Goal: Task Accomplishment & Management: Complete application form

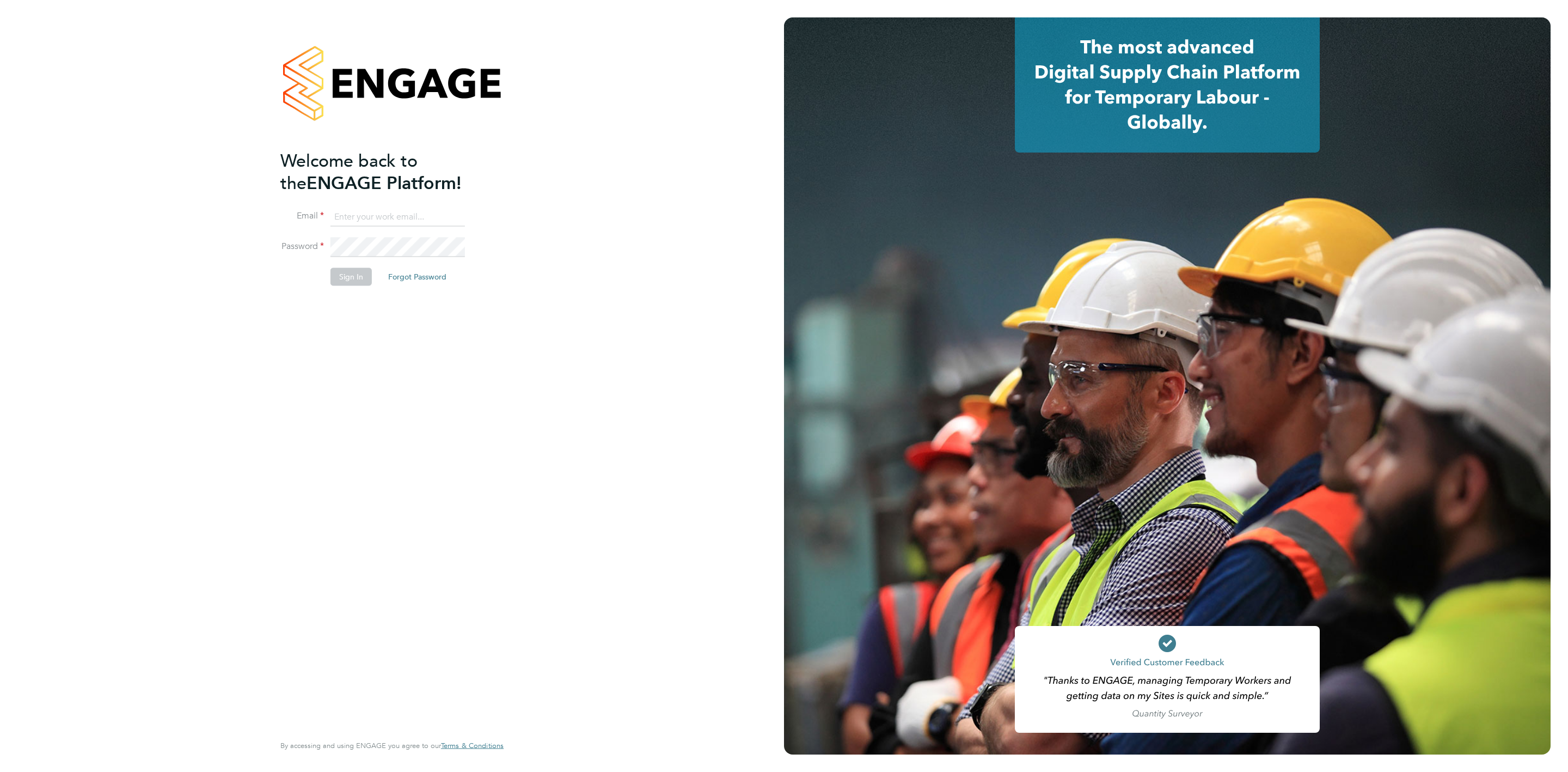
type input "[PERSON_NAME][EMAIL_ADDRESS][PERSON_NAME][DOMAIN_NAME]"
click at [342, 284] on button "Sign In" at bounding box center [351, 276] width 41 height 18
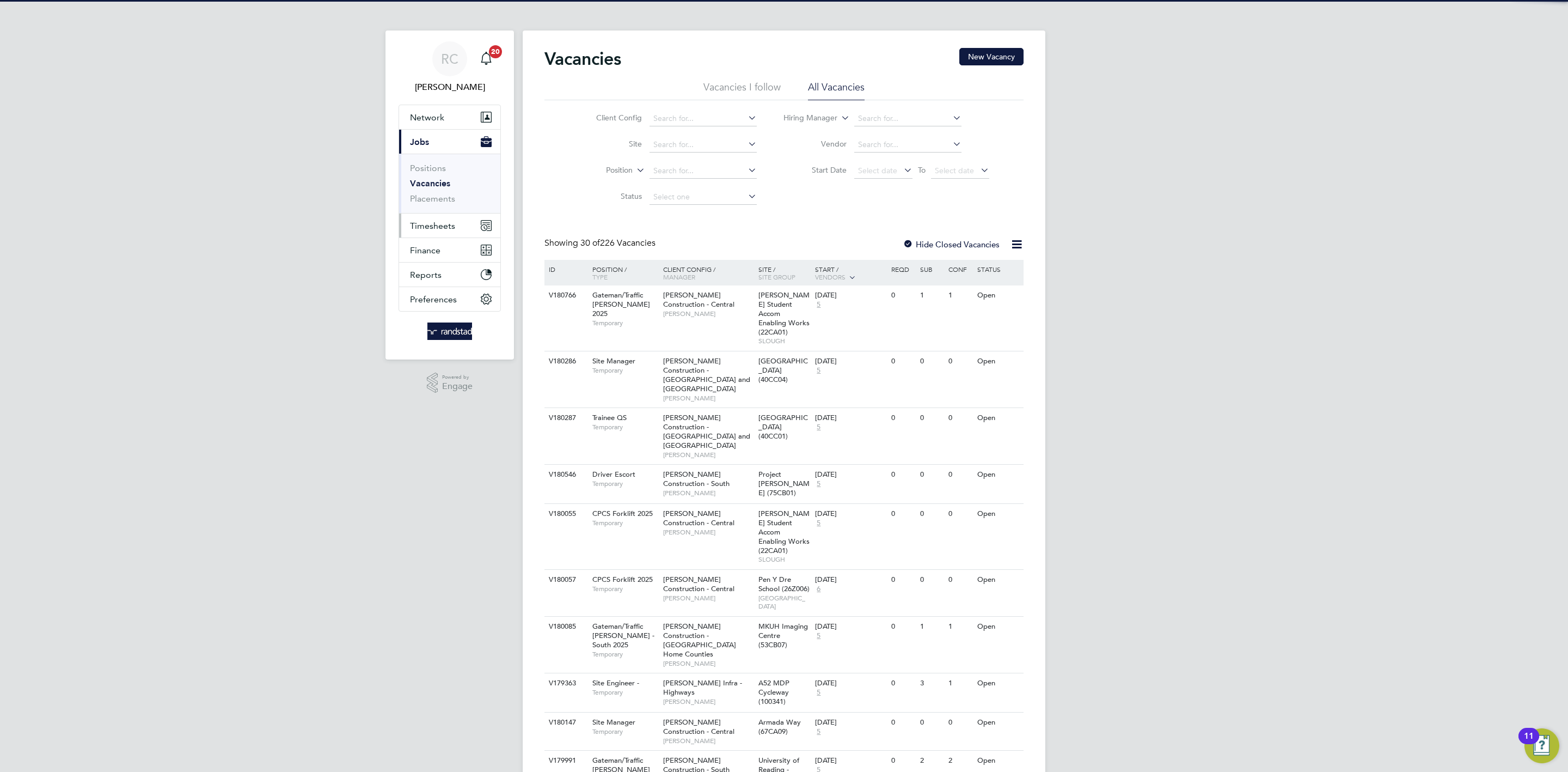
click at [441, 227] on span "Timesheets" at bounding box center [433, 225] width 45 height 11
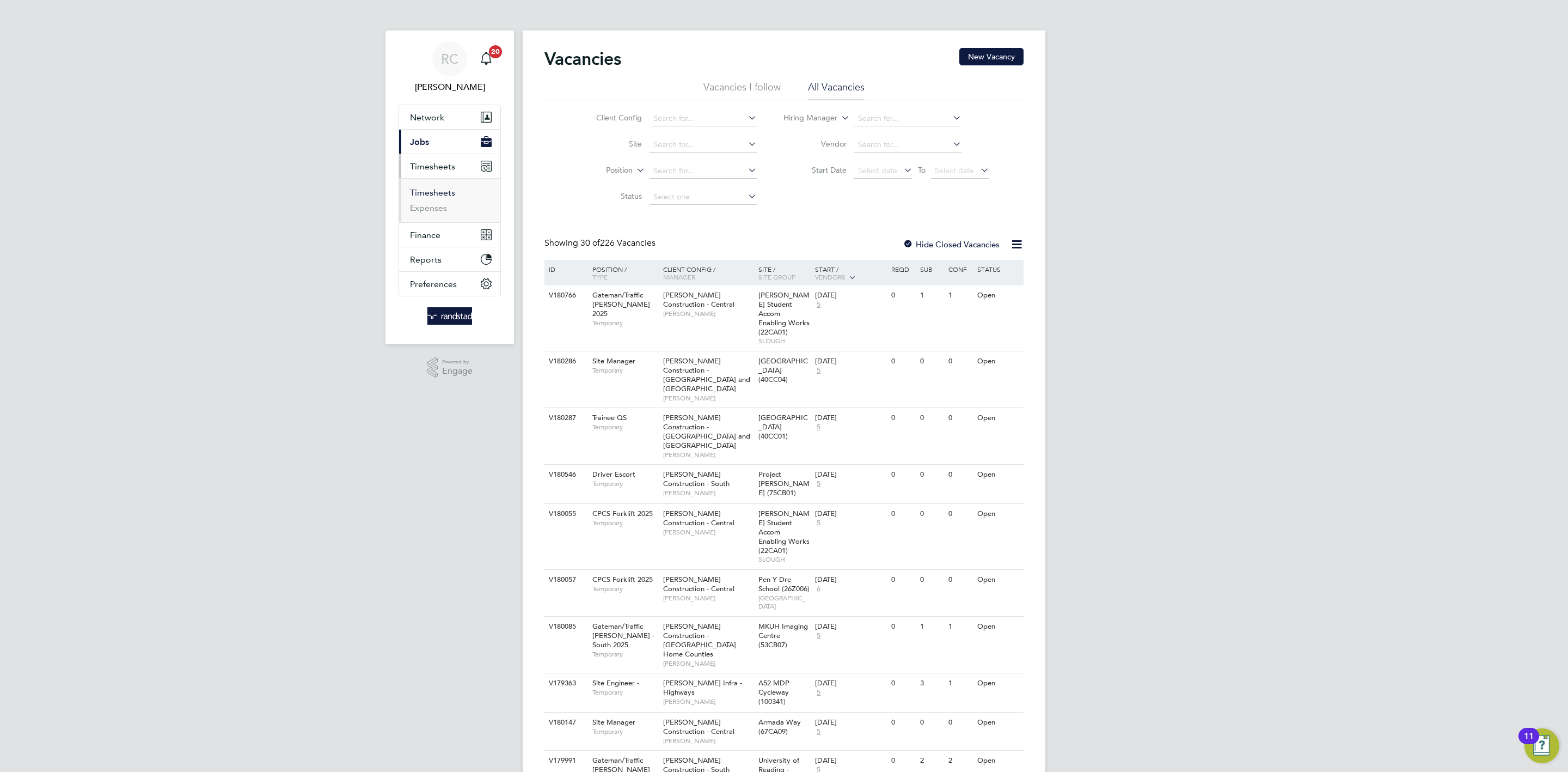
click at [441, 196] on link "Timesheets" at bounding box center [433, 192] width 45 height 11
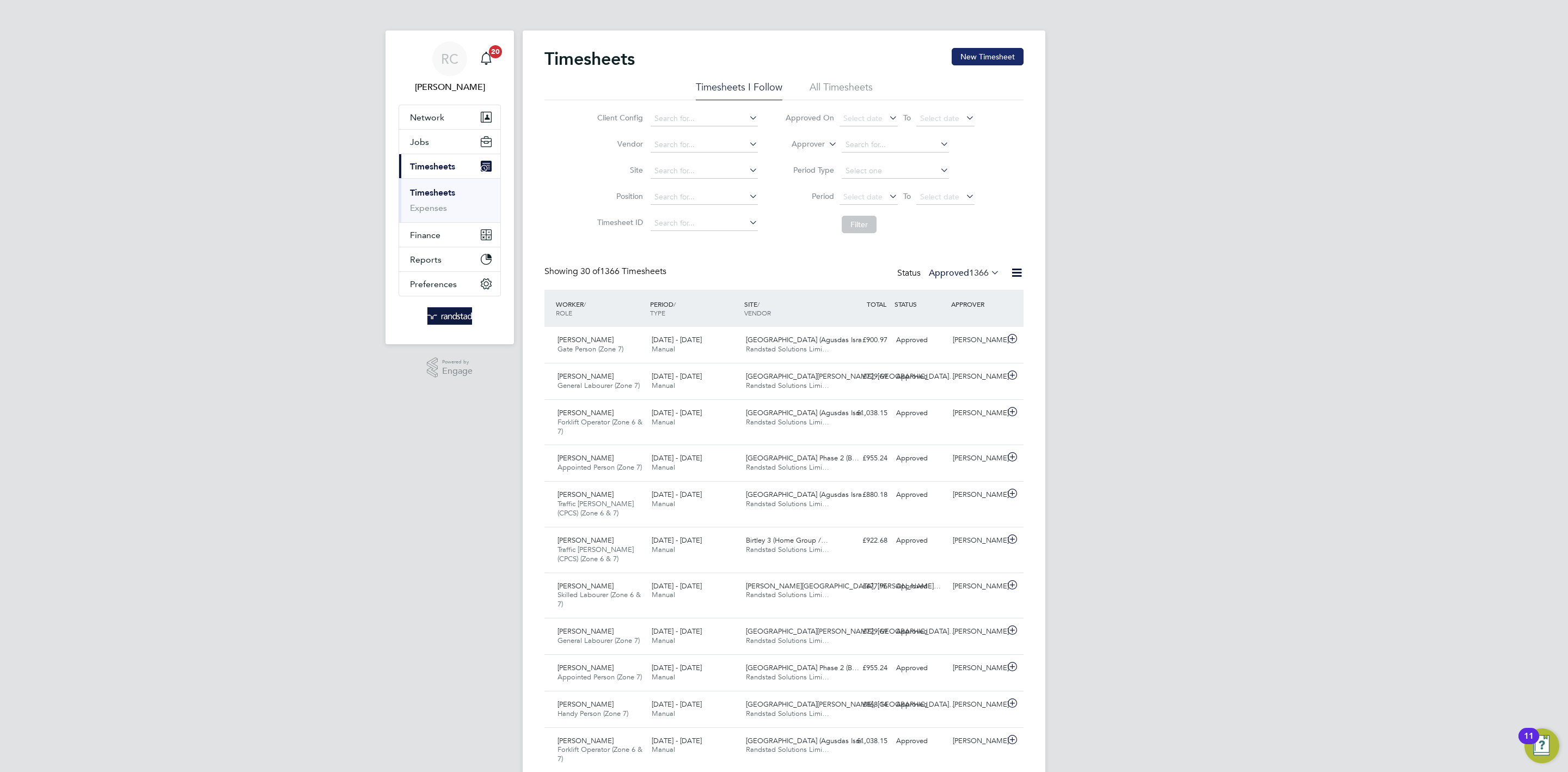
click at [1010, 51] on button "New Timesheet" at bounding box center [987, 57] width 72 height 18
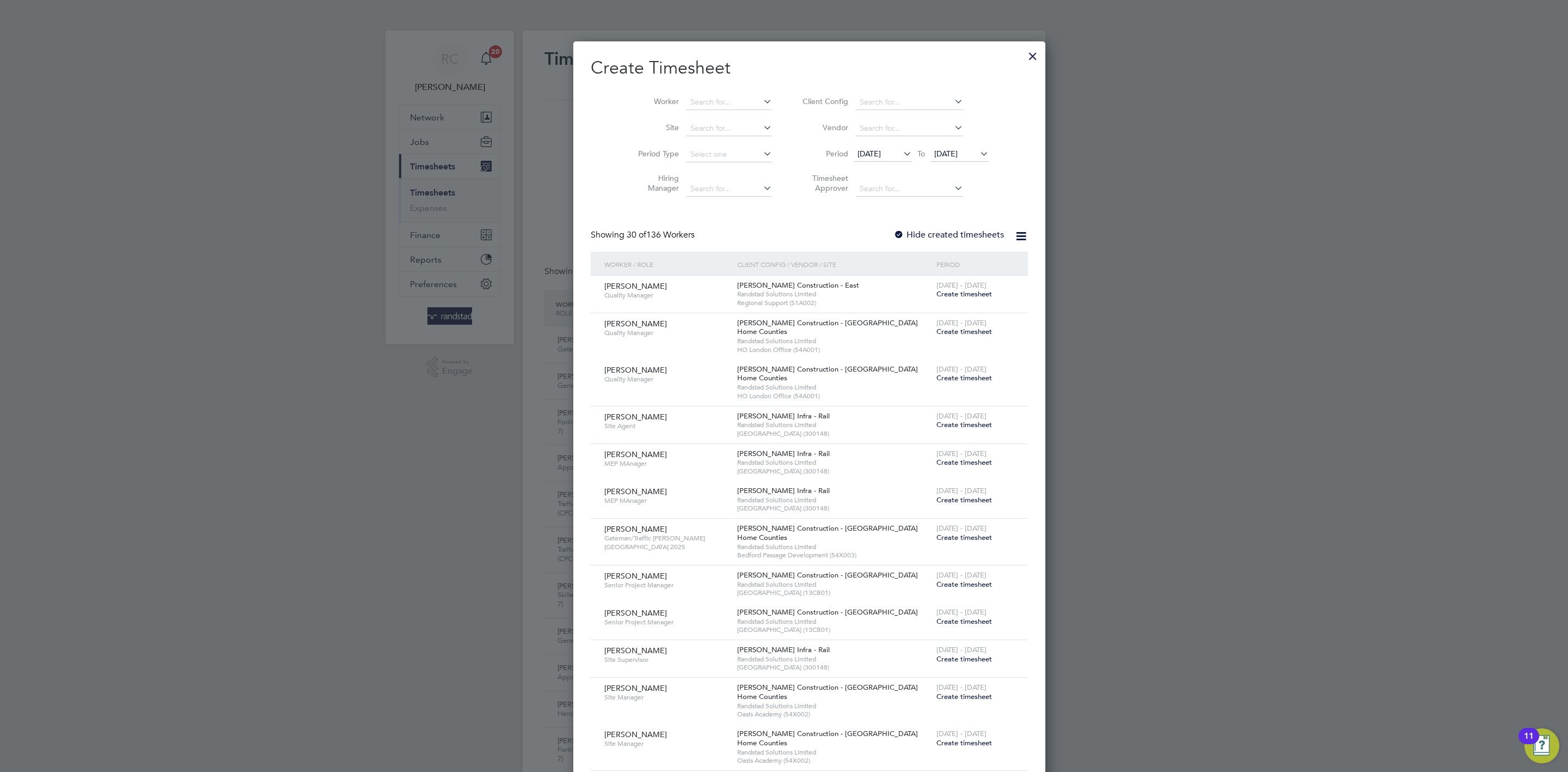
click at [713, 89] on li "Worker" at bounding box center [701, 102] width 169 height 26
click at [709, 104] on input at bounding box center [729, 103] width 86 height 16
click at [698, 112] on li "Paul Eds on" at bounding box center [708, 117] width 96 height 15
type input "Paul Edson"
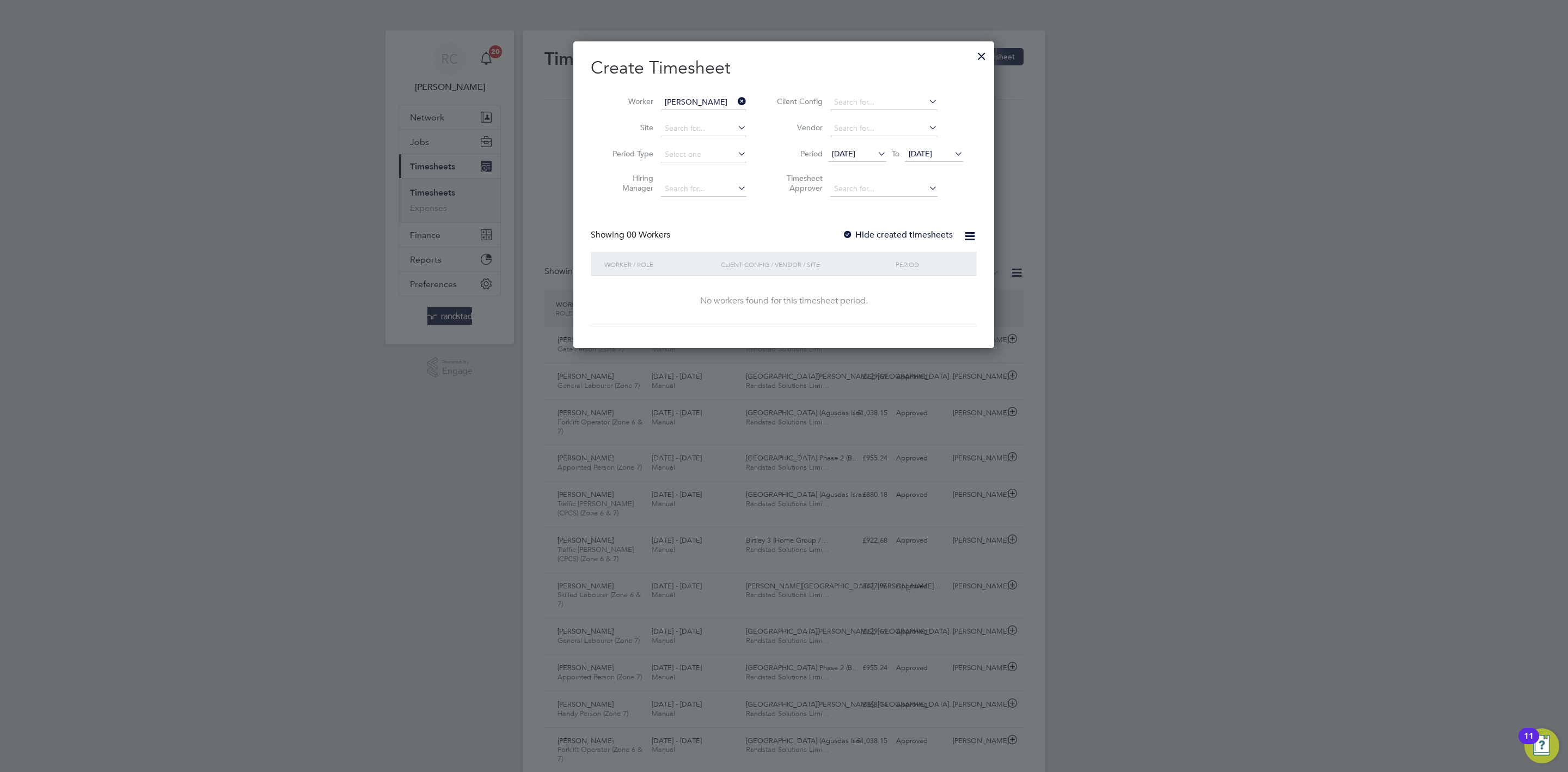
click at [883, 237] on label "Hide created timesheets" at bounding box center [898, 235] width 111 height 11
click at [932, 155] on span "[DATE]" at bounding box center [920, 154] width 23 height 10
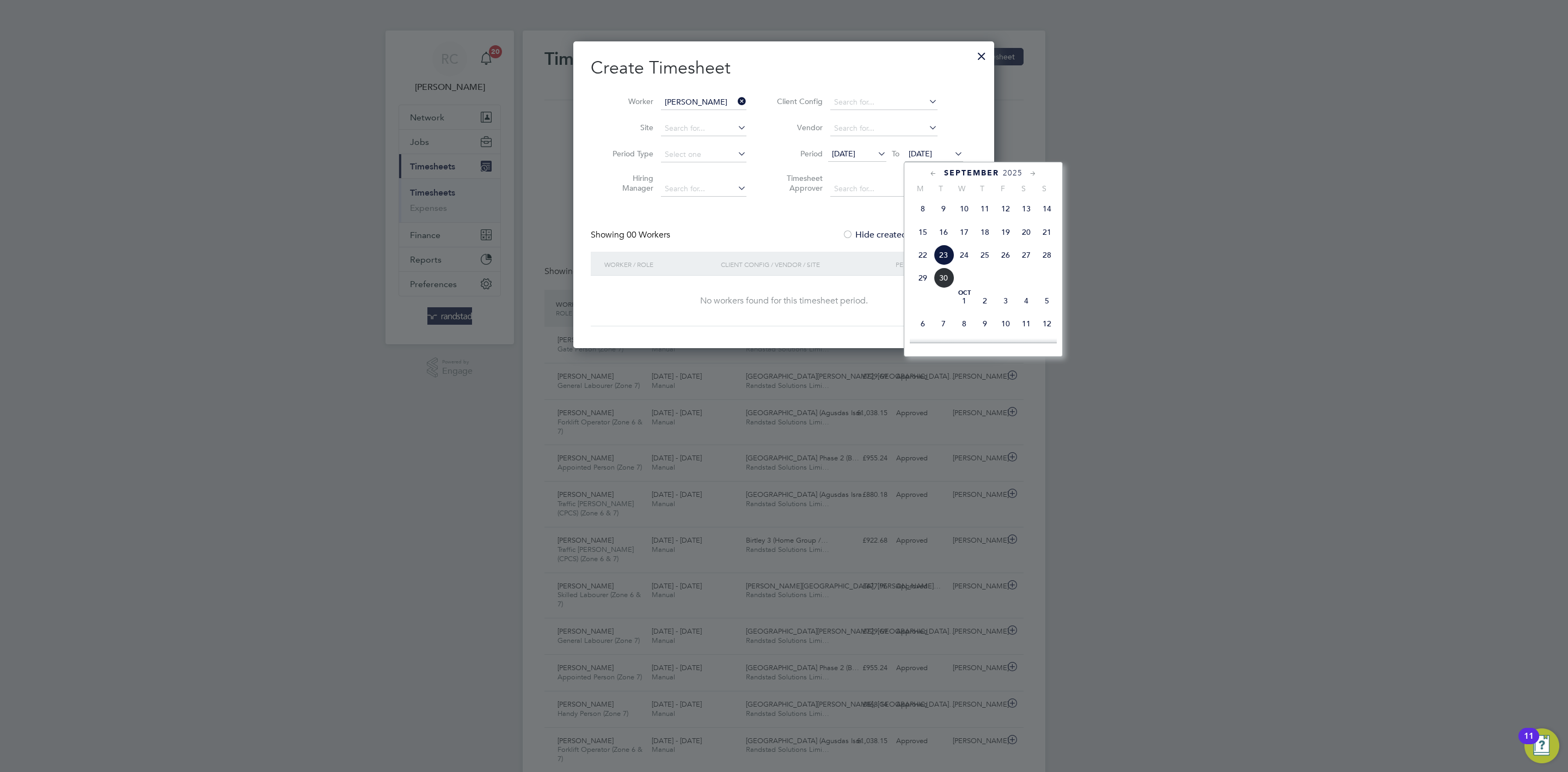
click at [1047, 307] on span "5" at bounding box center [1047, 301] width 21 height 21
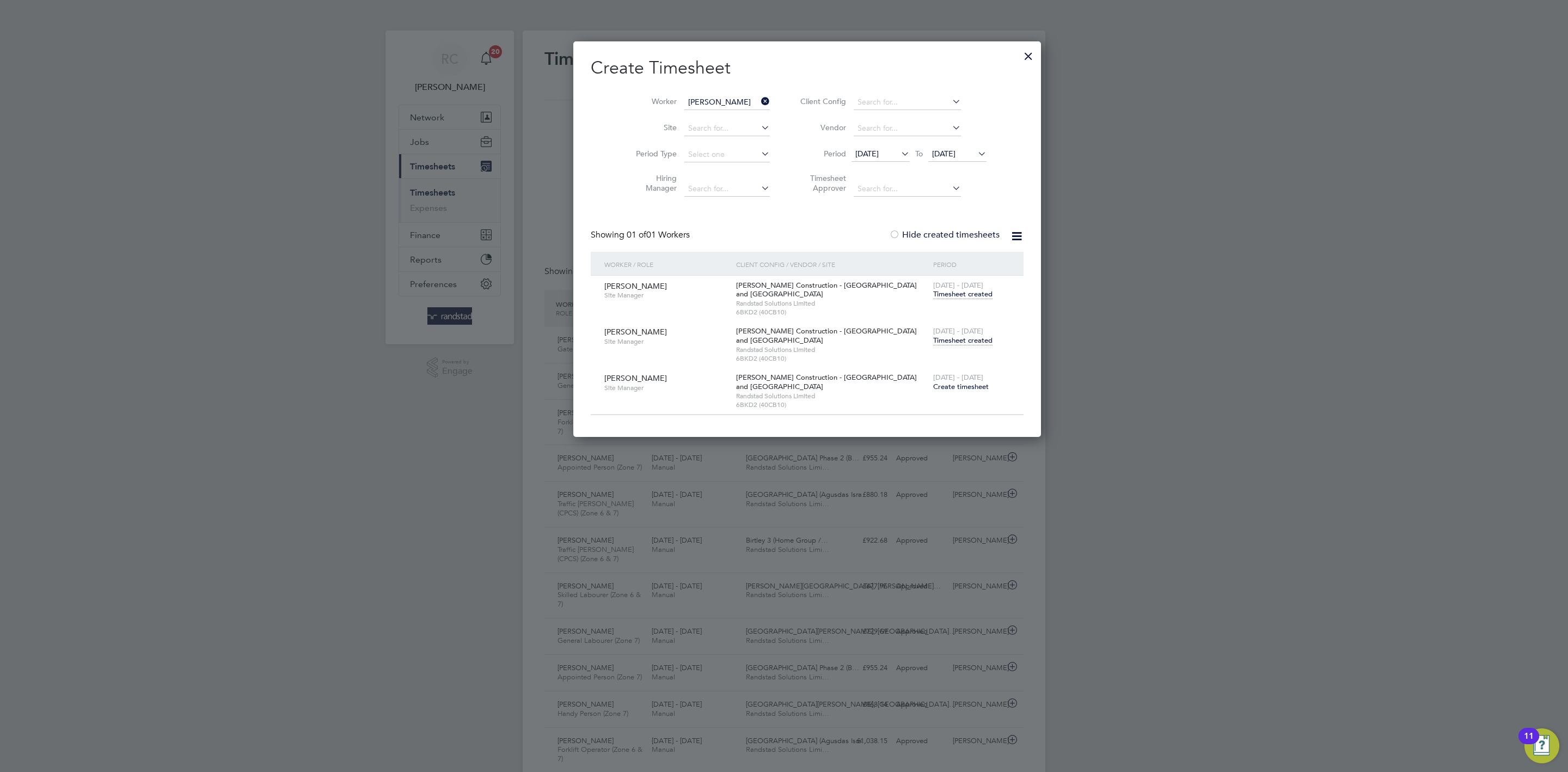
click at [933, 340] on span "Timesheet created" at bounding box center [963, 340] width 60 height 10
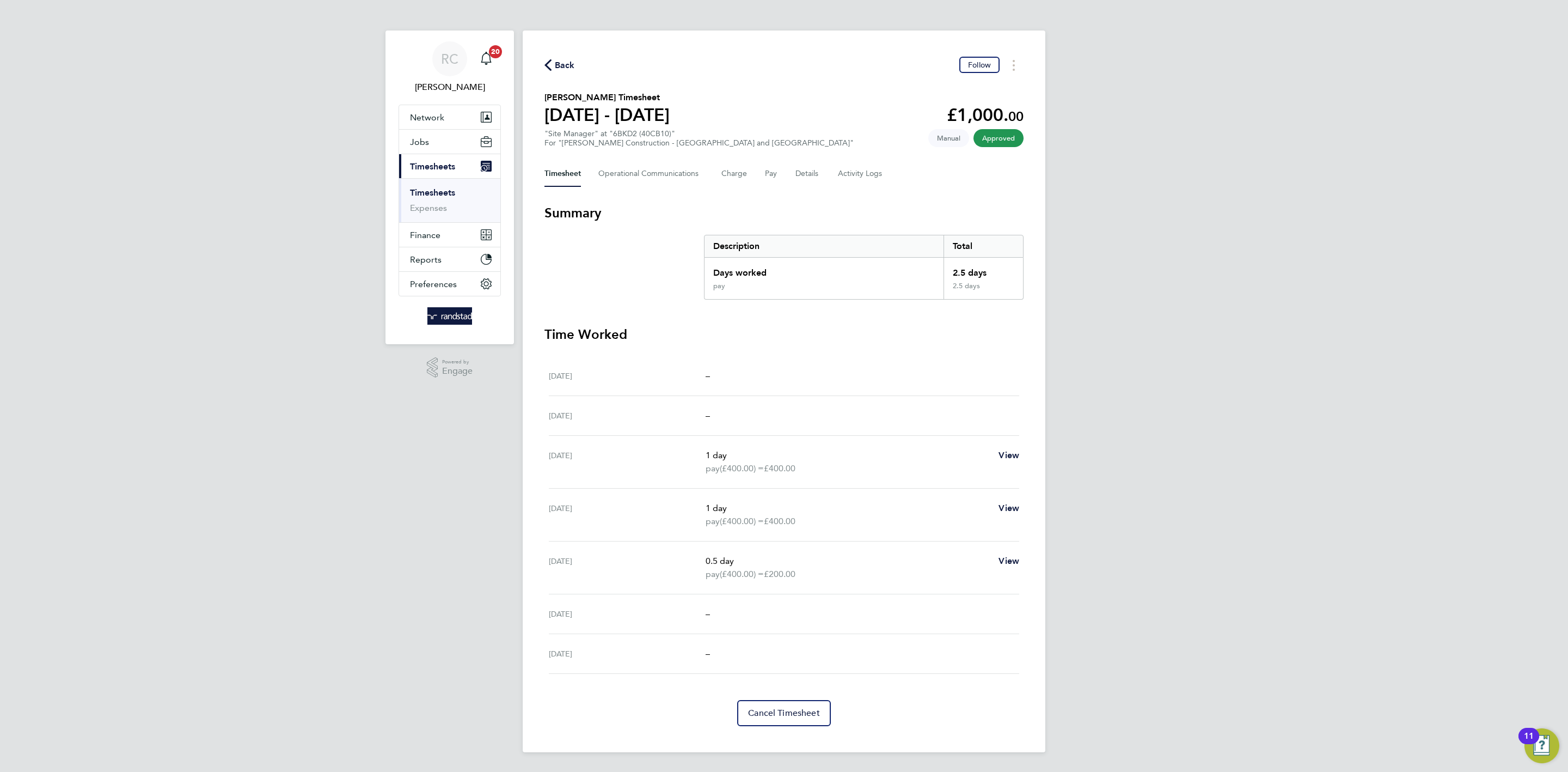
click at [436, 191] on link "Timesheets" at bounding box center [433, 192] width 45 height 11
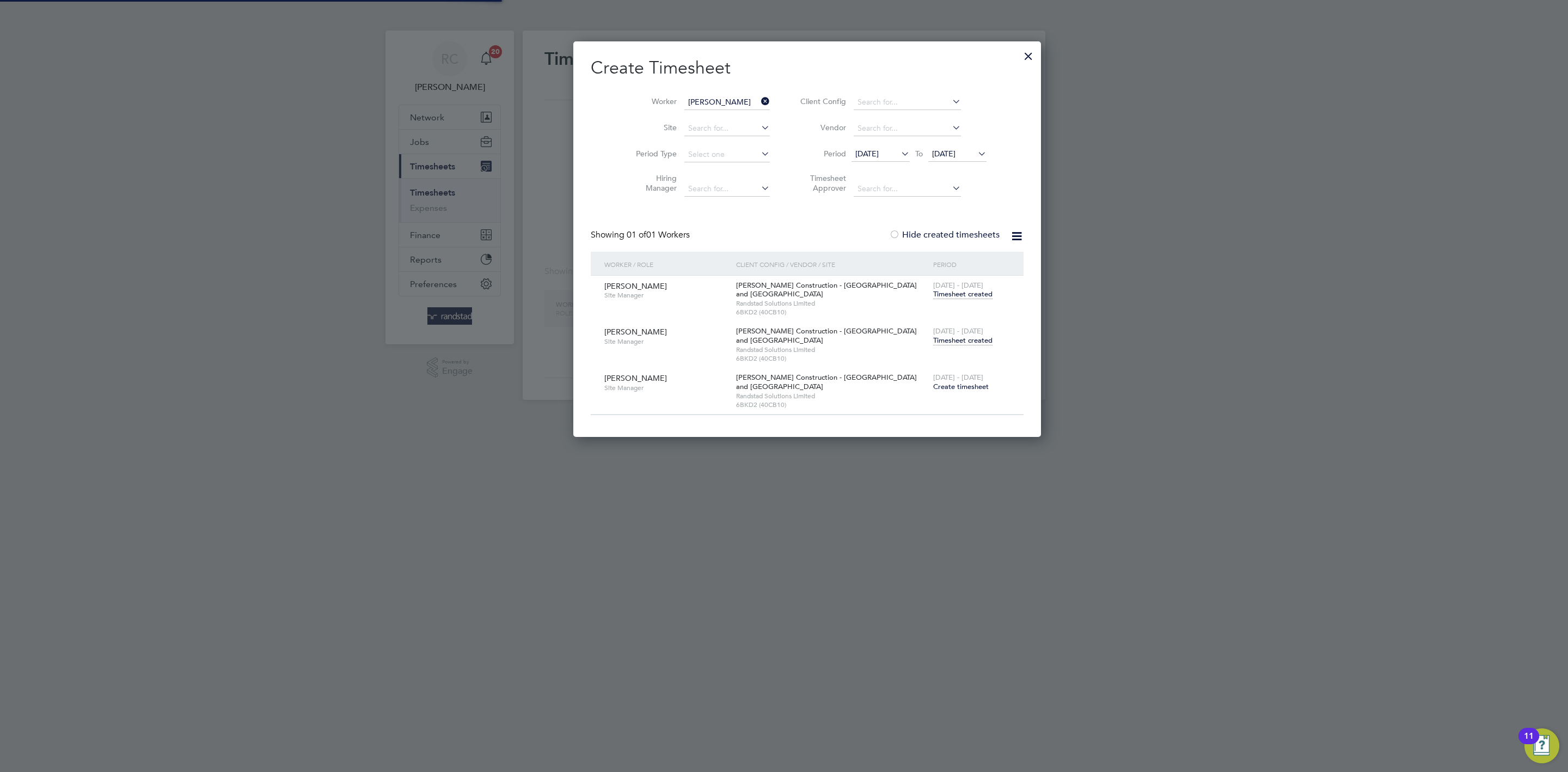
click at [759, 99] on icon at bounding box center [759, 101] width 0 height 16
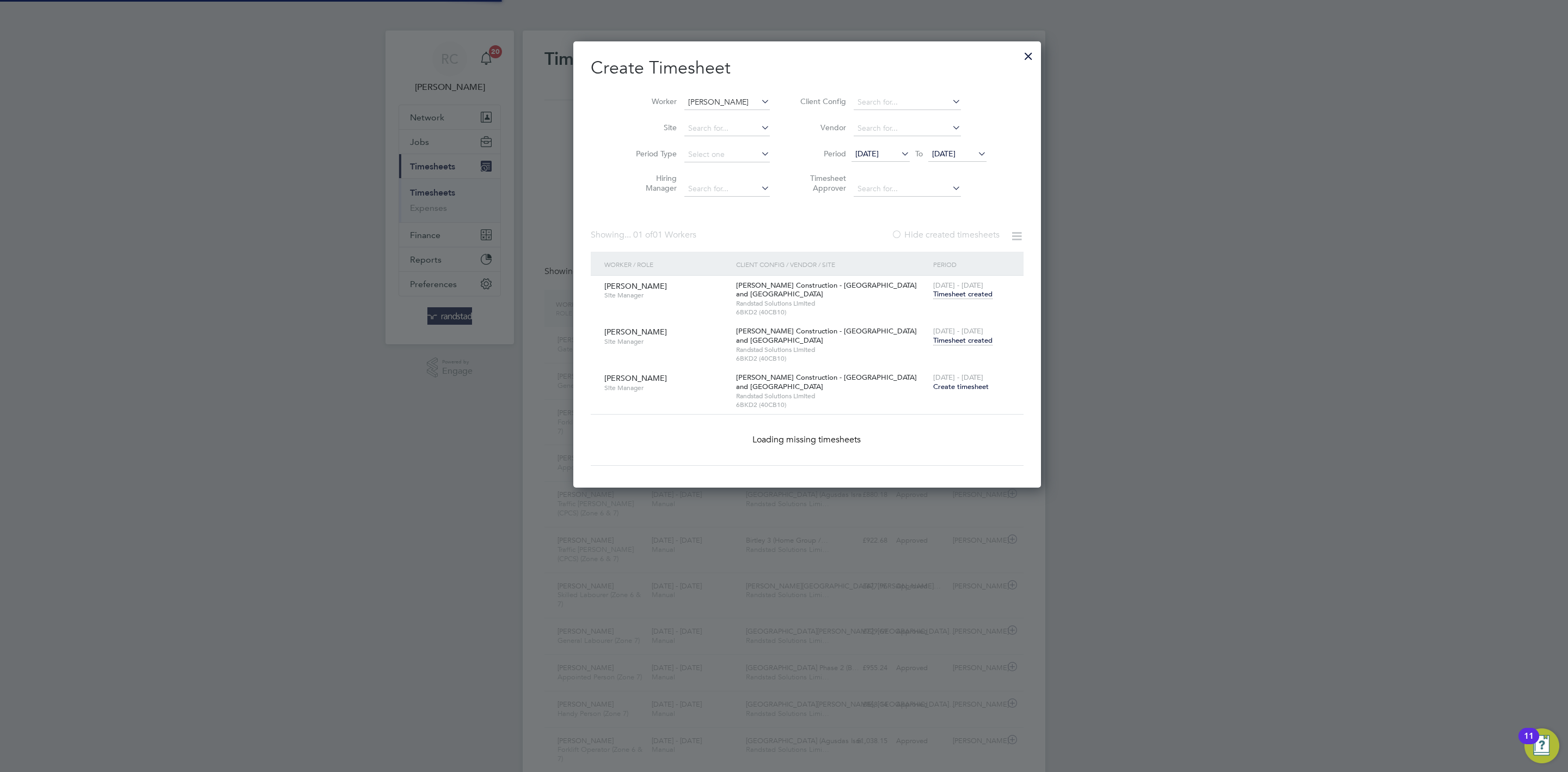
click at [699, 99] on input "Paul Edson" at bounding box center [727, 103] width 86 height 16
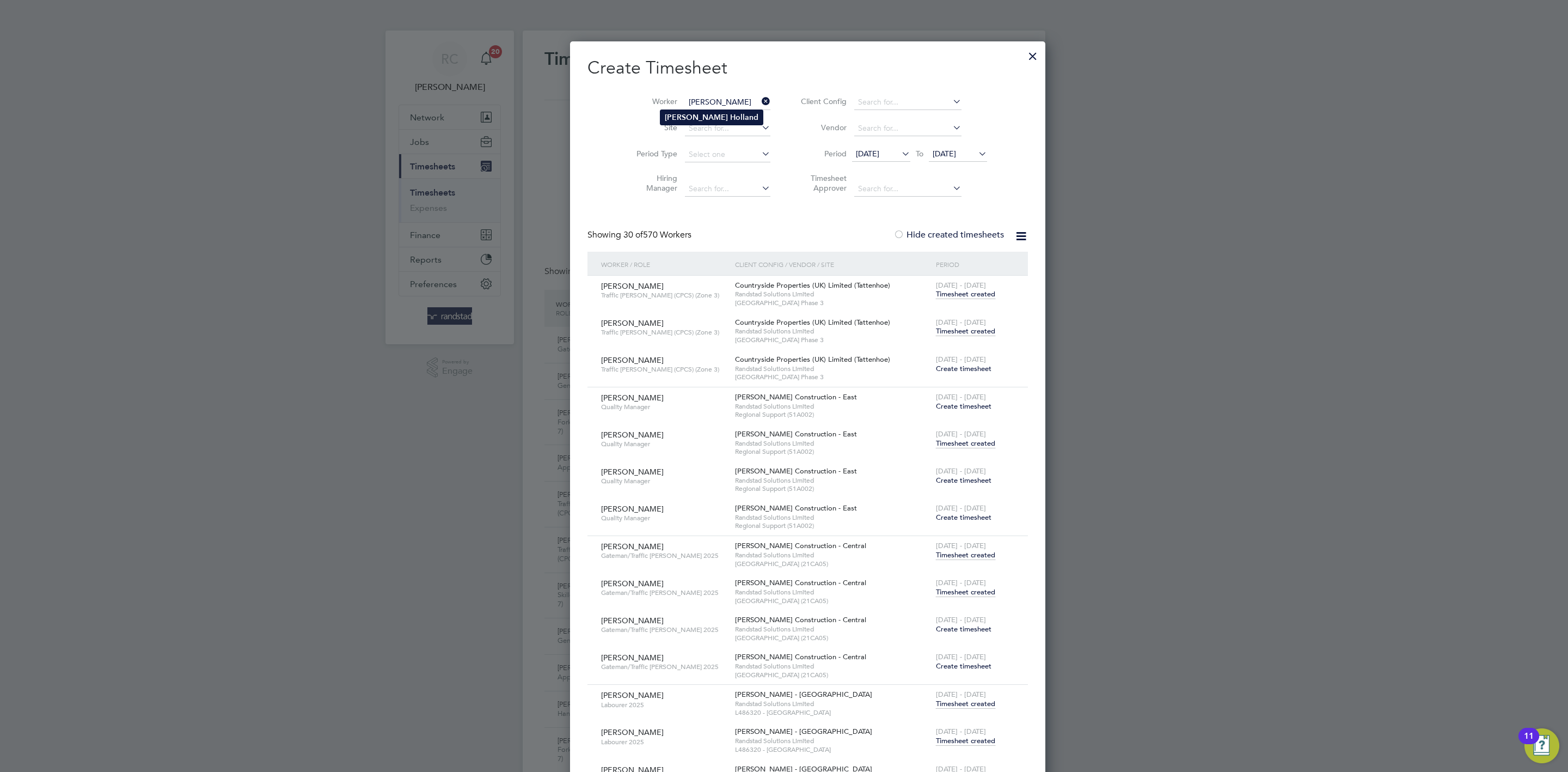
click at [730, 114] on b "Holland" at bounding box center [744, 117] width 28 height 9
type input "Albert Holland"
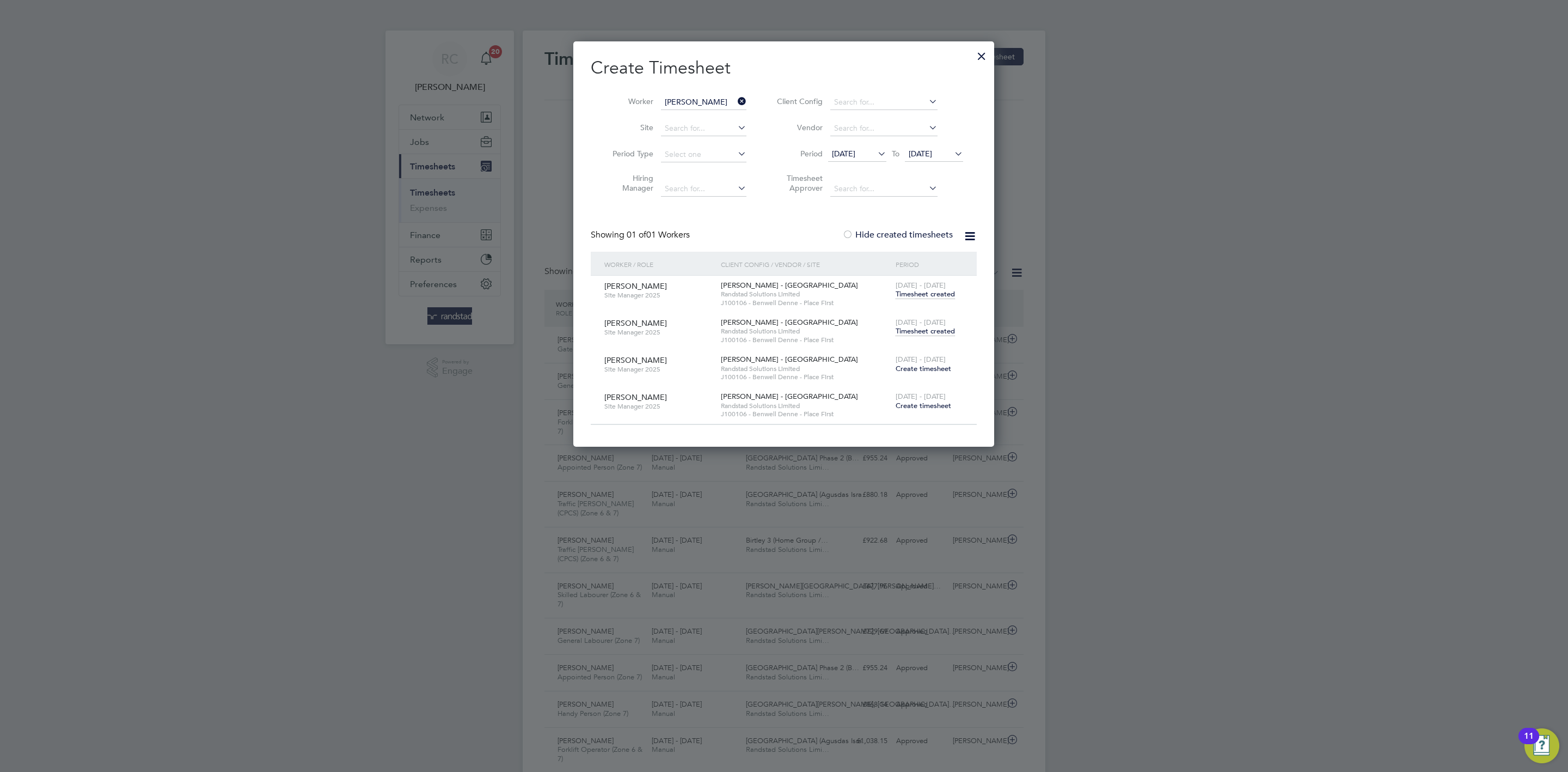
click at [940, 330] on span "Timesheet created" at bounding box center [925, 331] width 60 height 10
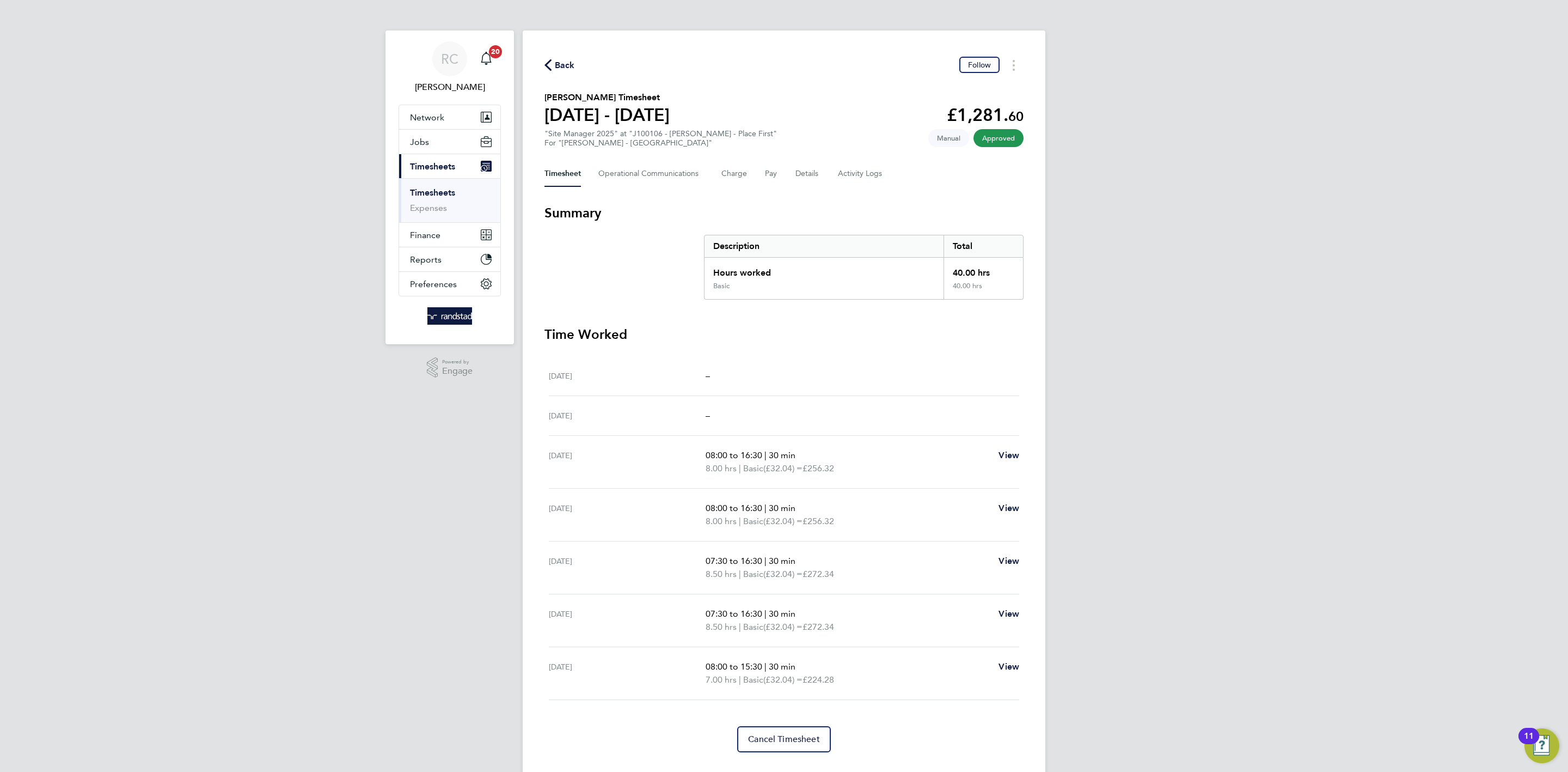
click at [560, 69] on span "Back" at bounding box center [565, 65] width 20 height 13
click at [0, 0] on icon at bounding box center [0, 0] width 0 height 0
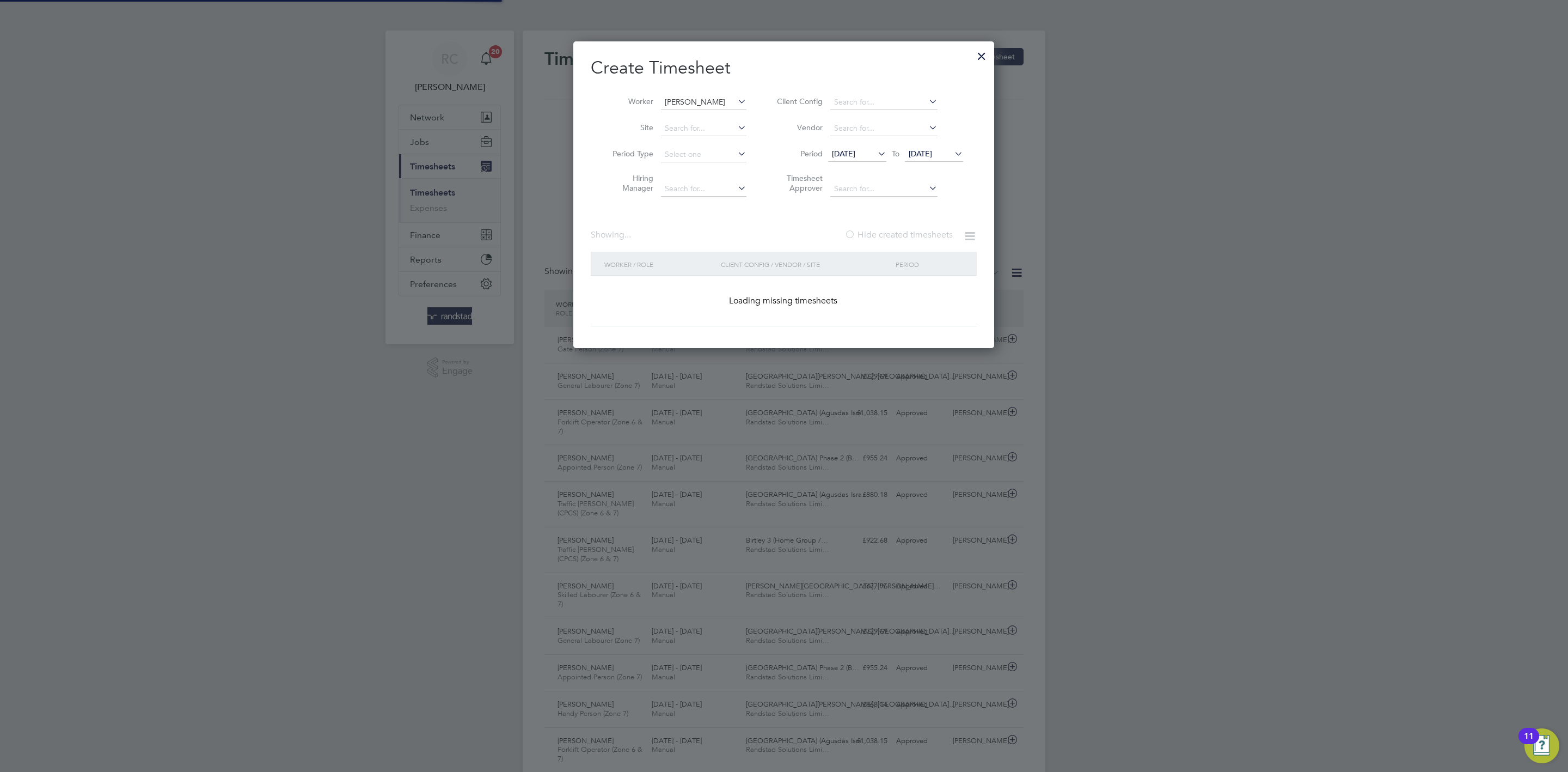
click at [710, 101] on input "Albert Holland" at bounding box center [704, 103] width 86 height 16
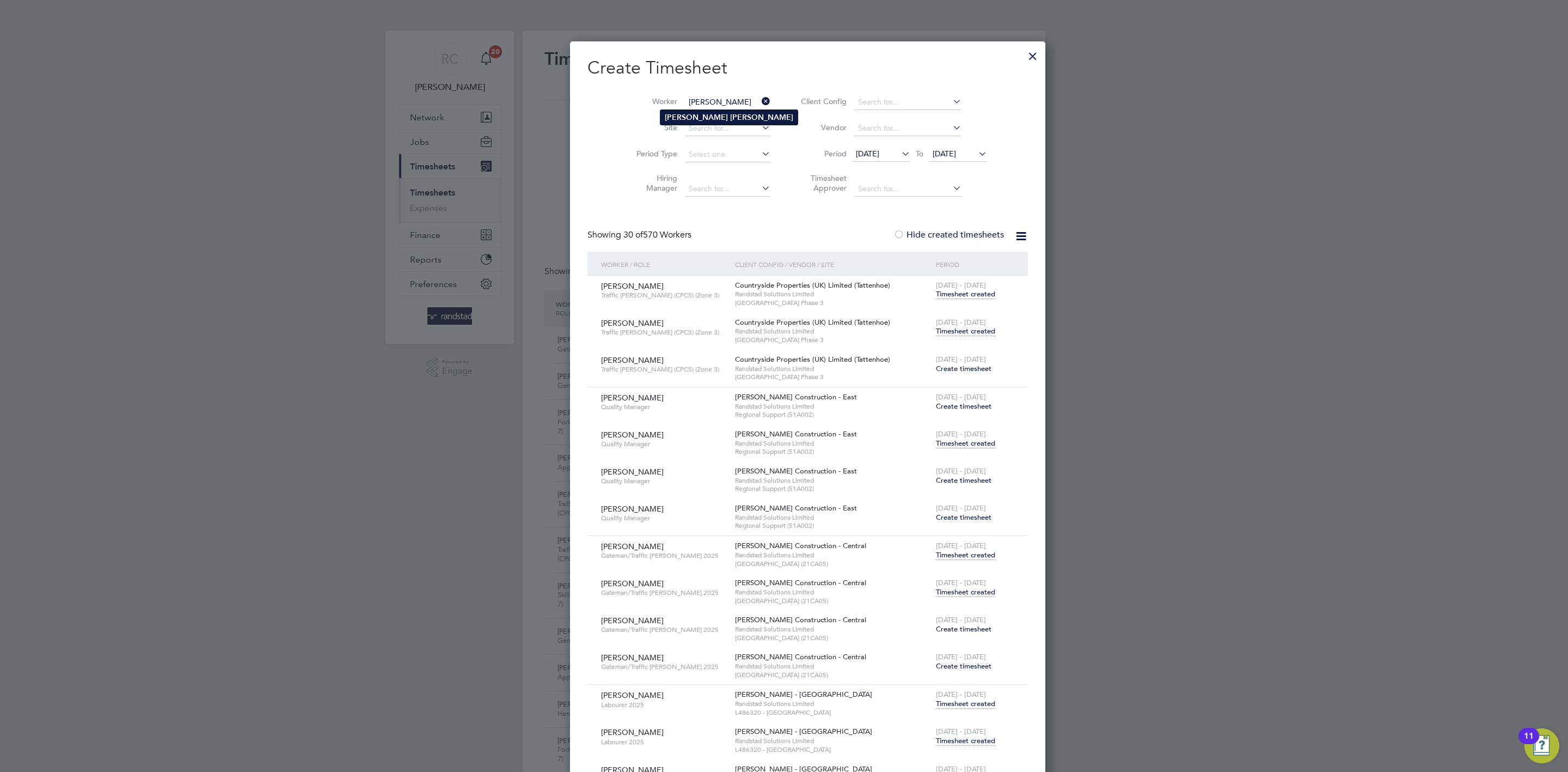
click at [696, 112] on li "Paul Slater" at bounding box center [729, 117] width 137 height 15
type input "[PERSON_NAME]"
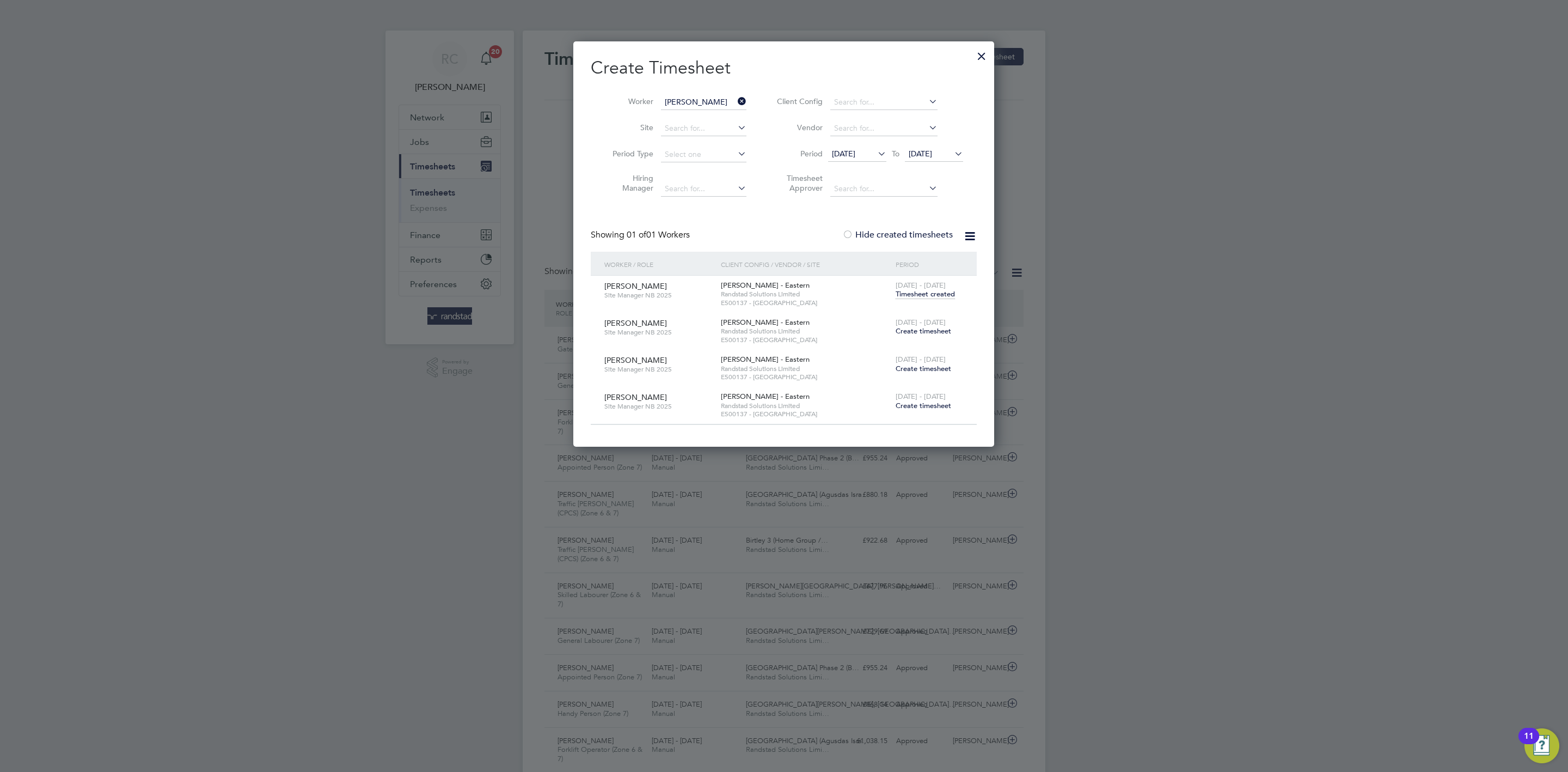
click at [923, 332] on span "Create timesheet" at bounding box center [923, 330] width 55 height 9
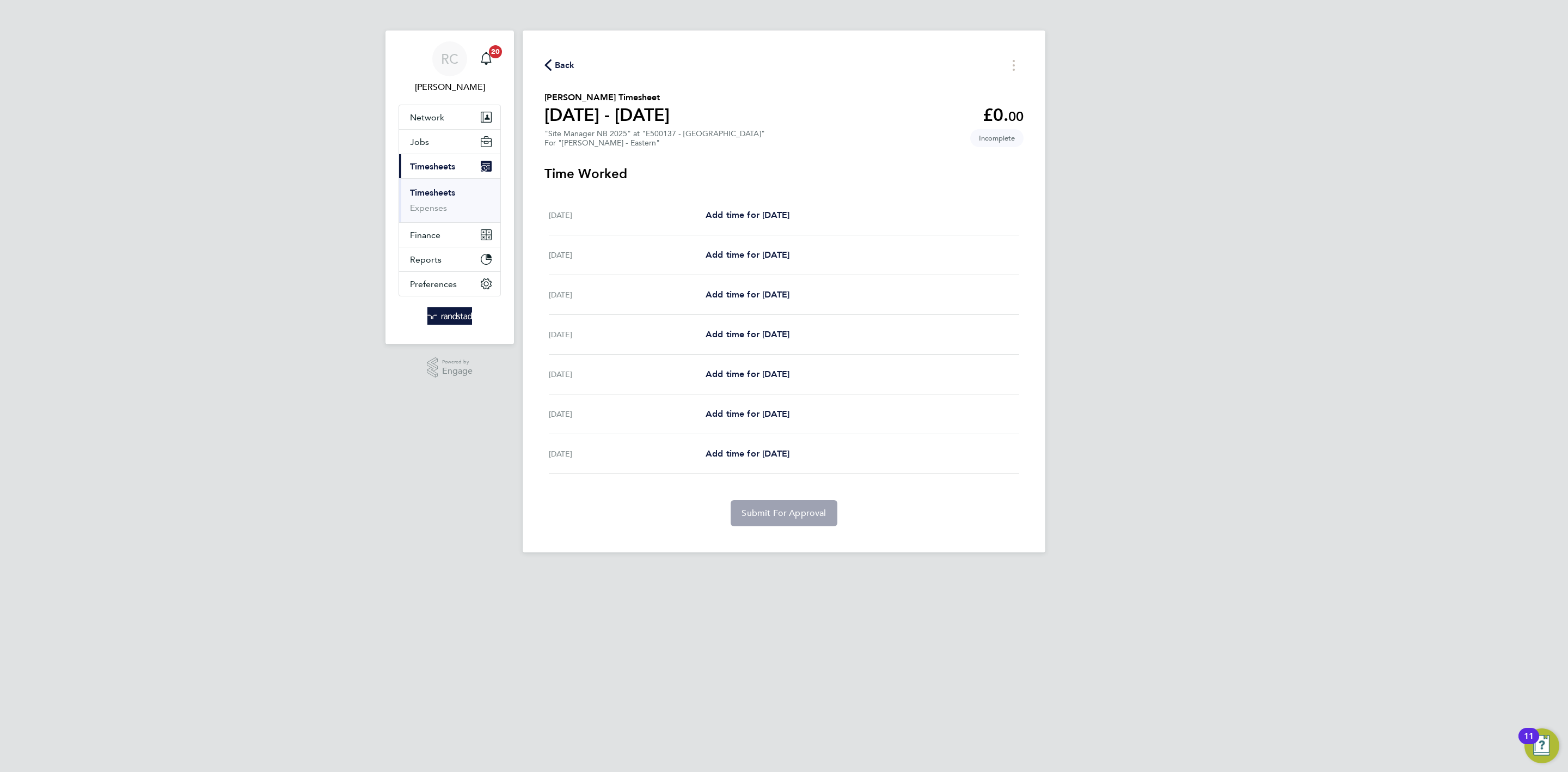
click at [450, 194] on link "Timesheets" at bounding box center [433, 192] width 45 height 11
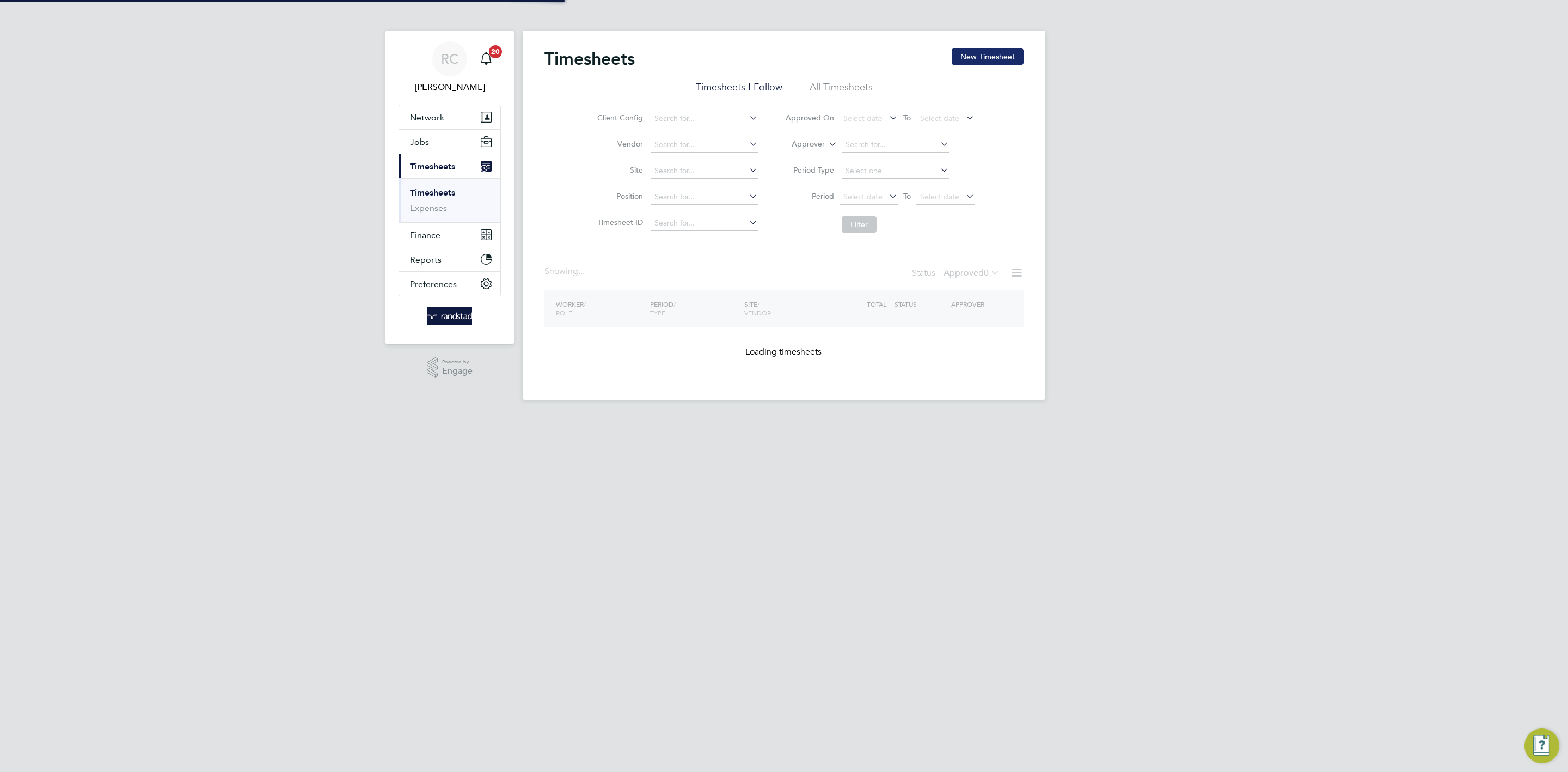
click at [995, 57] on button "New Timesheet" at bounding box center [987, 57] width 72 height 18
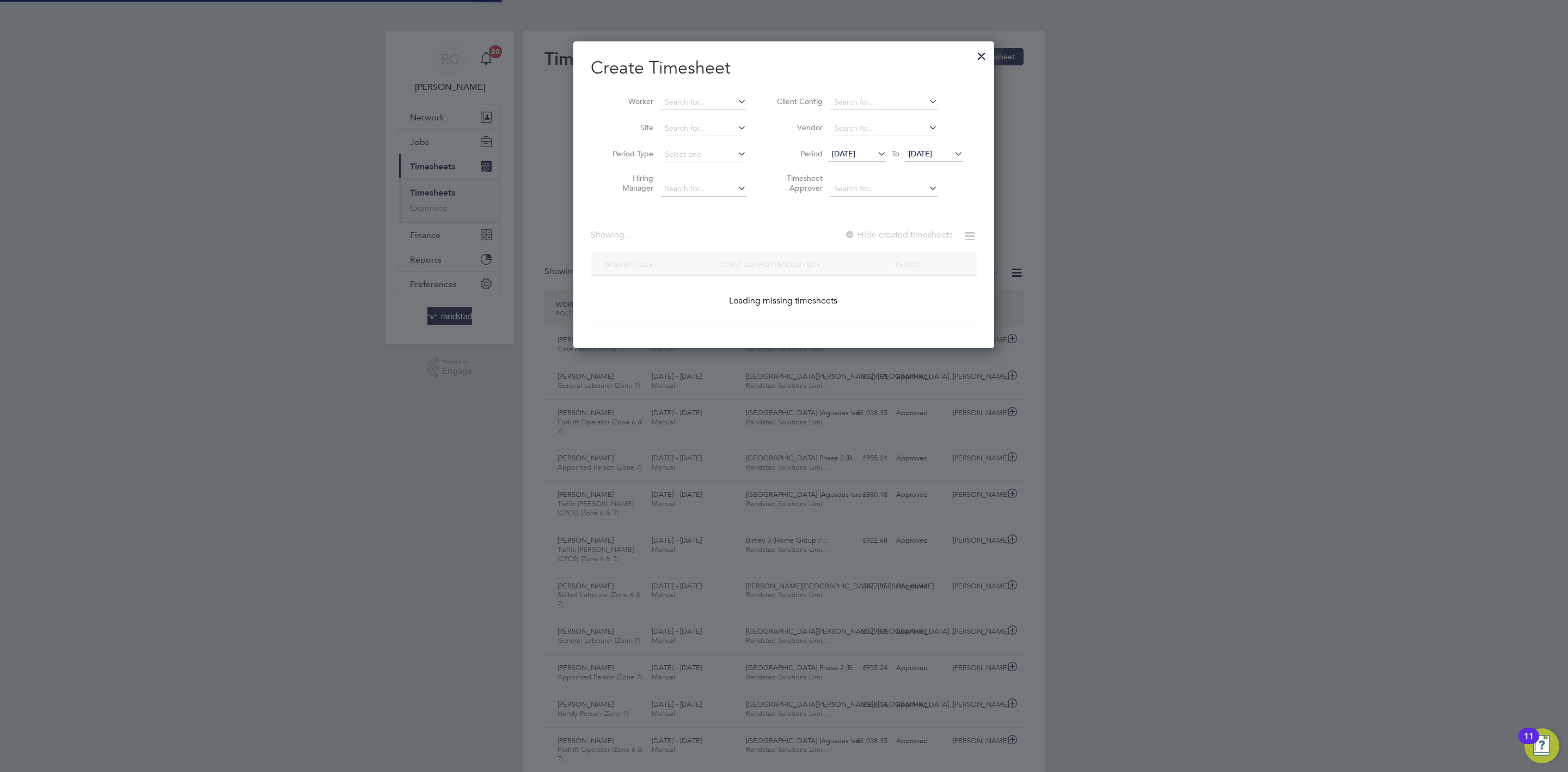
scroll to position [36, 95]
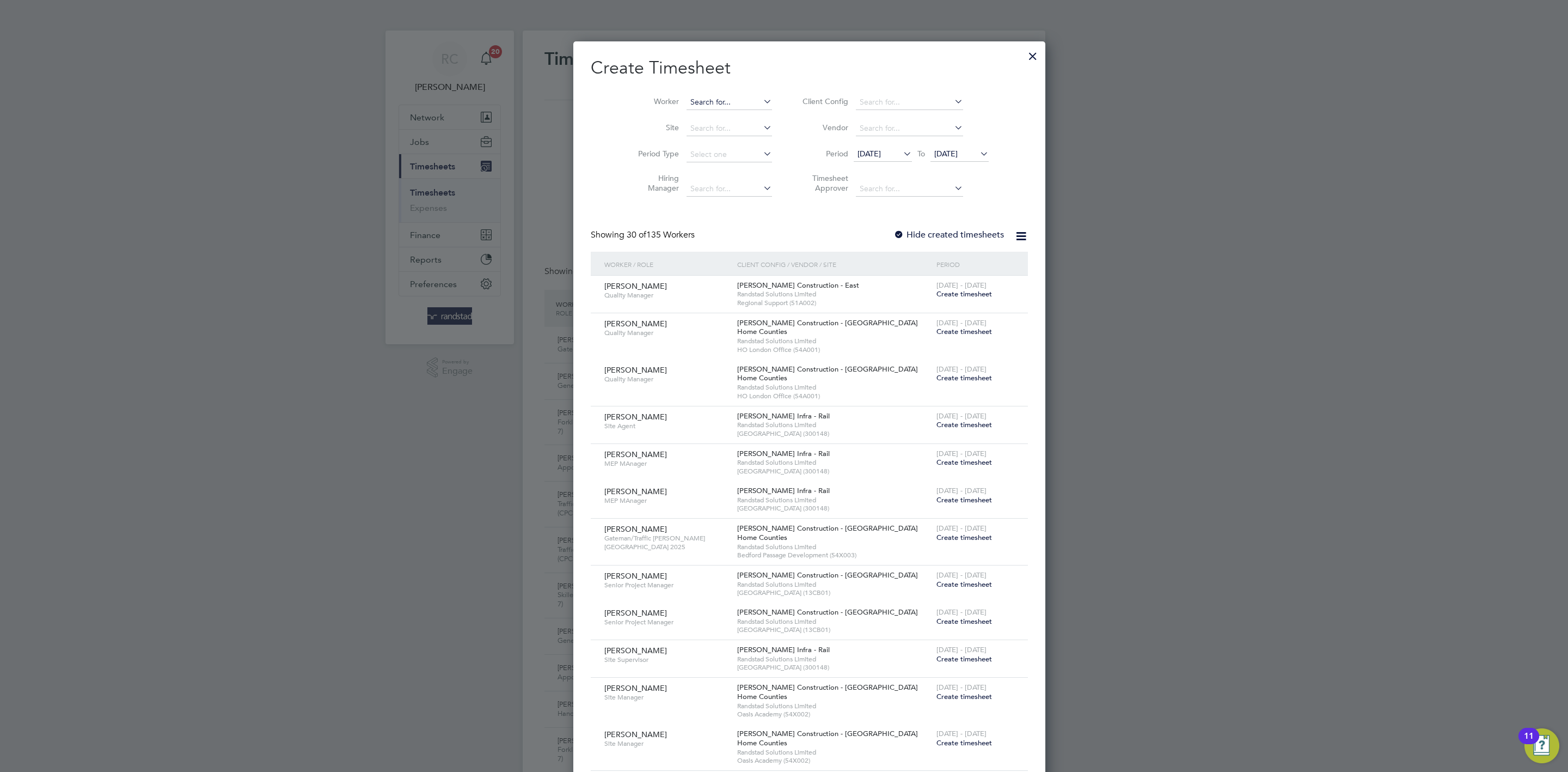
click at [709, 105] on input at bounding box center [729, 103] width 86 height 16
click at [725, 120] on li "Vincent Cha tterton" at bounding box center [716, 117] width 112 height 15
type input "Vincent Chatterton"
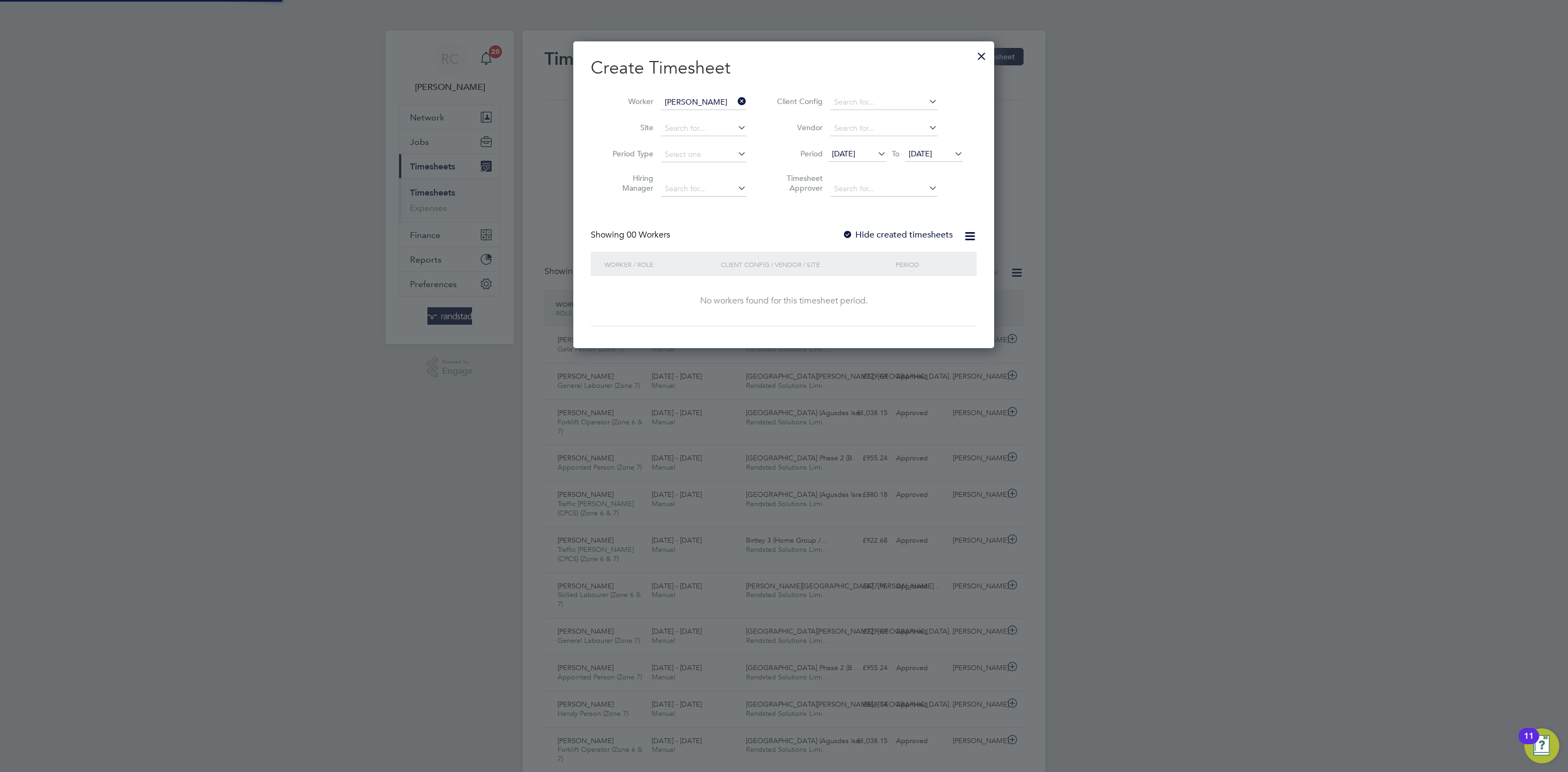
click at [922, 230] on label "Hide created timesheets" at bounding box center [898, 235] width 111 height 11
click at [942, 145] on li "Period 16 Sep 2025 To 23 Sep 2025" at bounding box center [869, 155] width 217 height 26
drag, startPoint x: 943, startPoint y: 154, endPoint x: 971, endPoint y: 210, distance: 62.6
click at [932, 155] on span "[DATE]" at bounding box center [920, 154] width 23 height 10
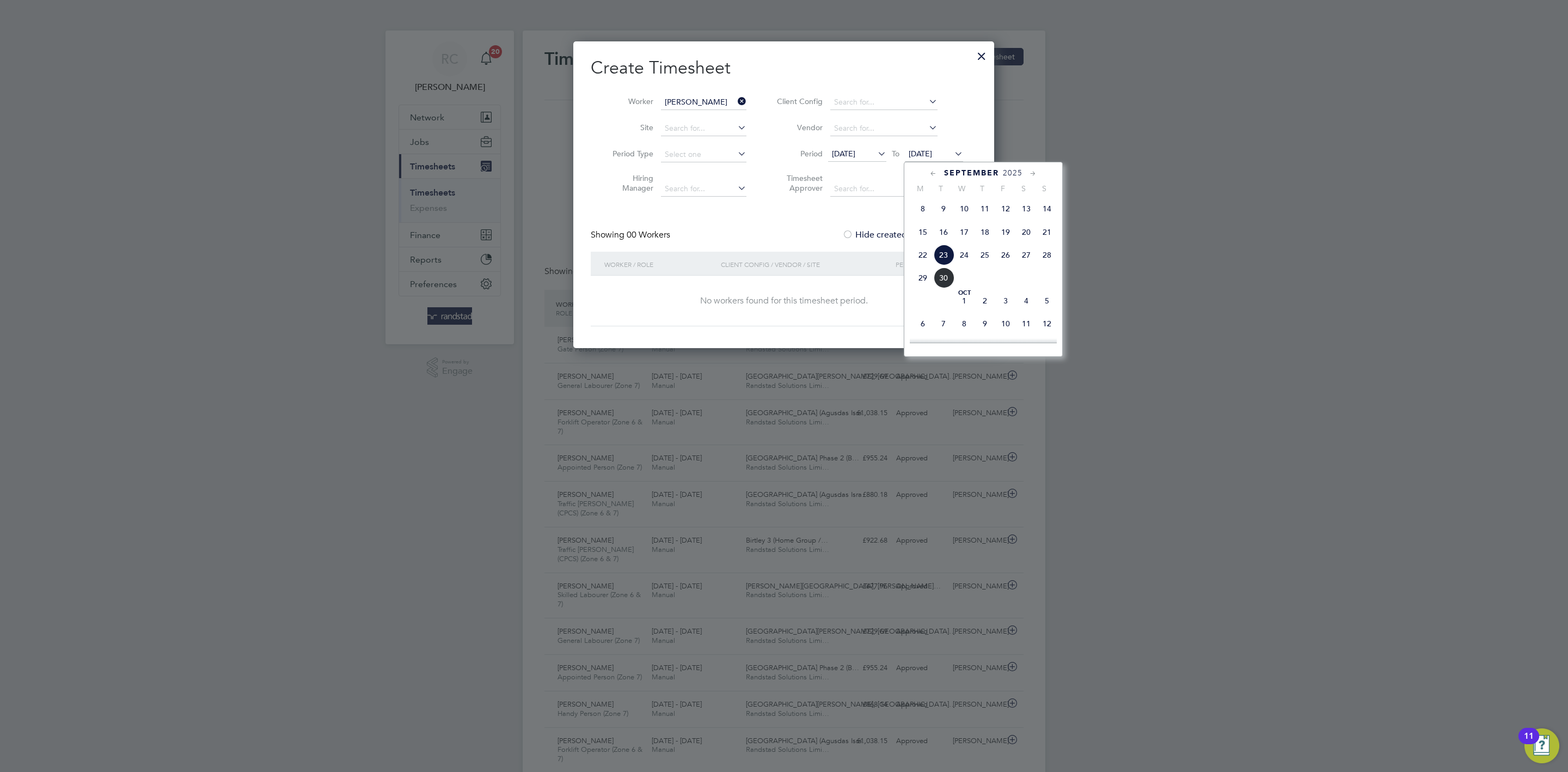
click at [1051, 300] on span "5" at bounding box center [1047, 301] width 21 height 21
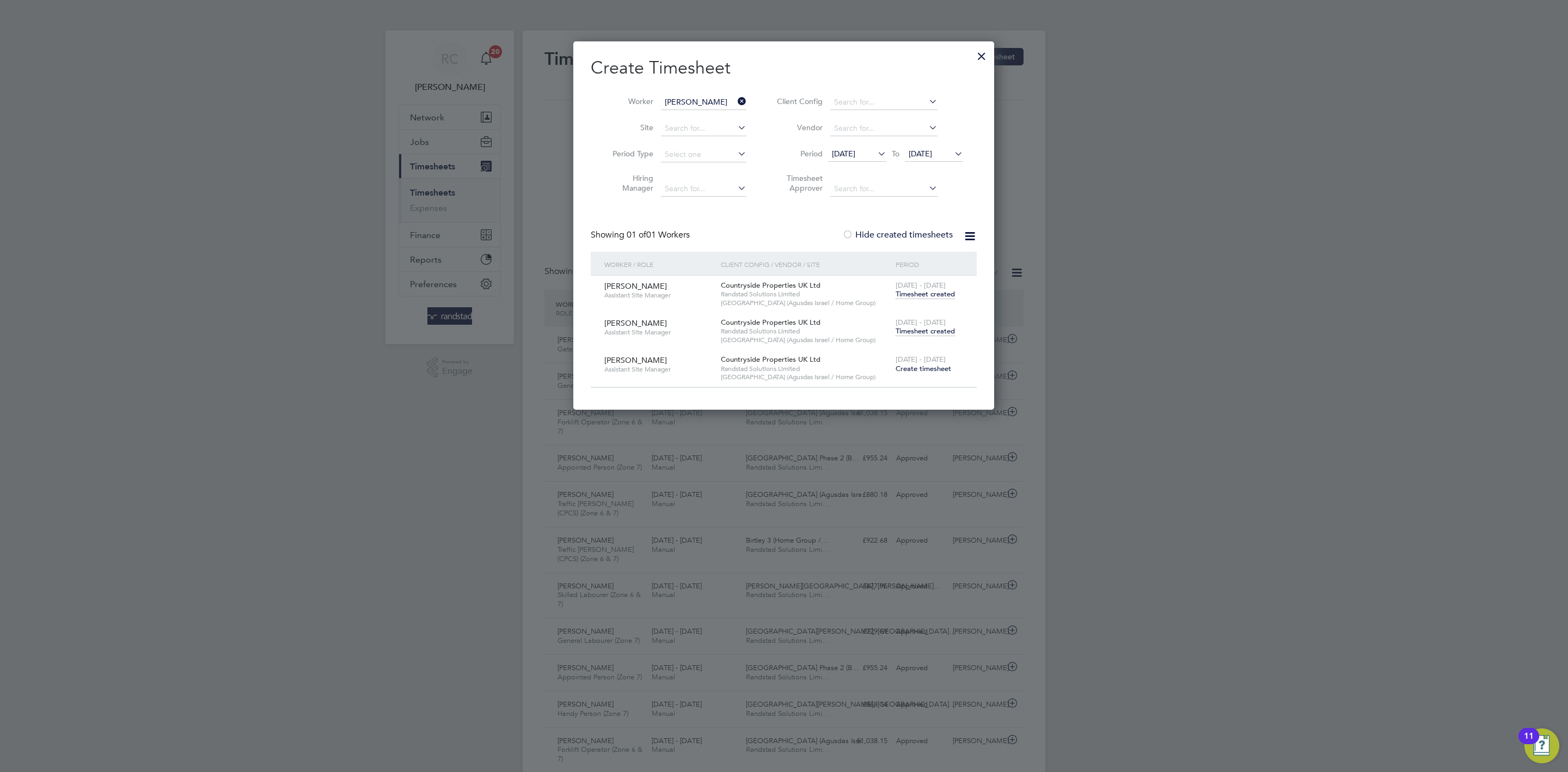
click at [920, 327] on span "Timesheet created" at bounding box center [925, 331] width 60 height 10
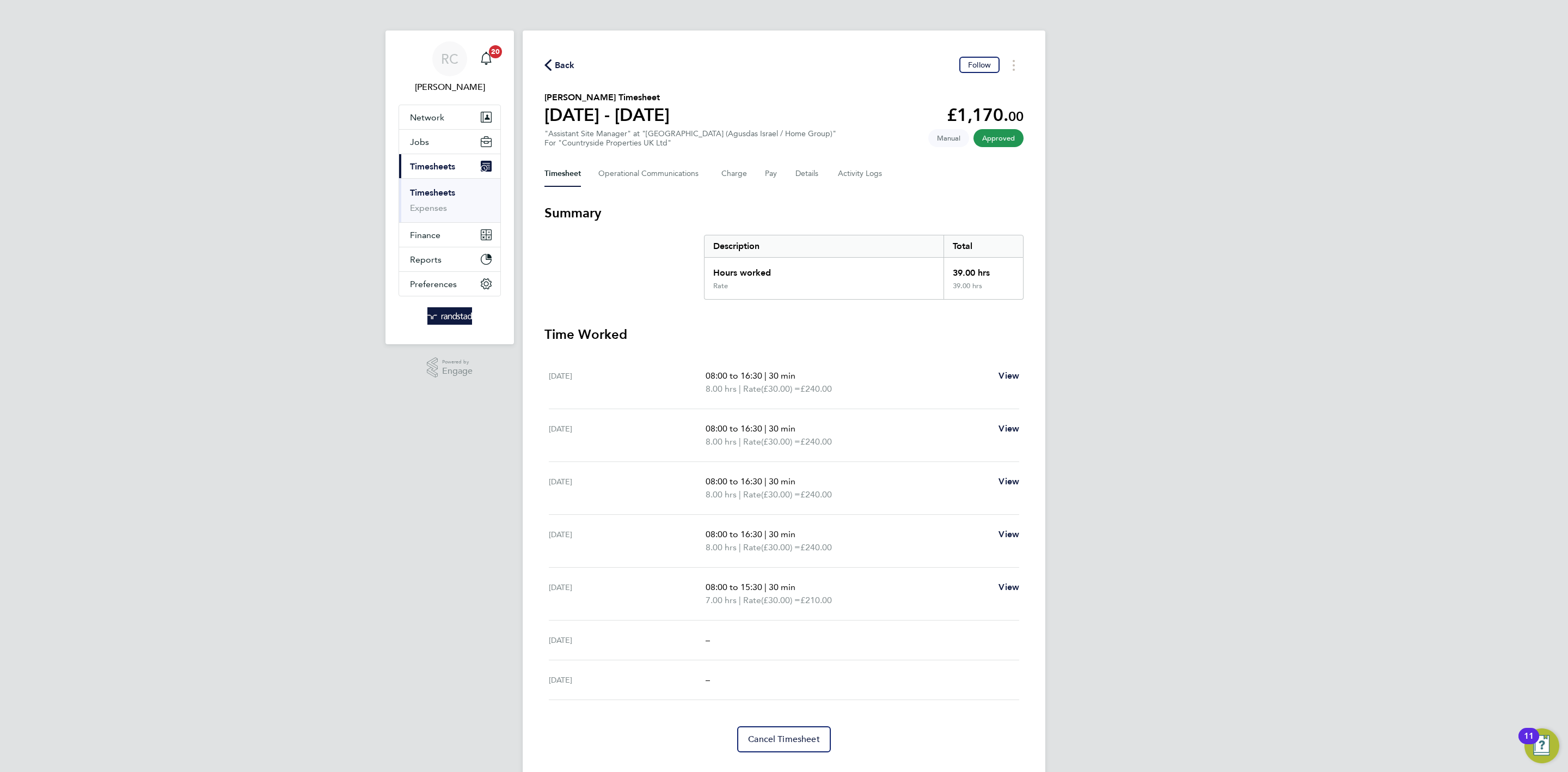
click at [552, 66] on span "Back" at bounding box center [559, 65] width 30 height 11
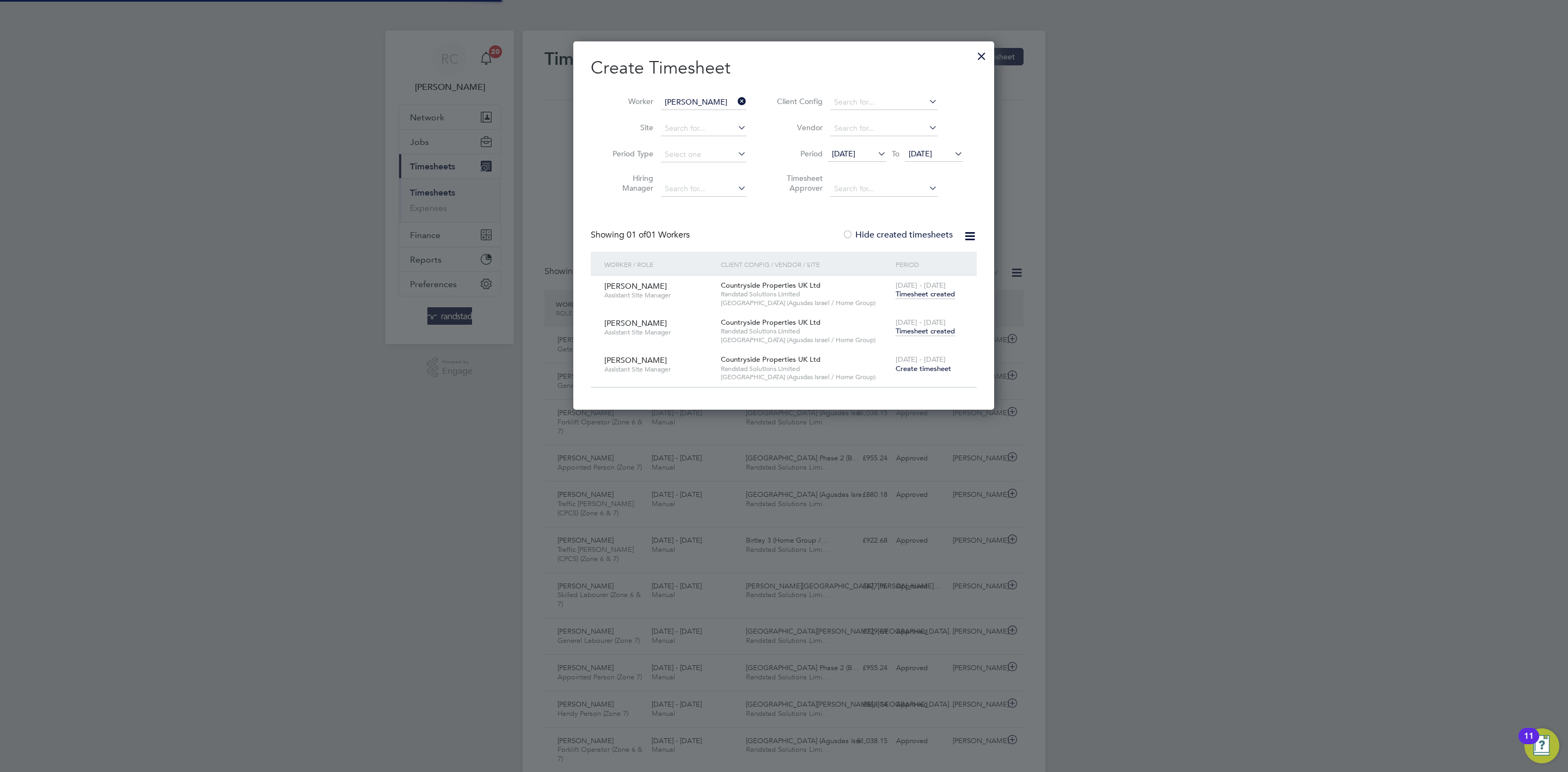
click at [735, 101] on icon at bounding box center [735, 101] width 0 height 16
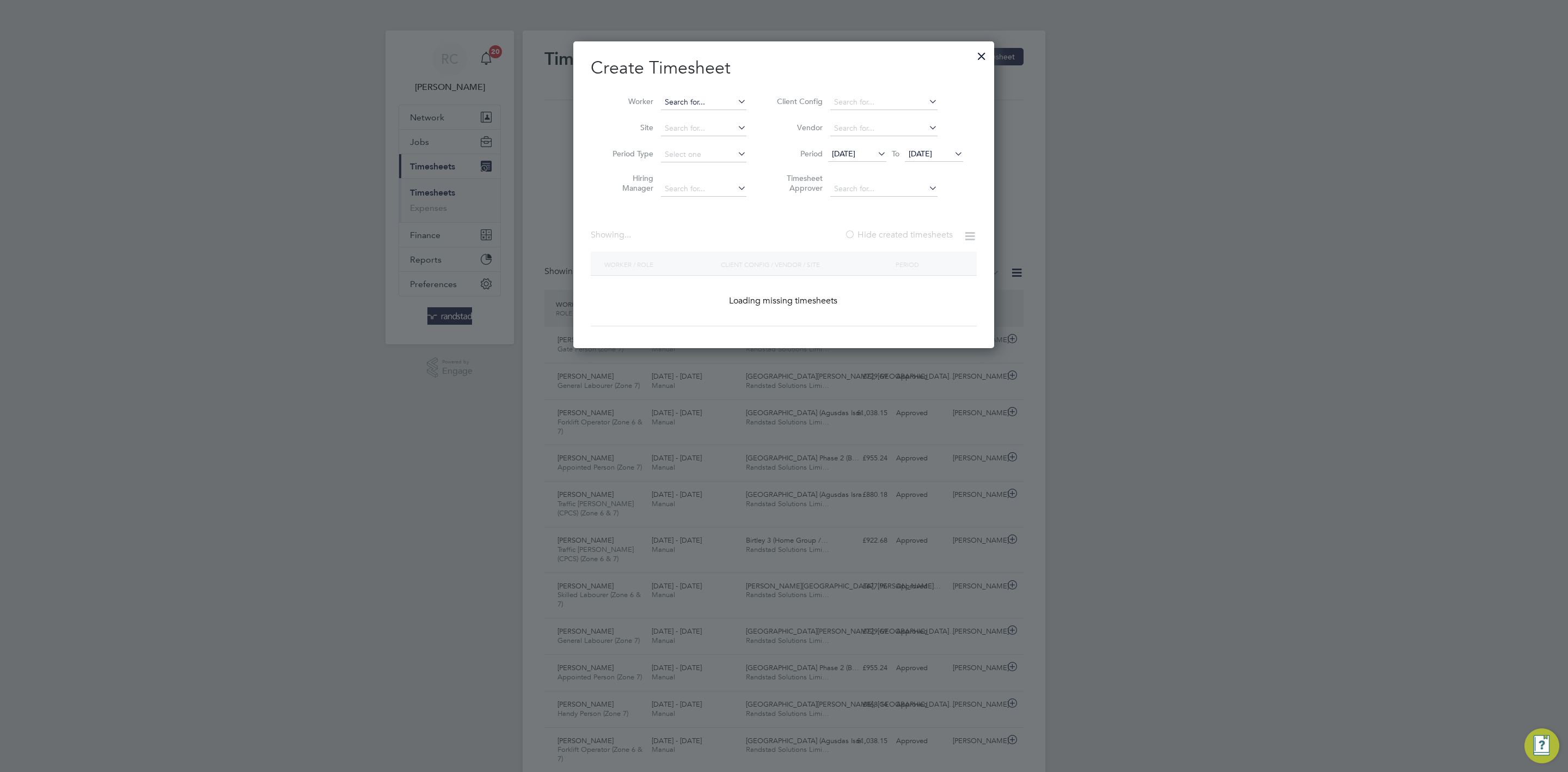
click at [716, 103] on input at bounding box center [704, 103] width 86 height 16
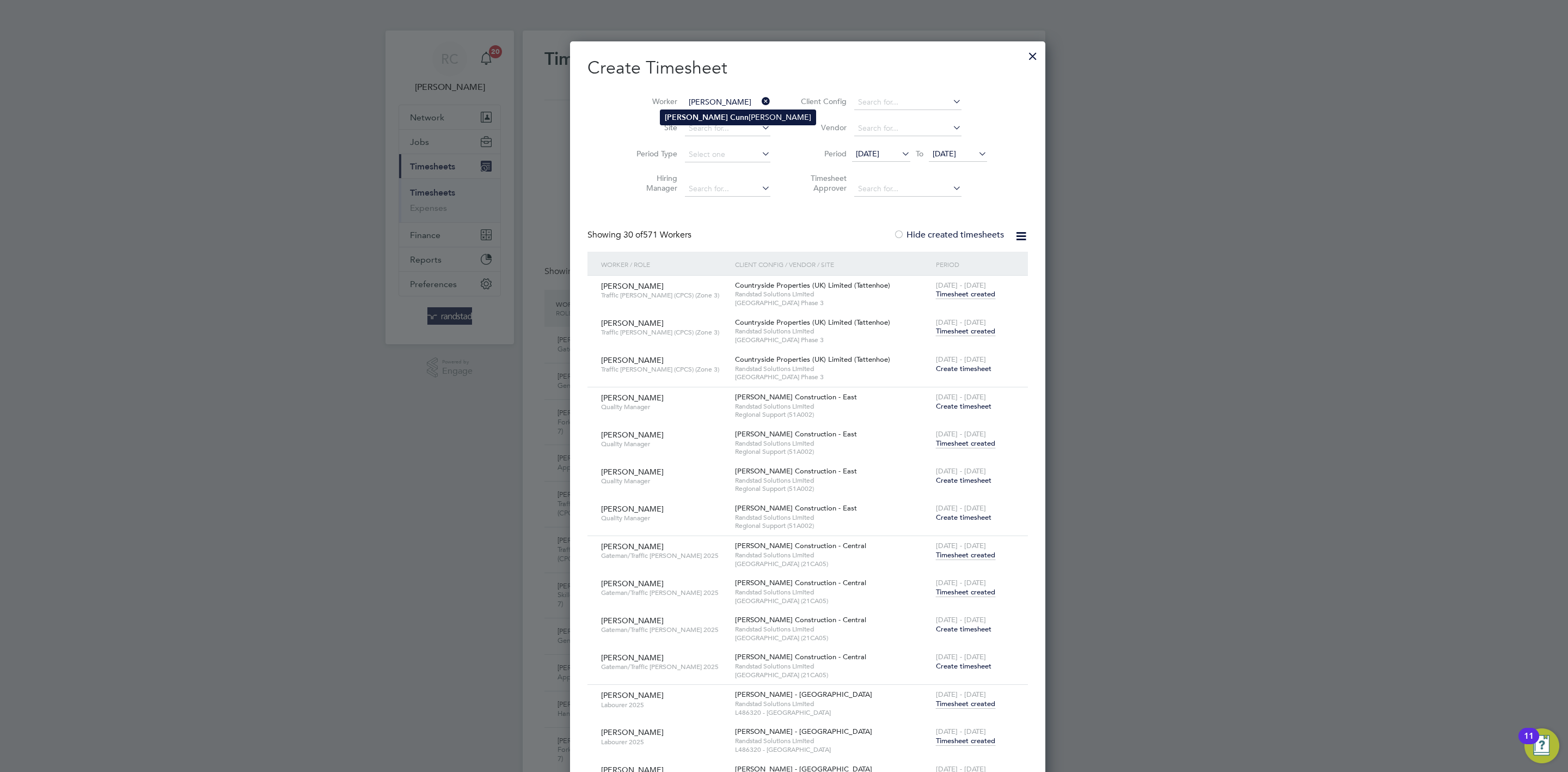
click at [730, 116] on b "Cunn" at bounding box center [739, 117] width 18 height 9
type input "[PERSON_NAME]"
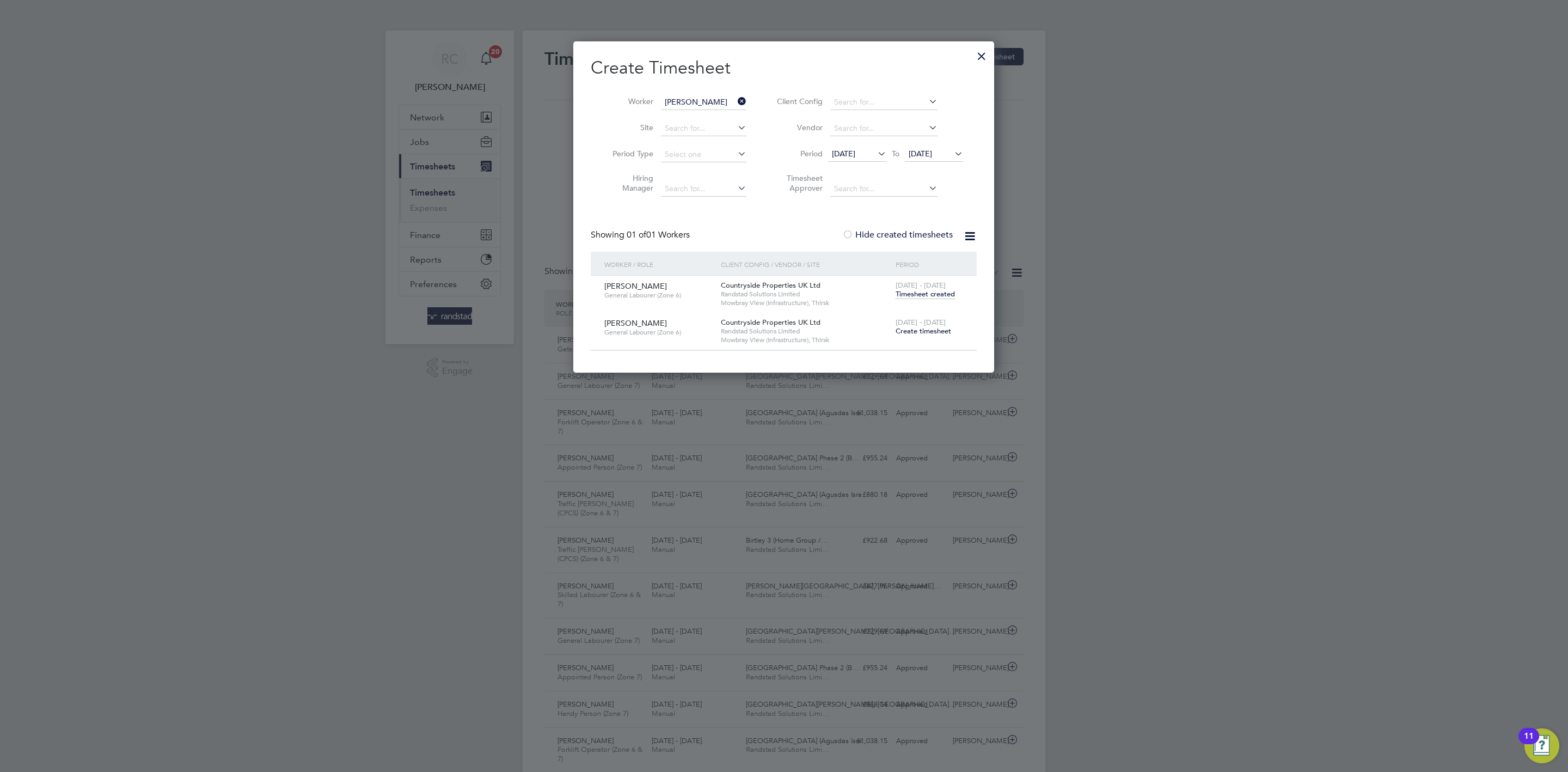
click at [940, 332] on span "Create timesheet" at bounding box center [923, 330] width 55 height 9
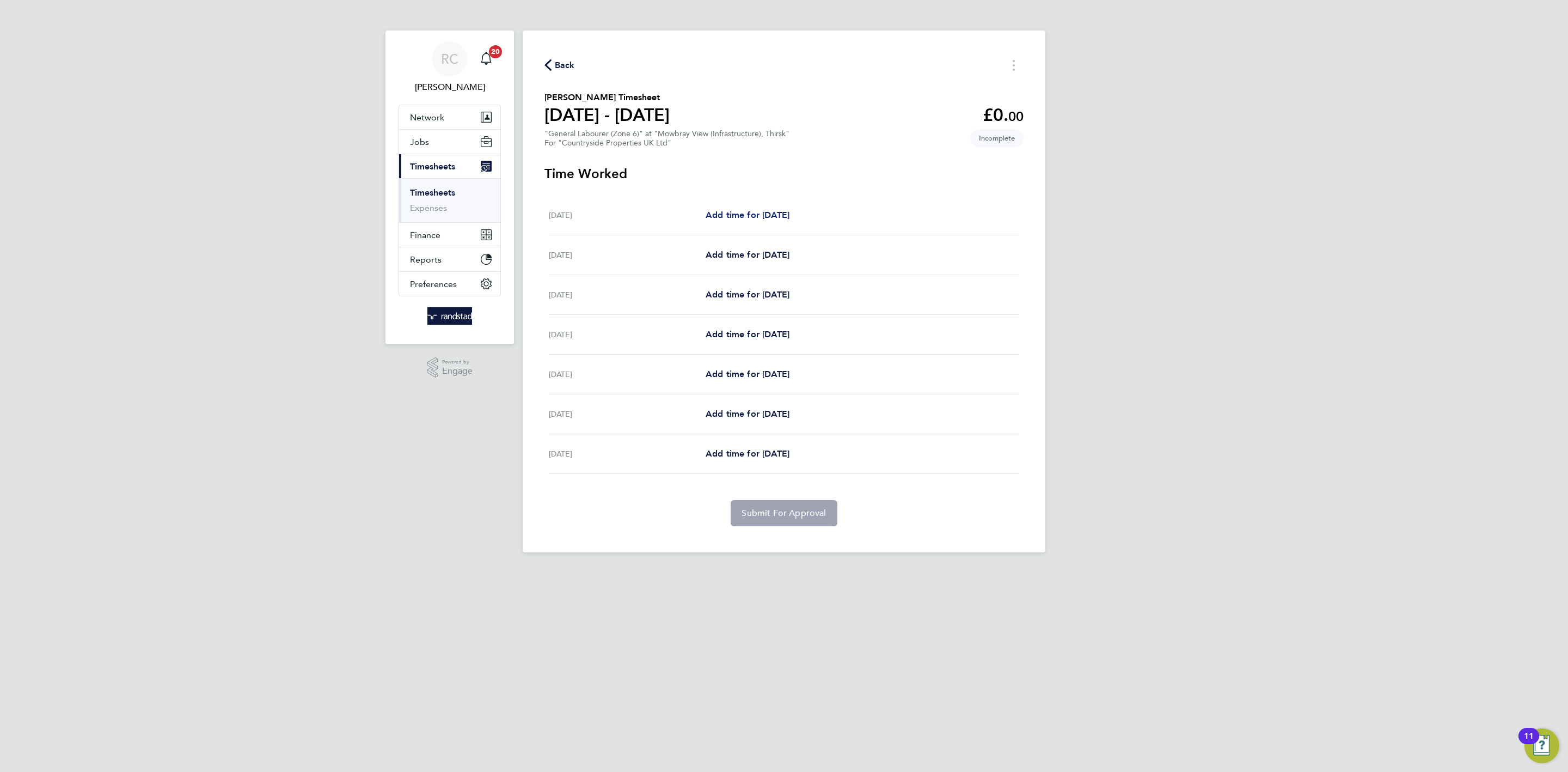
click at [774, 216] on span "Add time for Mon 22 Sep" at bounding box center [748, 215] width 84 height 11
select select "30"
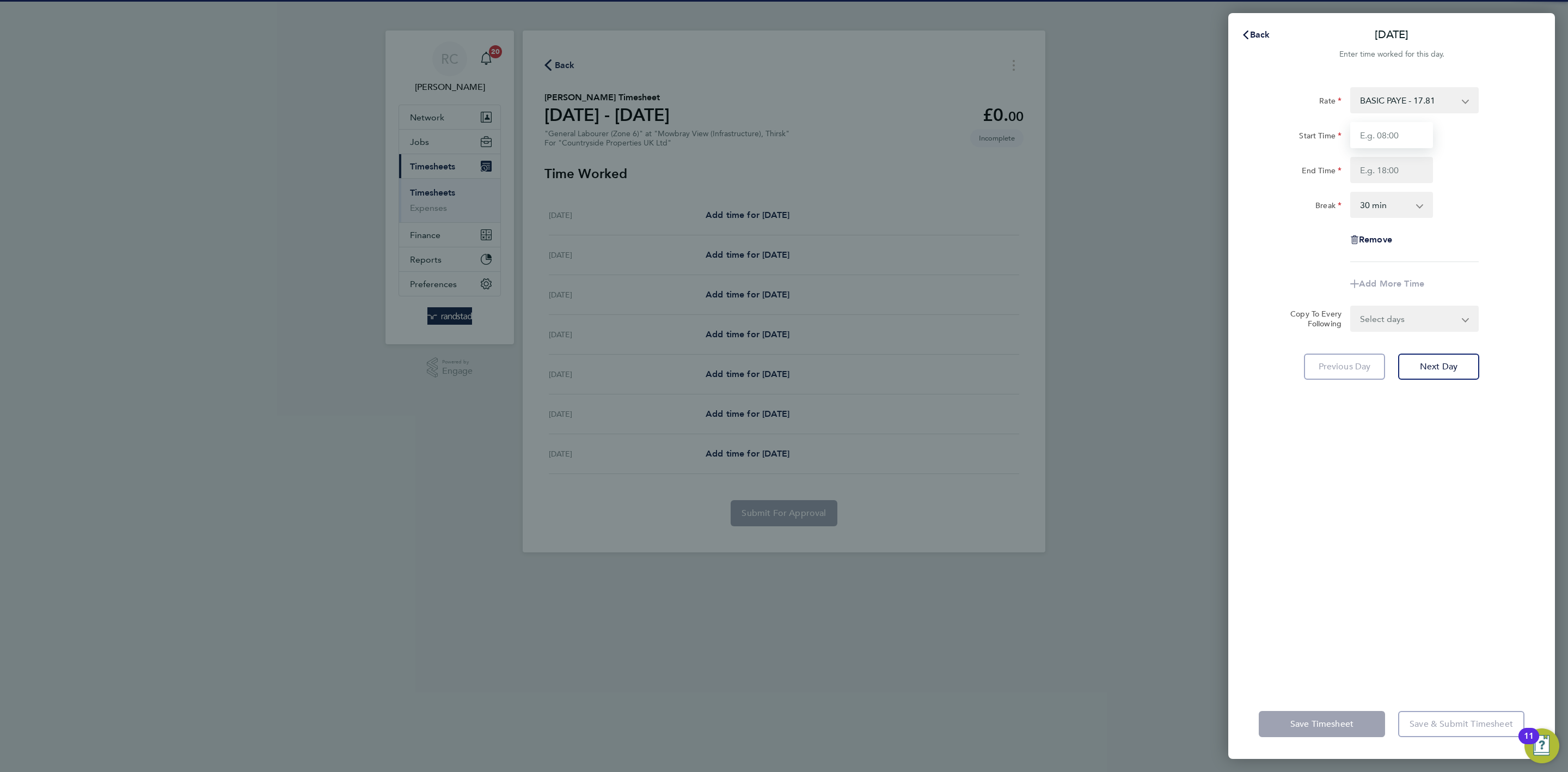
click at [1386, 136] on input "Start Time" at bounding box center [1392, 135] width 83 height 26
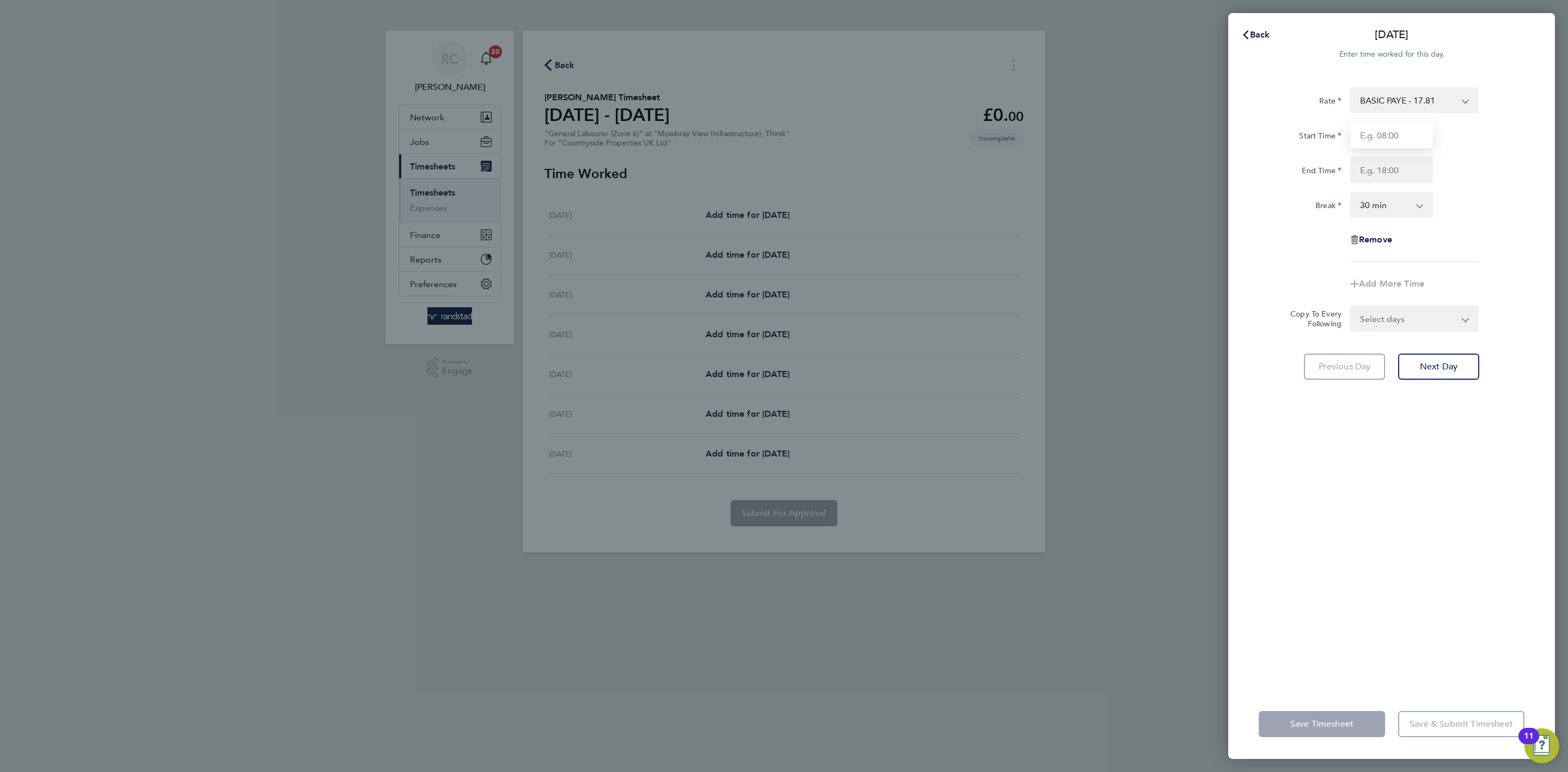
type input "07:30"
click at [1402, 172] on input "End Time" at bounding box center [1392, 169] width 83 height 26
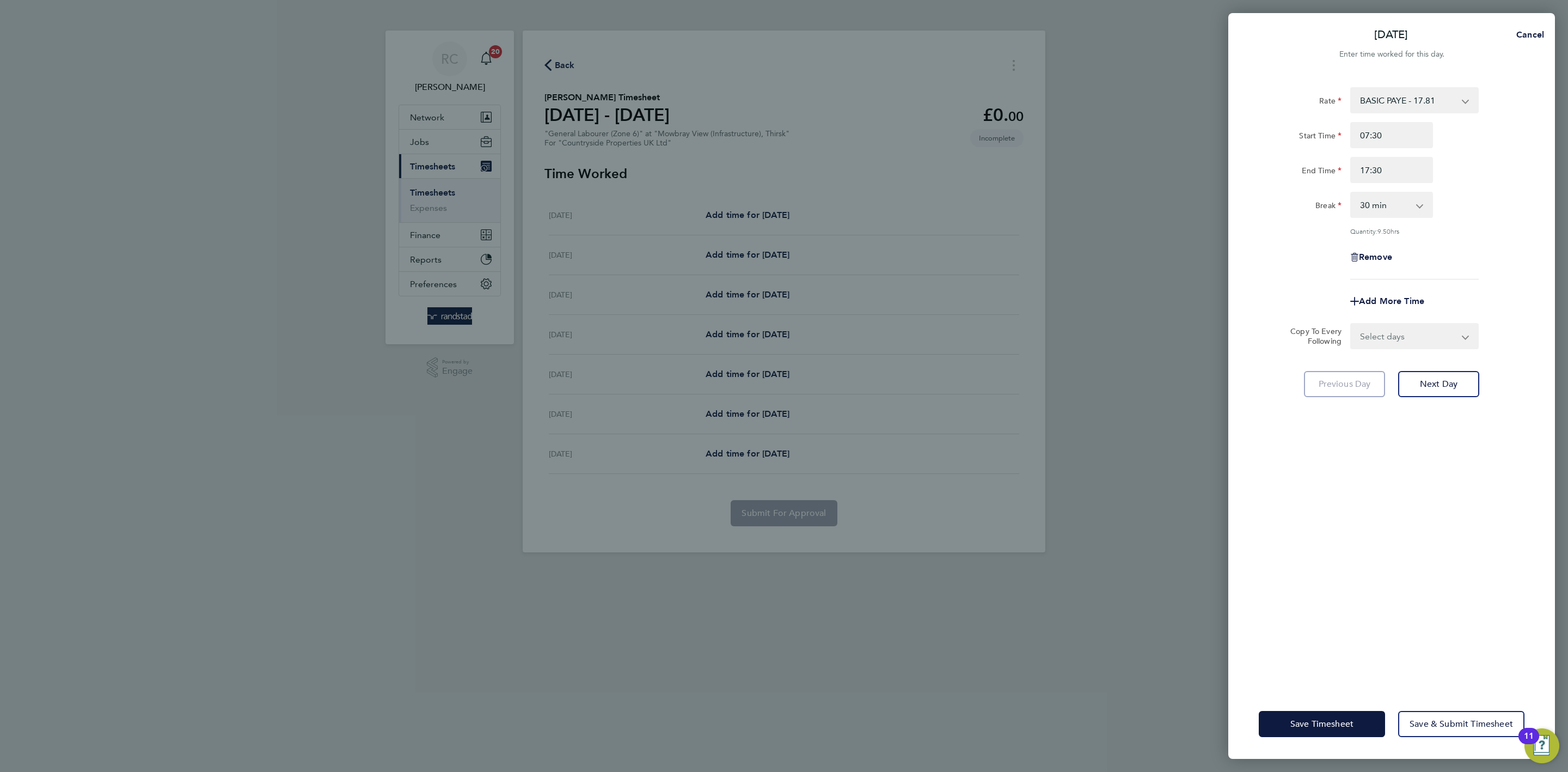
click at [1494, 185] on div "Rate BASIC PAYE - 17.81 Start Time 07:30 End Time 17:30 Break 0 min 15 min 30 m…" at bounding box center [1392, 183] width 266 height 192
click at [1400, 170] on input "17:30" at bounding box center [1392, 169] width 83 height 26
type input "17:00"
click at [1472, 178] on div "End Time 17:00" at bounding box center [1391, 169] width 274 height 26
click at [1440, 326] on select "Select days Day Weekday (Mon-Fri) Weekend (Sat-Sun) Tuesday Wednesday Thursday …" at bounding box center [1408, 336] width 114 height 24
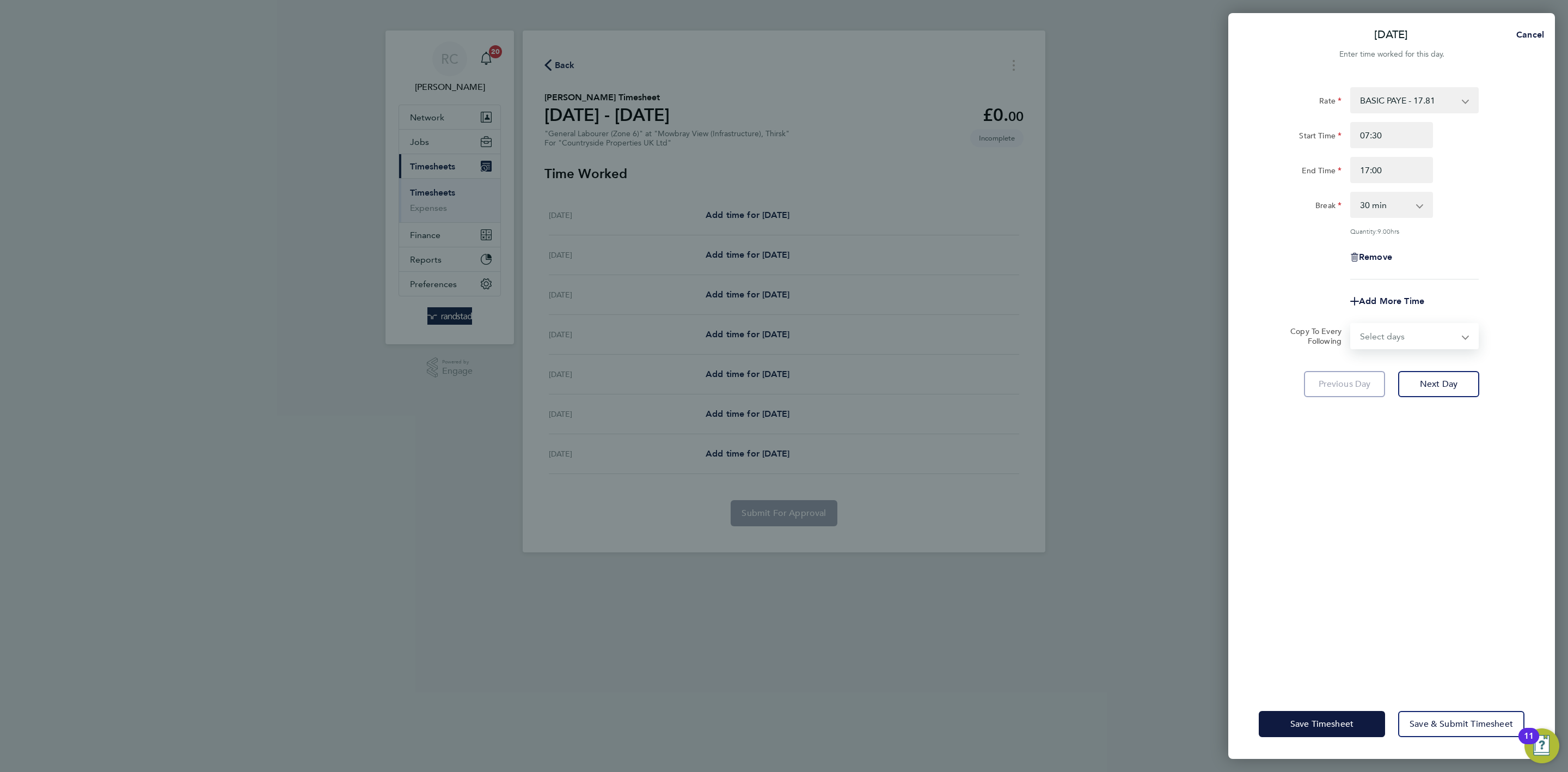
select select "WEEKDAY"
click at [1351, 324] on select "Select days Day Weekday (Mon-Fri) Weekend (Sat-Sun) Tuesday Wednesday Thursday …" at bounding box center [1408, 336] width 114 height 24
select select "2025-09-28"
click at [1485, 566] on div "Rate BASIC PAYE - 17.81 Start Time 07:30 End Time 17:00 Break 0 min 15 min 30 m…" at bounding box center [1392, 382] width 327 height 615
click at [1365, 712] on button "Save Timesheet" at bounding box center [1322, 724] width 126 height 26
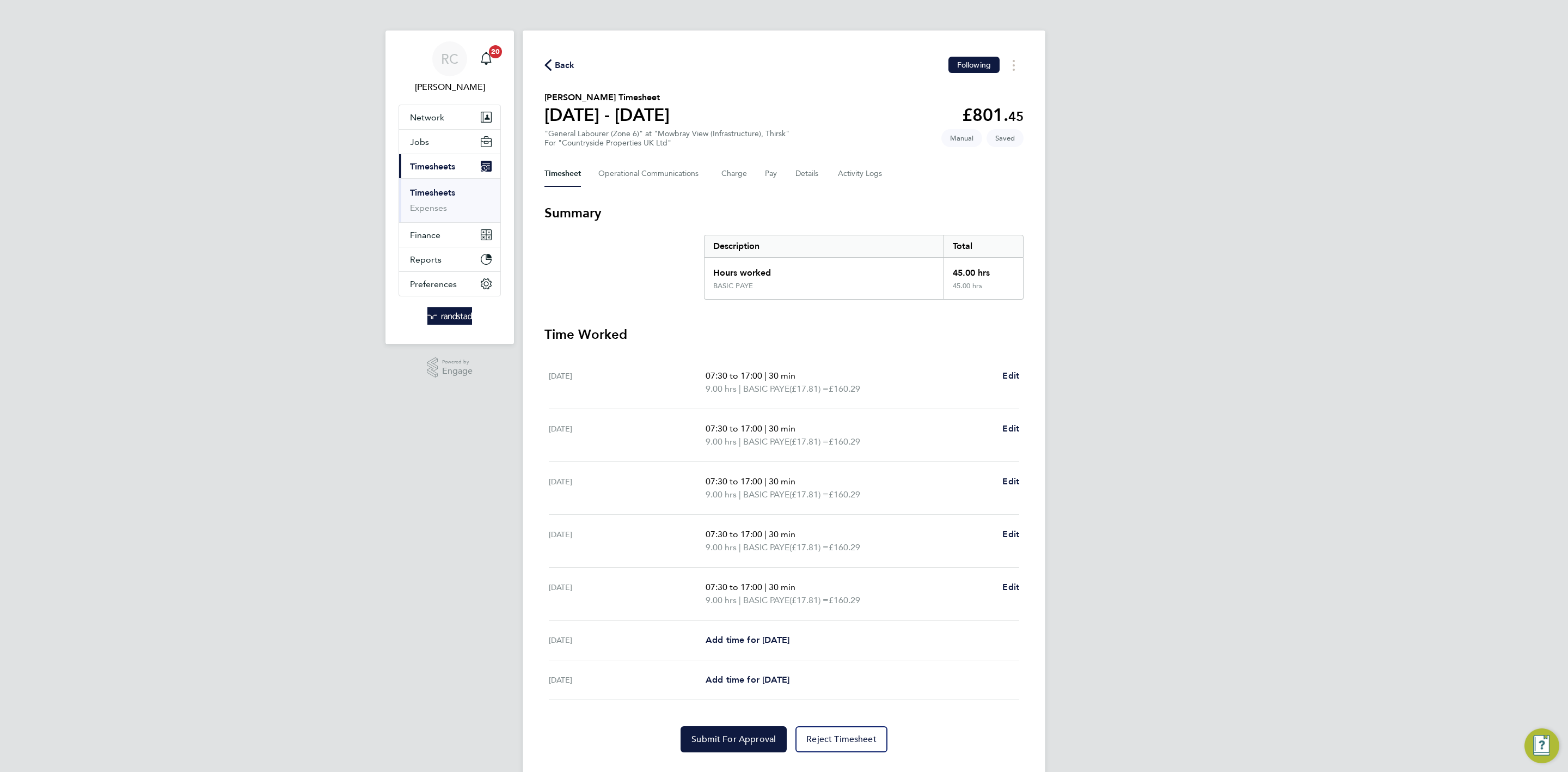
click at [1293, 488] on div "RC Rebecca Cahill Notifications 20 Applications: Network Team Members Businesse…" at bounding box center [784, 398] width 1568 height 796
click at [1014, 588] on span "Edit" at bounding box center [1011, 587] width 17 height 11
select select "30"
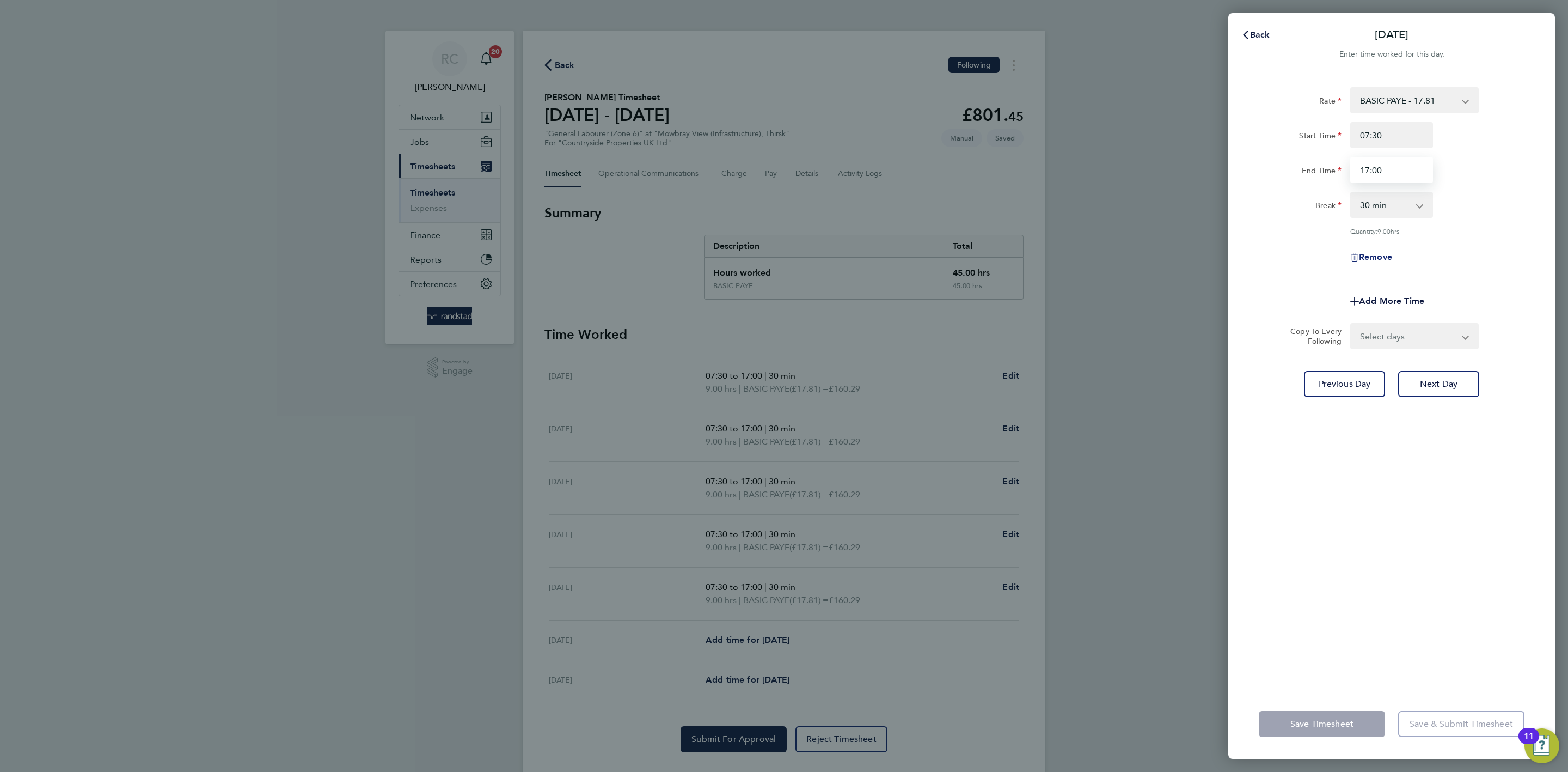
drag, startPoint x: 1372, startPoint y: 164, endPoint x: 1379, endPoint y: 254, distance: 90.3
click at [1371, 165] on input "17:00" at bounding box center [1392, 169] width 83 height 26
type input "16:00"
click at [1541, 220] on div "Rate BASIC PAYE - 17.81 Start Time 07:30 End Time 16:00 Break 0 min 15 min 30 m…" at bounding box center [1392, 382] width 327 height 615
click at [1327, 713] on button "Save Timesheet" at bounding box center [1322, 724] width 126 height 26
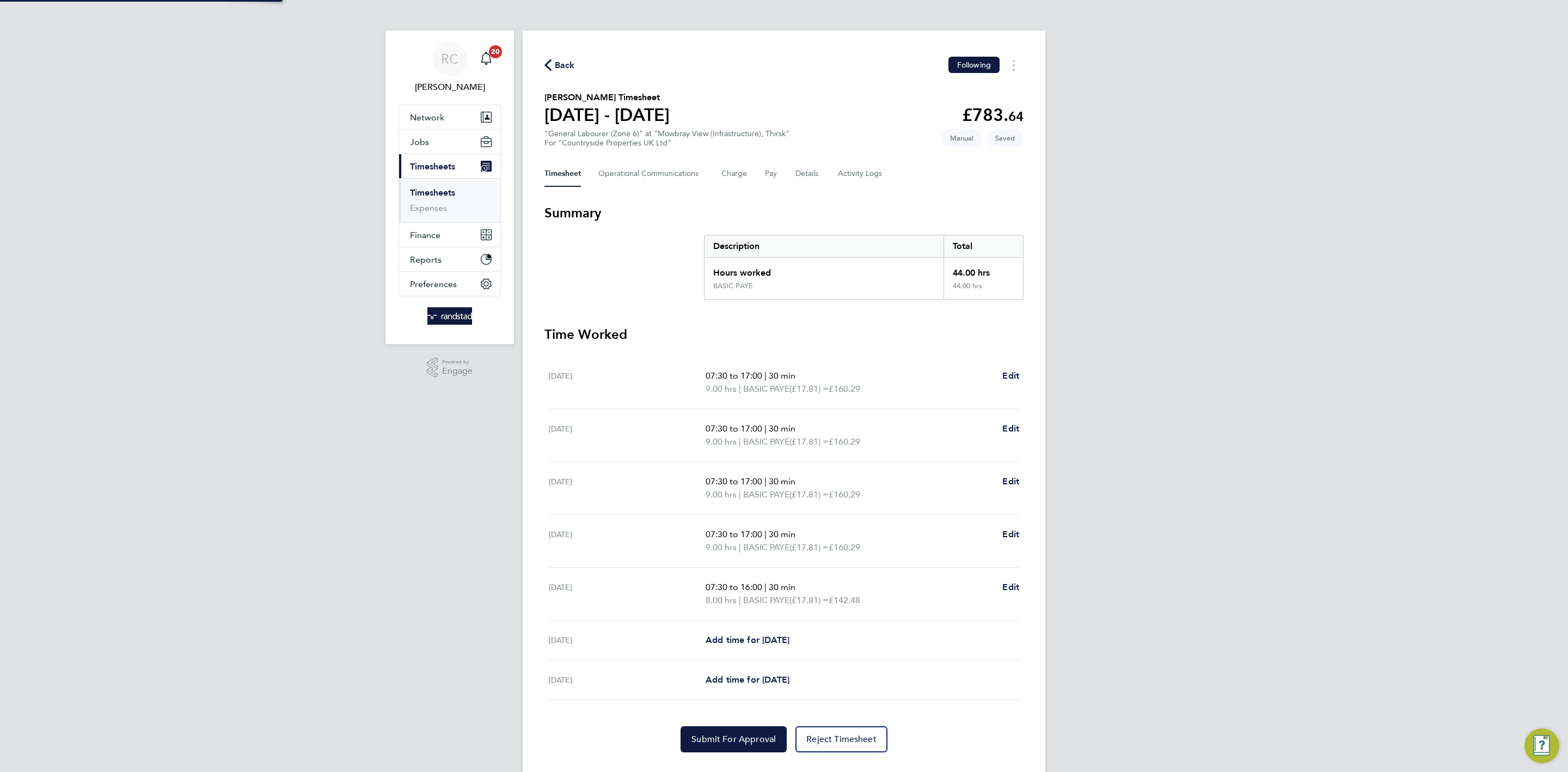
click at [1154, 654] on div "RC Rebecca Cahill Notifications 20 Applications: Network Team Members Businesse…" at bounding box center [784, 398] width 1568 height 796
click at [708, 742] on span "Submit For Approval" at bounding box center [733, 739] width 84 height 11
click at [1243, 288] on div "RC Rebecca Cahill Notifications 20 Applications: Network Team Members Businesse…" at bounding box center [784, 398] width 1568 height 796
click at [371, 463] on div "RC Rebecca Cahill Notifications 20 Applications: Network Team Members Businesse…" at bounding box center [784, 398] width 1568 height 796
click at [445, 196] on link "Timesheets" at bounding box center [433, 192] width 45 height 11
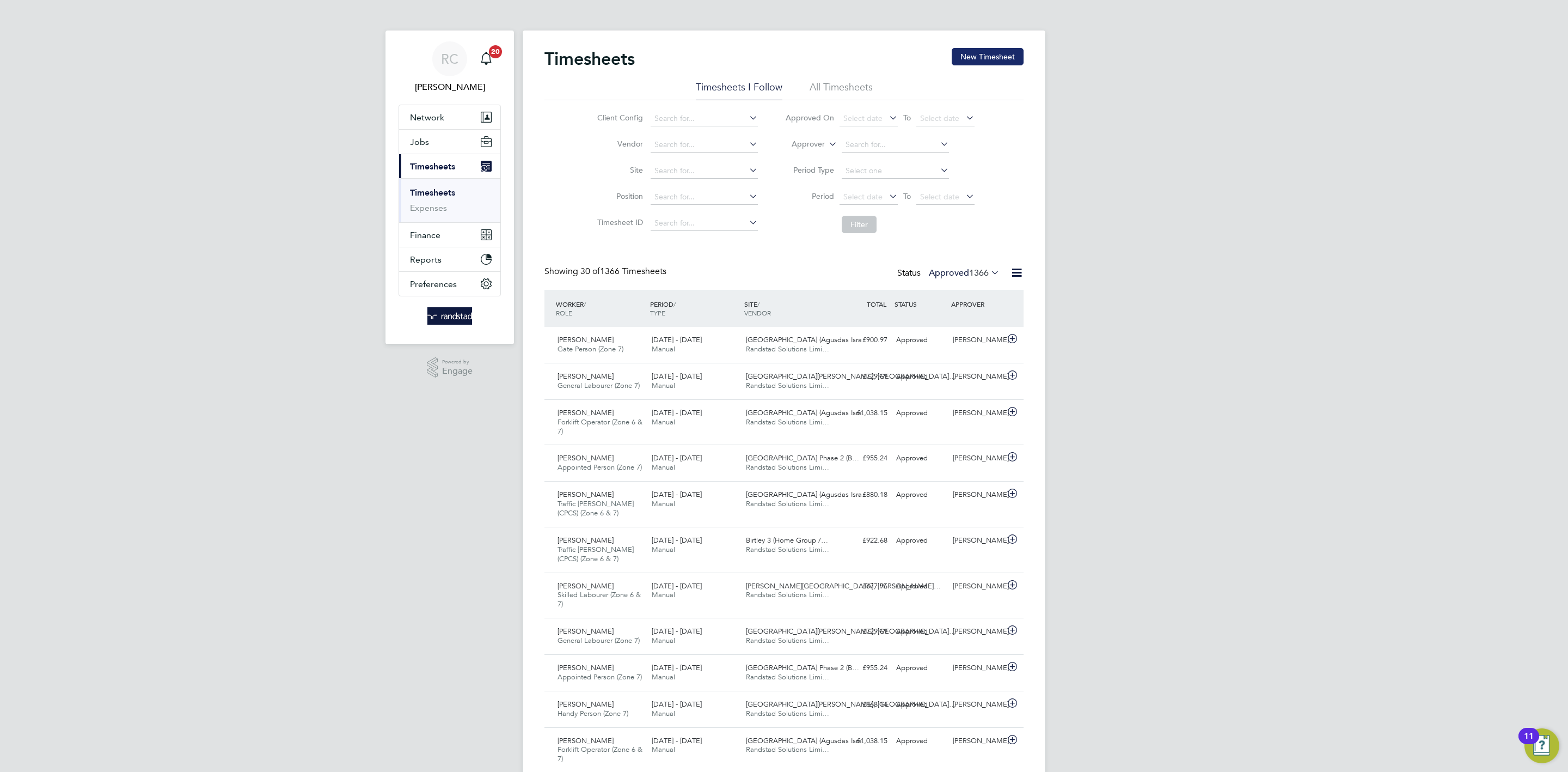
click at [992, 55] on button "New Timesheet" at bounding box center [987, 57] width 72 height 18
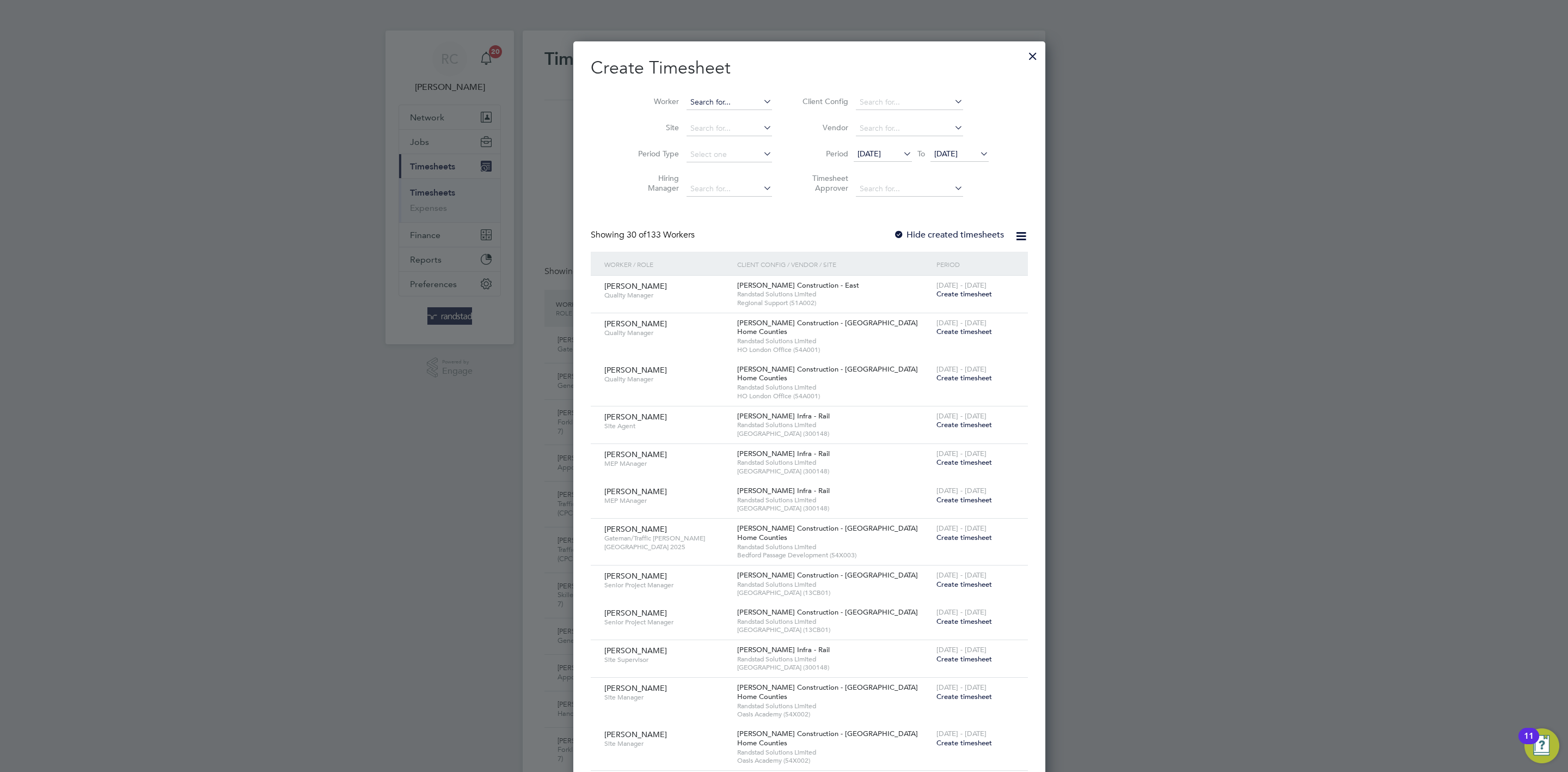
click at [709, 95] on input at bounding box center [729, 103] width 86 height 16
click at [703, 110] on li "Paul Slater" at bounding box center [729, 117] width 137 height 15
type input "Paul Slater"
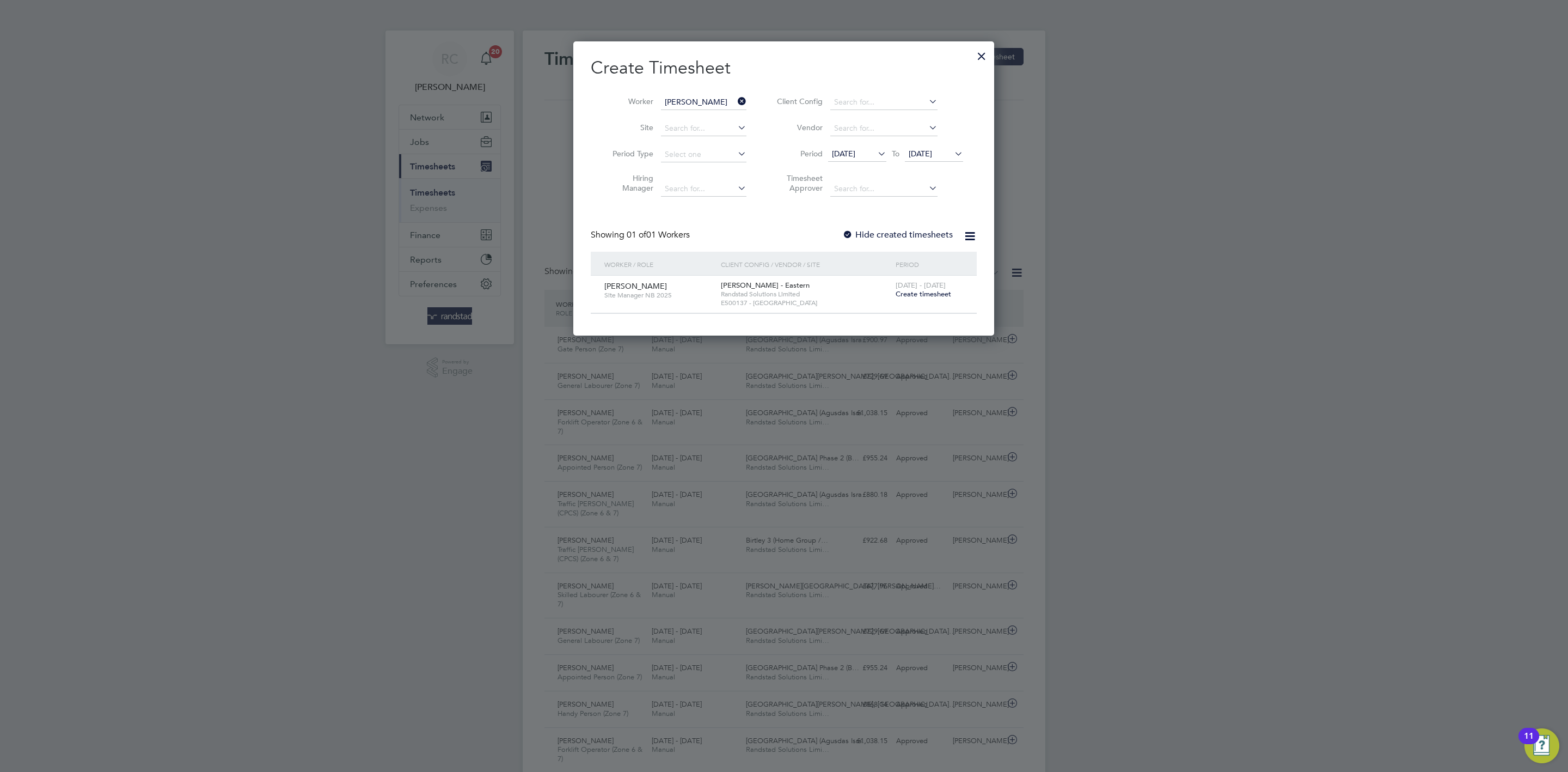
click at [932, 233] on label "Hide created timesheets" at bounding box center [898, 235] width 111 height 11
click at [932, 292] on span "Create timesheet" at bounding box center [923, 293] width 55 height 9
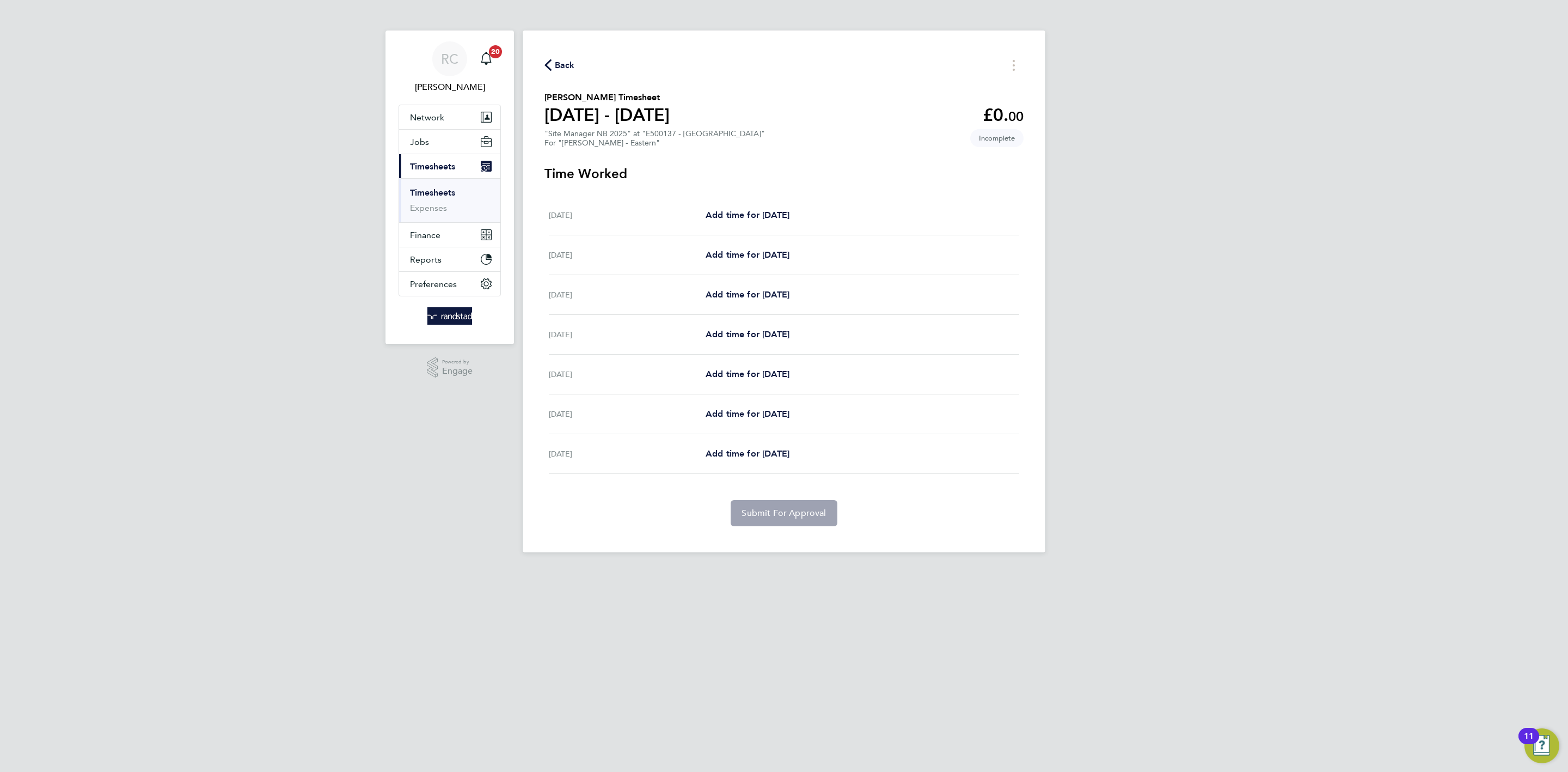
click at [1243, 570] on html "RC Rebecca Cahill Notifications 20 Applications: Network Team Members Businesse…" at bounding box center [784, 285] width 1568 height 570
click at [742, 211] on span "Add time for Sat 20 Sep" at bounding box center [748, 215] width 84 height 11
select select "60"
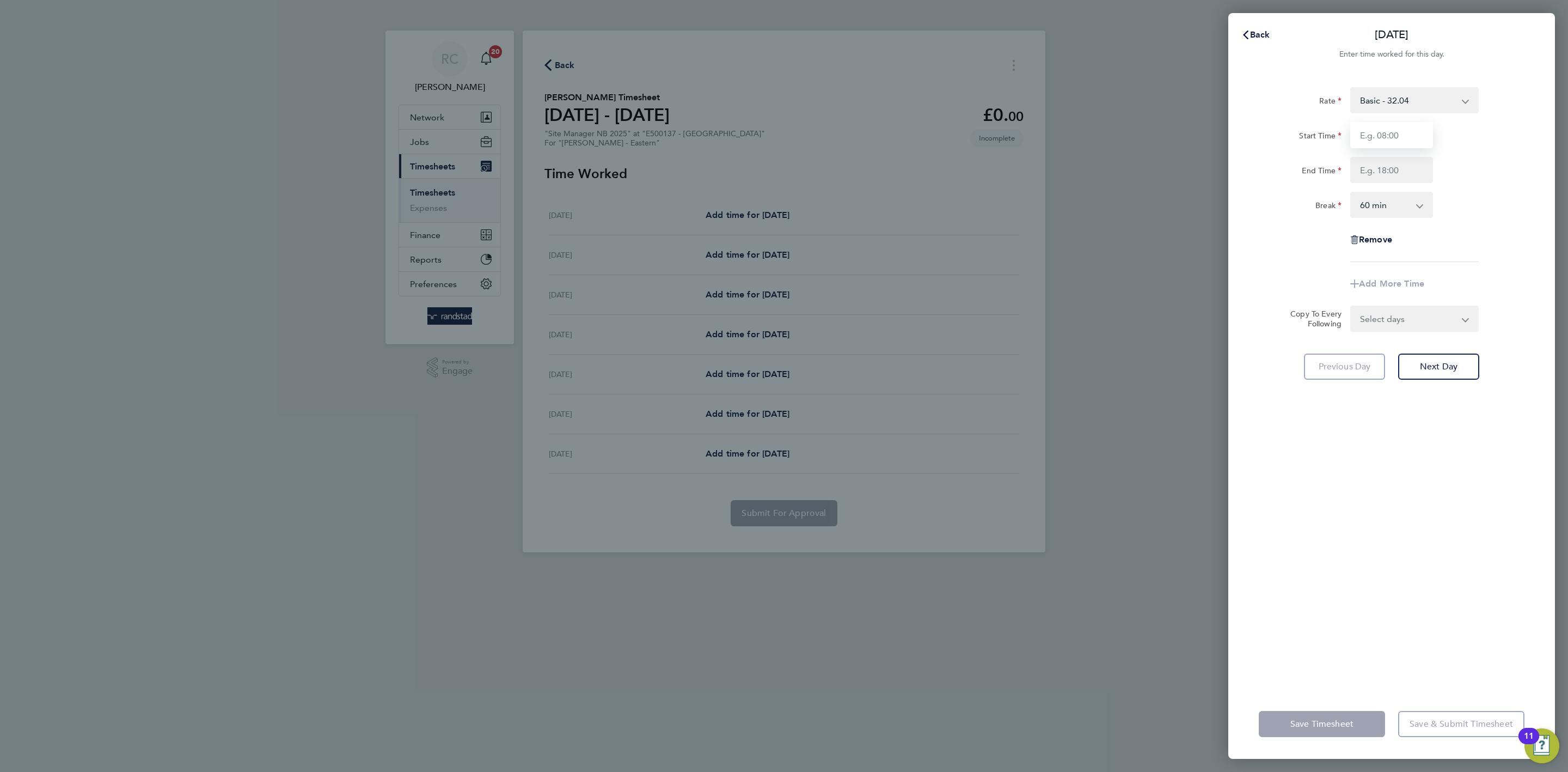
click at [1254, 135] on input "Start Time" at bounding box center [1392, 135] width 83 height 26
click at [1254, 201] on div "Break" at bounding box center [1300, 202] width 83 height 22
click at [1254, 147] on input "Start Time" at bounding box center [1392, 135] width 83 height 26
type input "07:00"
click at [1254, 165] on input "End Time" at bounding box center [1392, 169] width 83 height 26
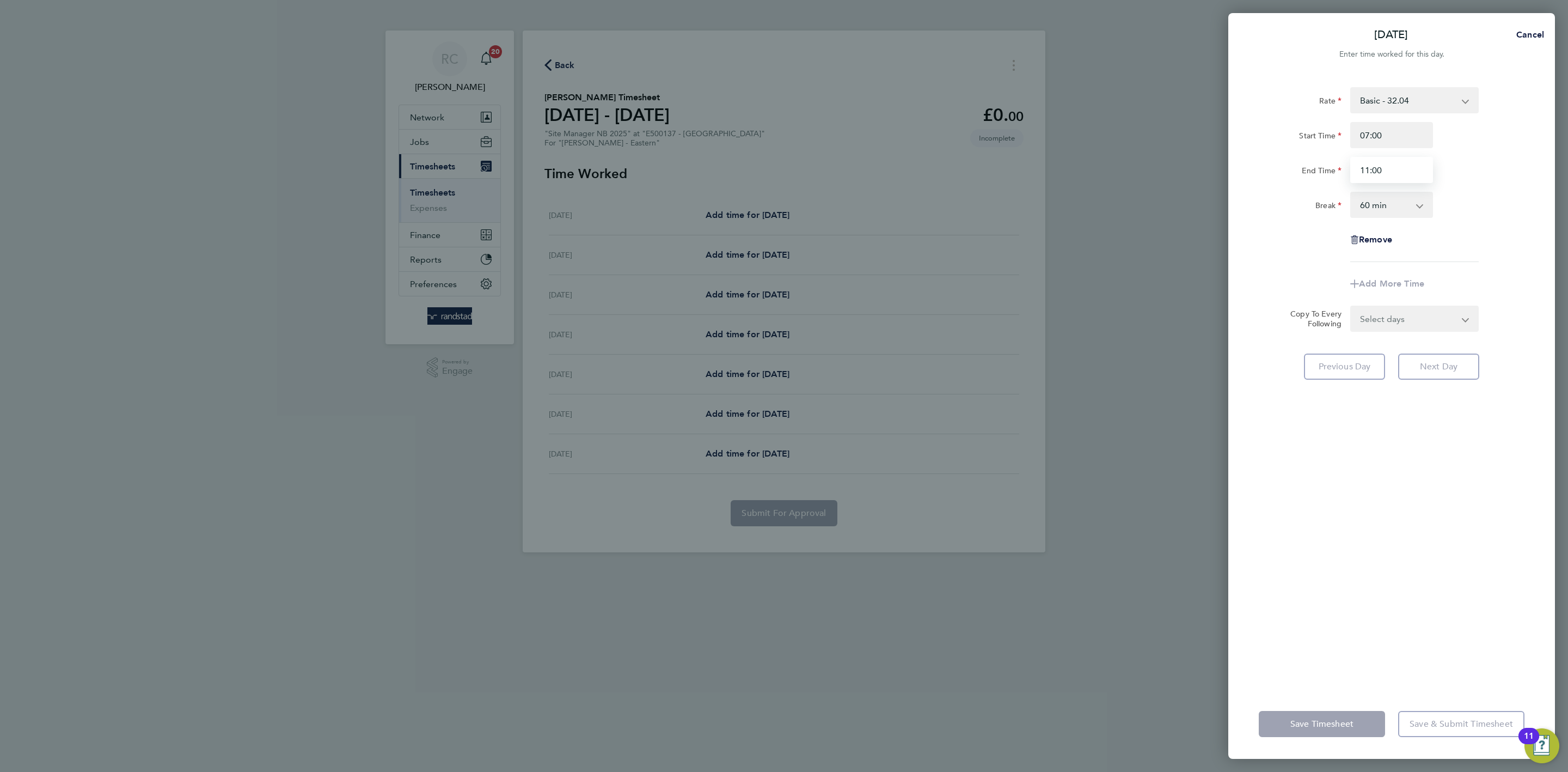
type input "11:00"
click at [1254, 172] on div "End Time 11:00" at bounding box center [1391, 169] width 274 height 26
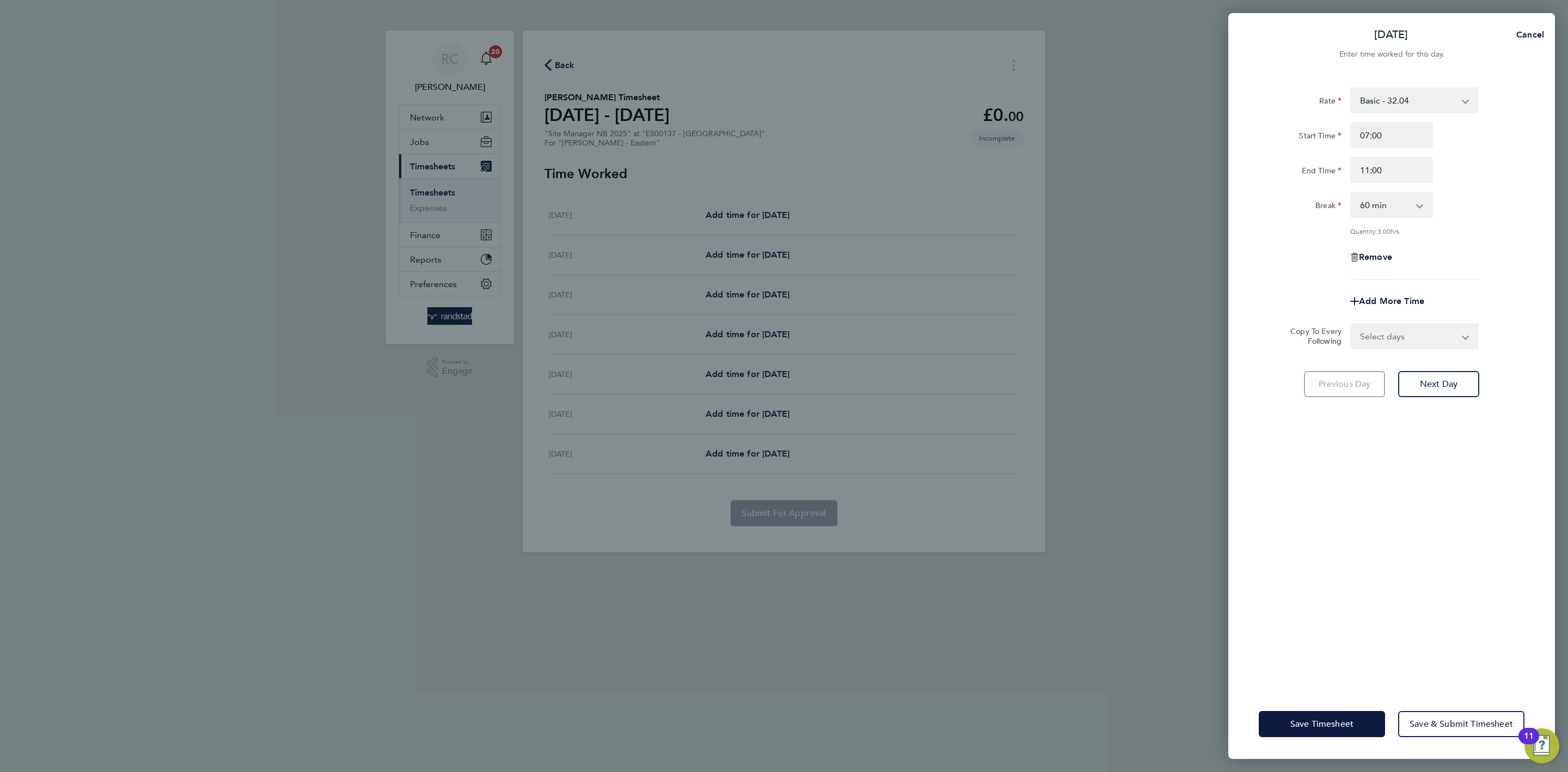
click at [1254, 213] on select "0 min 15 min 30 min 45 min 60 min 75 min 90 min" at bounding box center [1384, 205] width 67 height 24
select select "0"
click at [1254, 193] on select "0 min 15 min 30 min 45 min 60 min 75 min 90 min" at bounding box center [1384, 205] width 67 height 24
click at [1254, 225] on div "Rate Basic - 32.04 Start Time 07:00 End Time 11:00 Break 0 min 15 min 30 min 45…" at bounding box center [1392, 183] width 266 height 192
click at [1254, 595] on span "Save Timesheet" at bounding box center [1321, 724] width 63 height 11
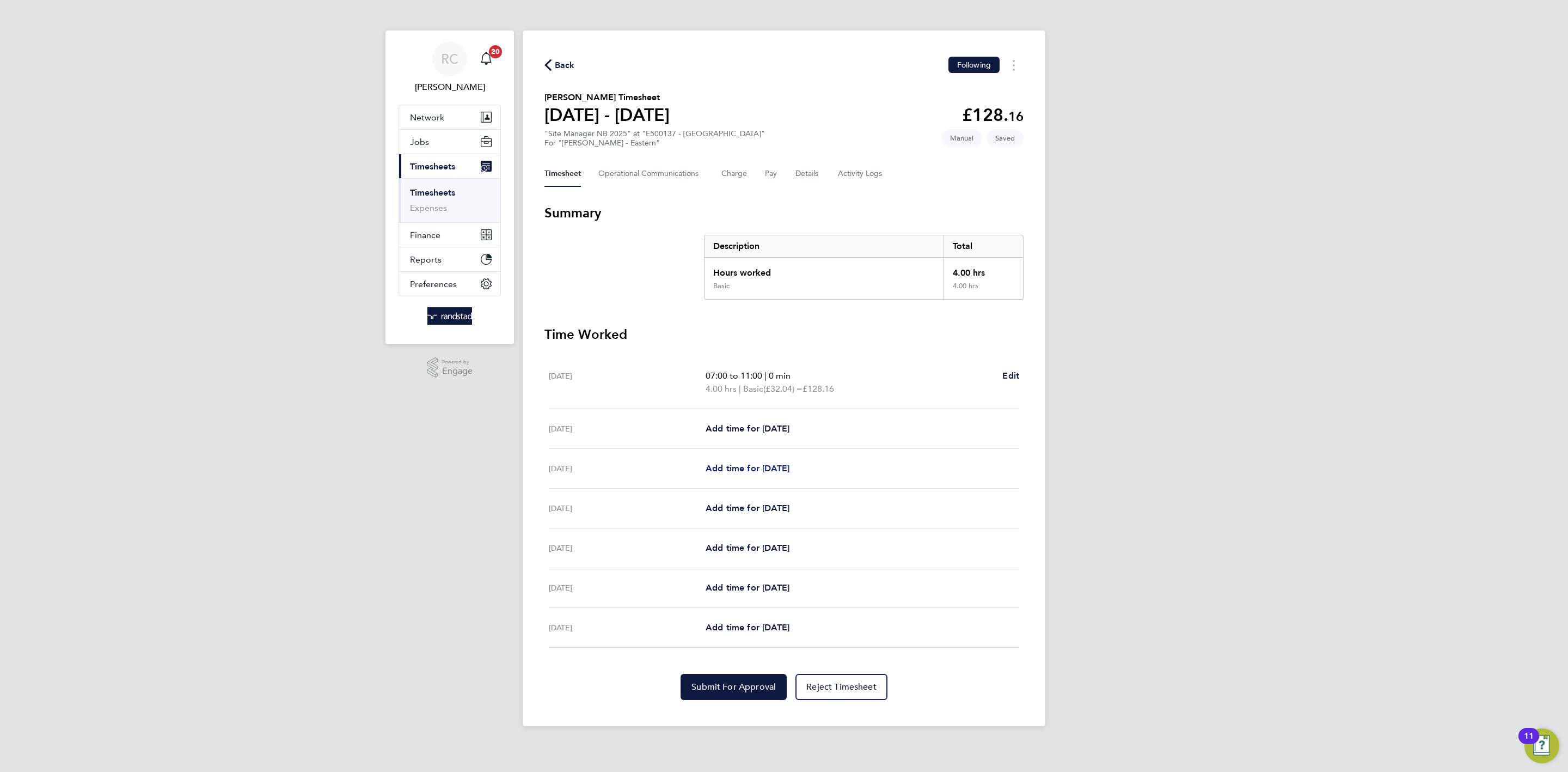
click at [764, 465] on span "Add time for Mon 22 Sep" at bounding box center [748, 468] width 84 height 11
select select "60"
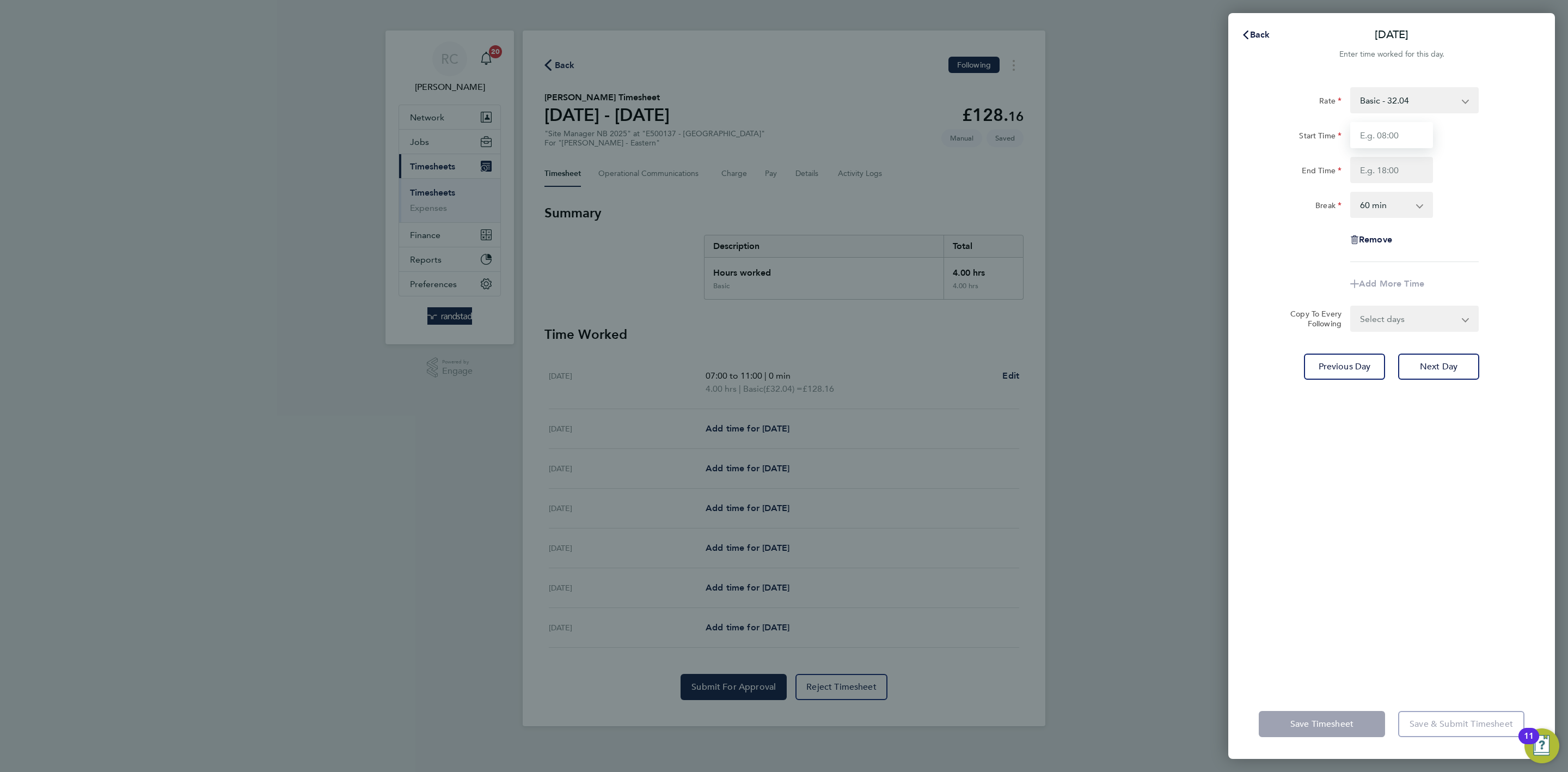
click at [1254, 133] on input "Start Time" at bounding box center [1392, 135] width 83 height 26
type input "07:30"
click at [1254, 171] on input "End Time" at bounding box center [1392, 169] width 83 height 26
type input "16:30"
click at [1254, 203] on select "0 min 15 min 30 min 45 min 60 min 75 min 90 min" at bounding box center [1384, 205] width 67 height 24
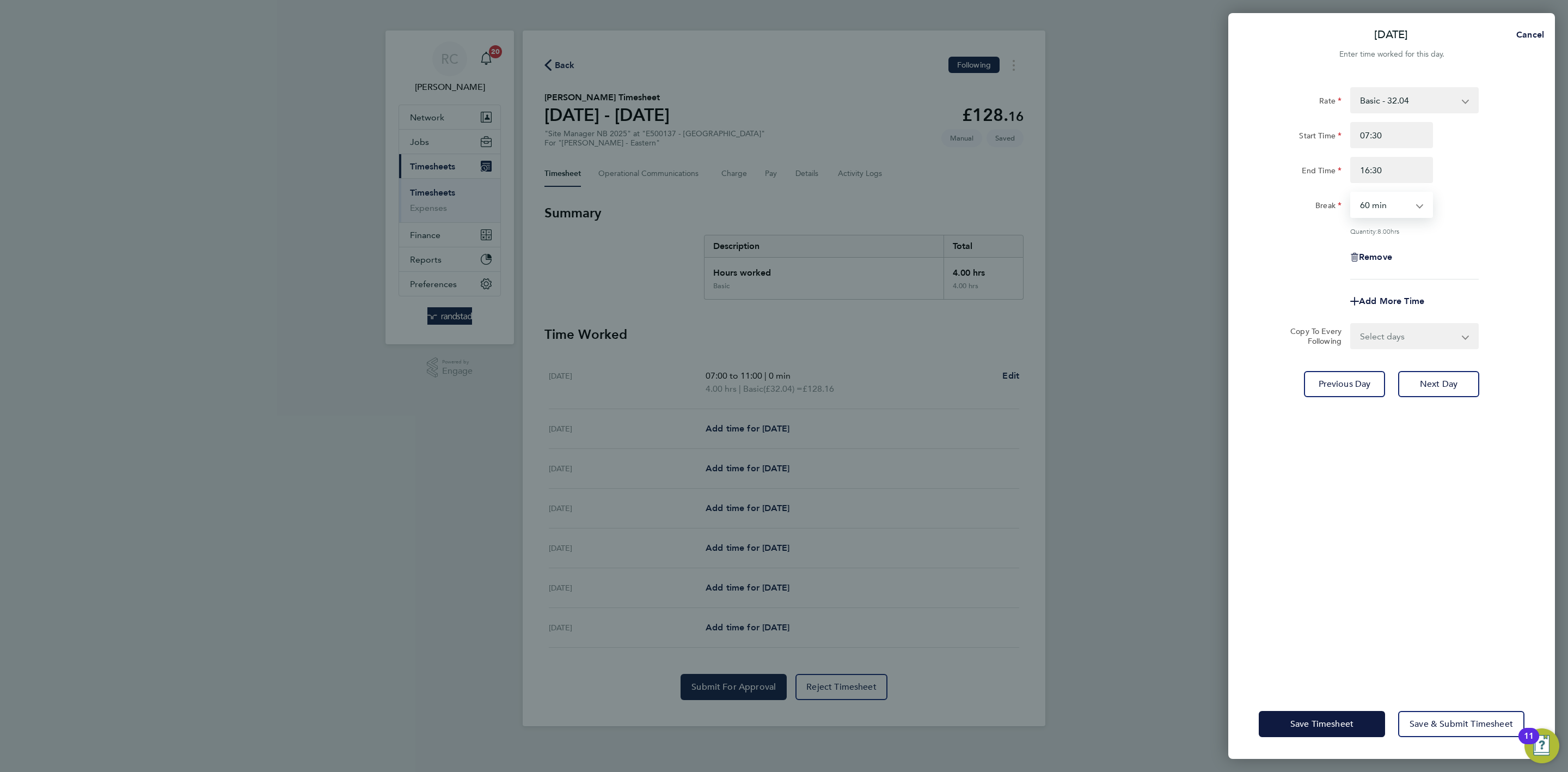
select select "30"
click at [1254, 193] on select "0 min 15 min 30 min 45 min 60 min 75 min 90 min" at bounding box center [1384, 205] width 67 height 24
click at [1254, 230] on div "Quantity: 8.50 hrs" at bounding box center [1391, 231] width 274 height 9
click at [1254, 342] on select "Select days Day Tuesday Wednesday Thursday Friday" at bounding box center [1408, 336] width 114 height 24
select select "WED"
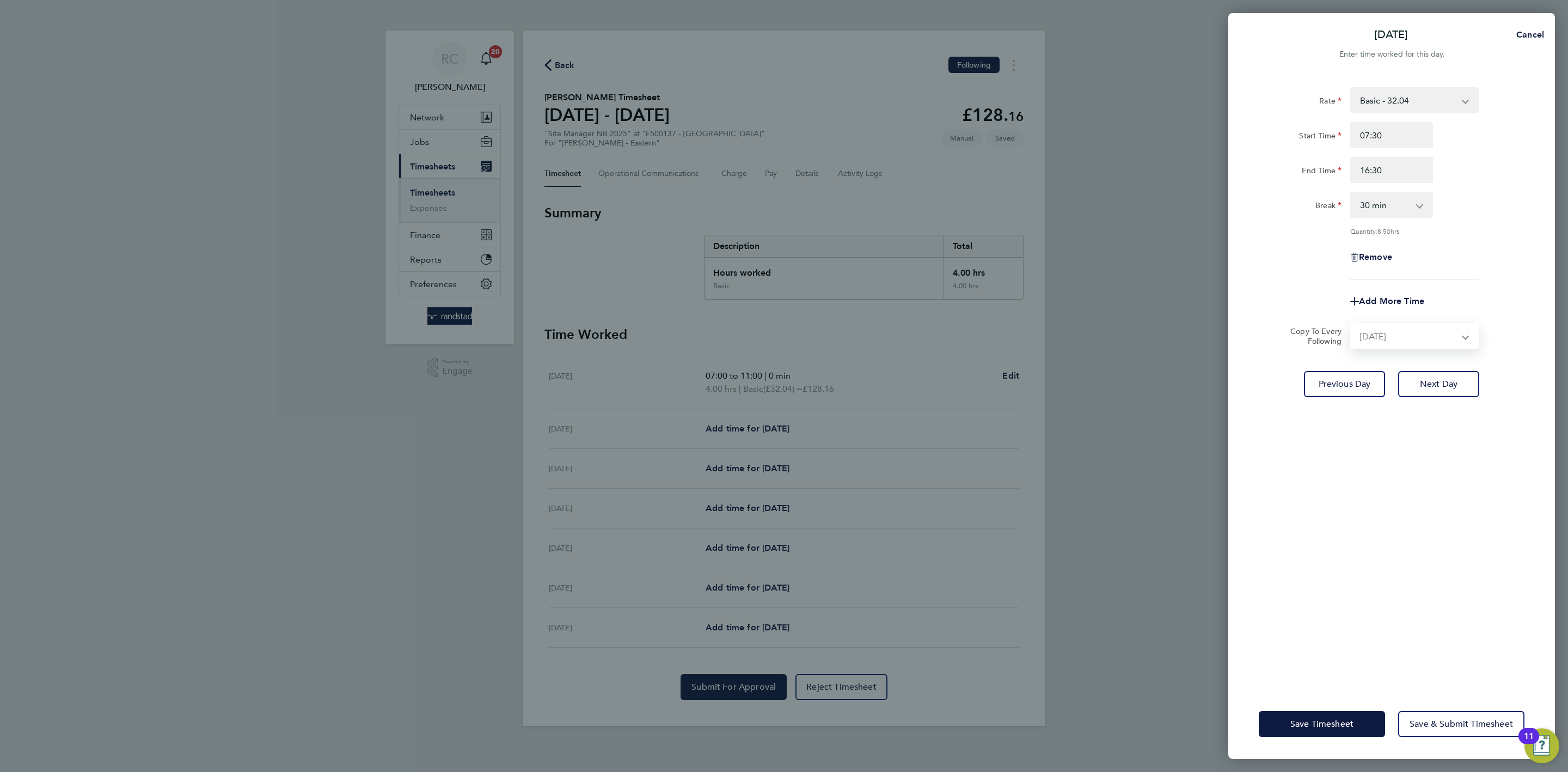
click at [1254, 324] on select "Select days Day Tuesday Wednesday Thursday Friday" at bounding box center [1408, 336] width 114 height 24
select select "2025-09-26"
click at [1254, 595] on div "Rate Basic - 32.04 Start Time 07:30 End Time 16:30 Break 0 min 15 min 30 min 45…" at bounding box center [1392, 382] width 327 height 615
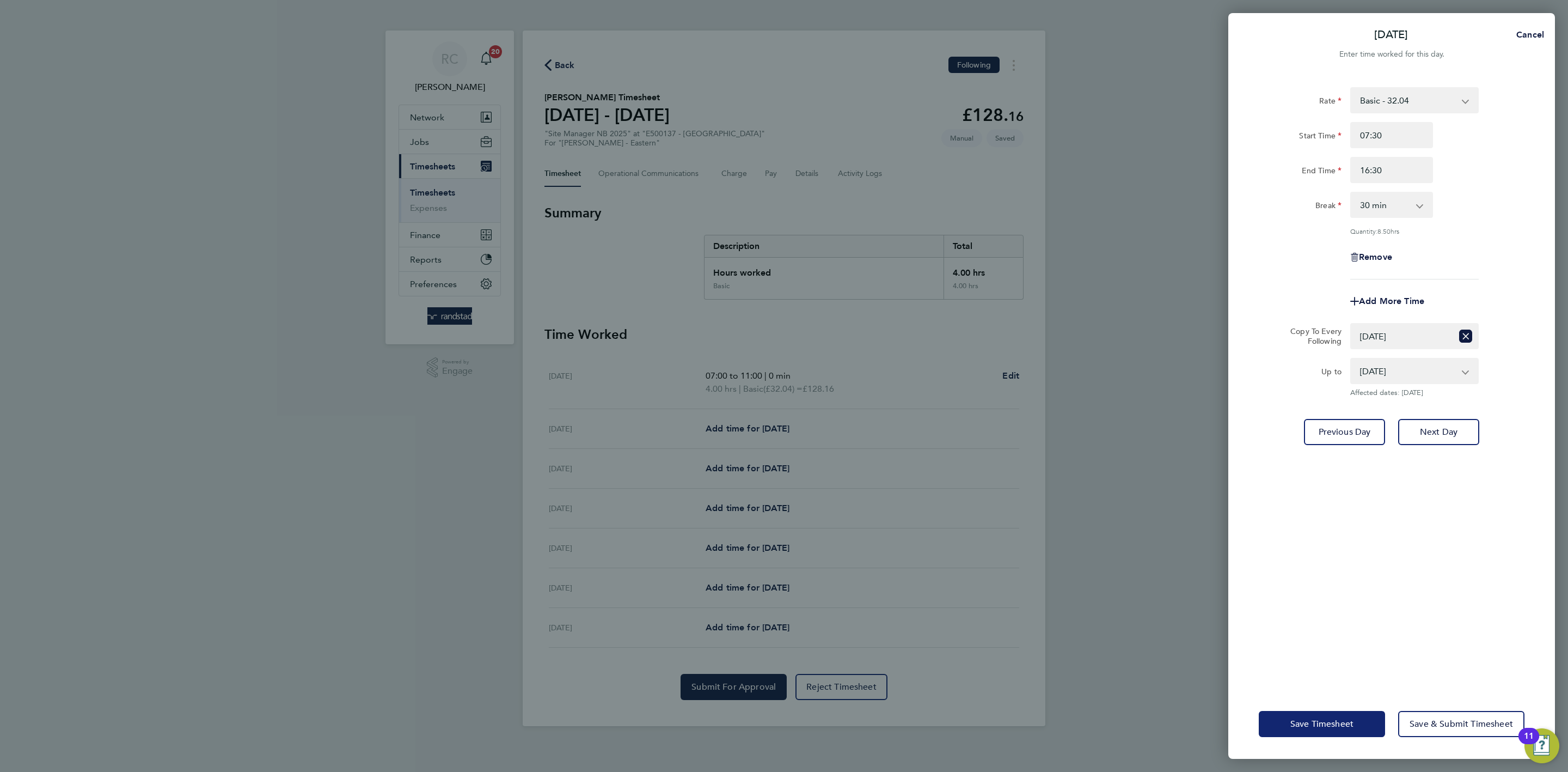
click at [1254, 595] on button "Save Timesheet" at bounding box center [1322, 724] width 126 height 26
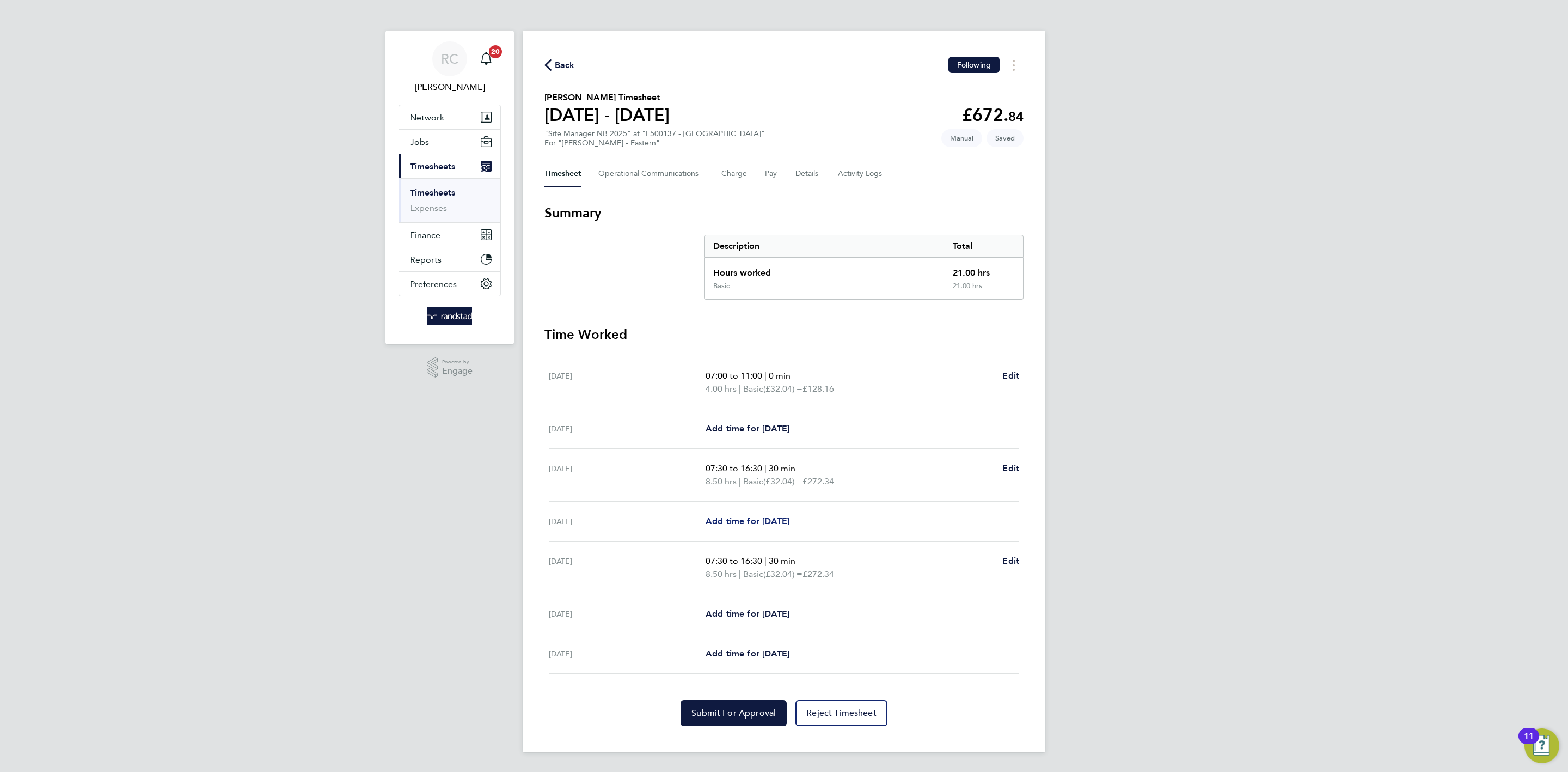
click at [739, 519] on span "Add time for Tue 23 Sep" at bounding box center [748, 521] width 84 height 11
select select "60"
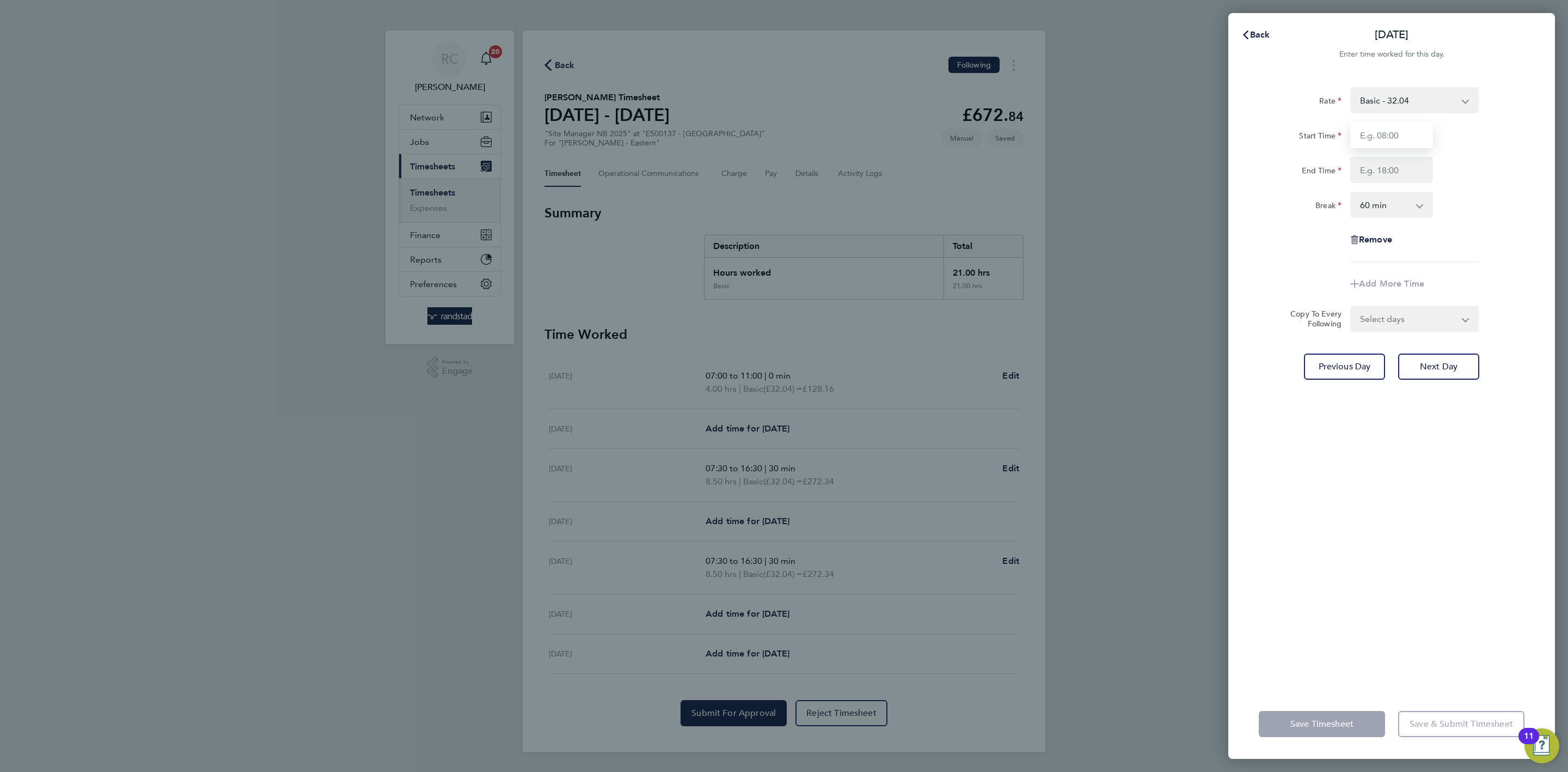
click at [1254, 147] on input "Start Time" at bounding box center [1392, 135] width 83 height 26
type input "07:30"
click at [1254, 167] on input "End Time" at bounding box center [1392, 169] width 83 height 26
type input "16:30"
drag, startPoint x: 1542, startPoint y: 201, endPoint x: 1525, endPoint y: 201, distance: 17.0
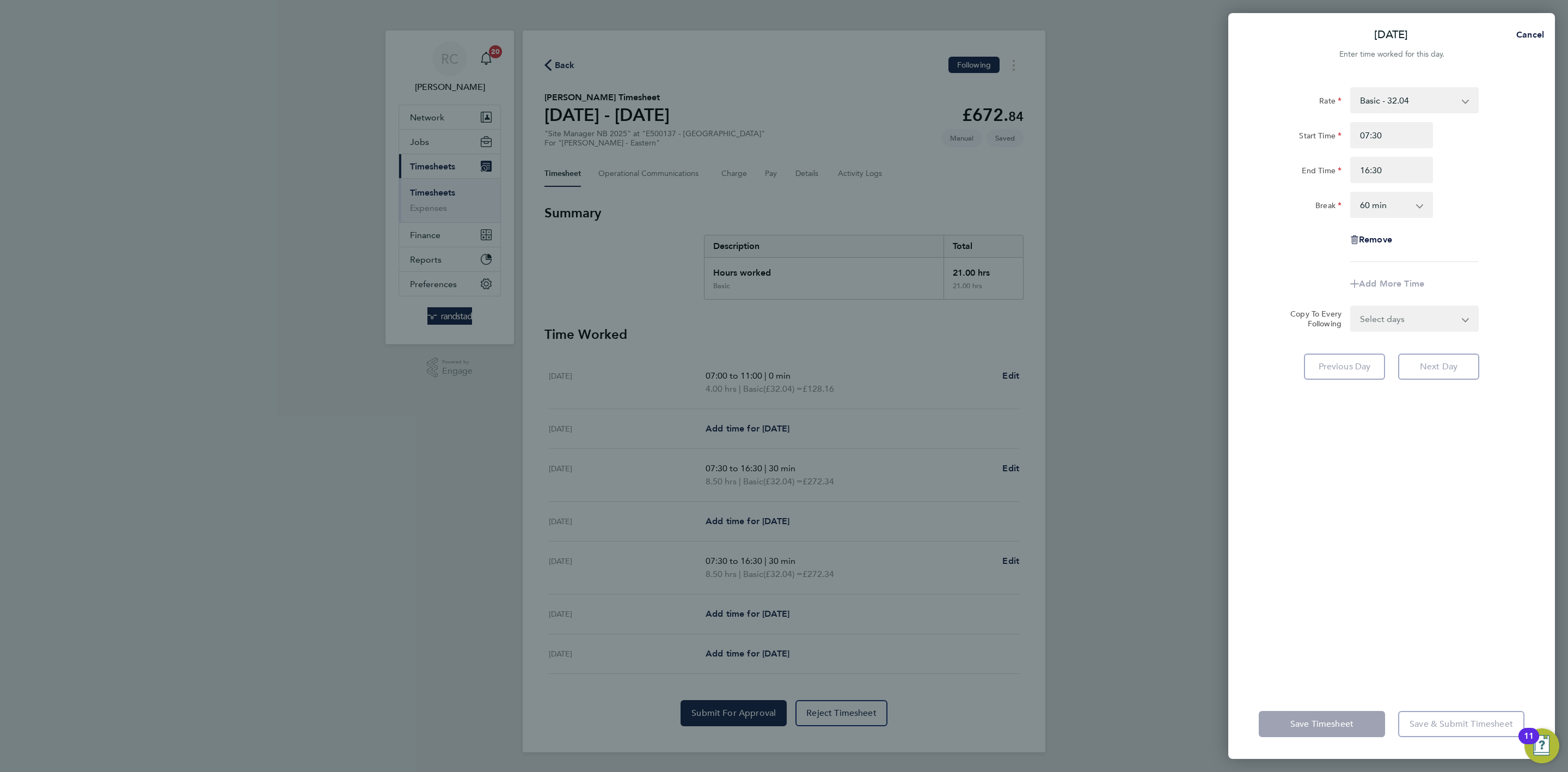
click at [1254, 201] on div "Rate Basic - 32.04 Start Time 07:30 End Time 16:30 Break 0 min 15 min 30 min 45…" at bounding box center [1392, 382] width 327 height 615
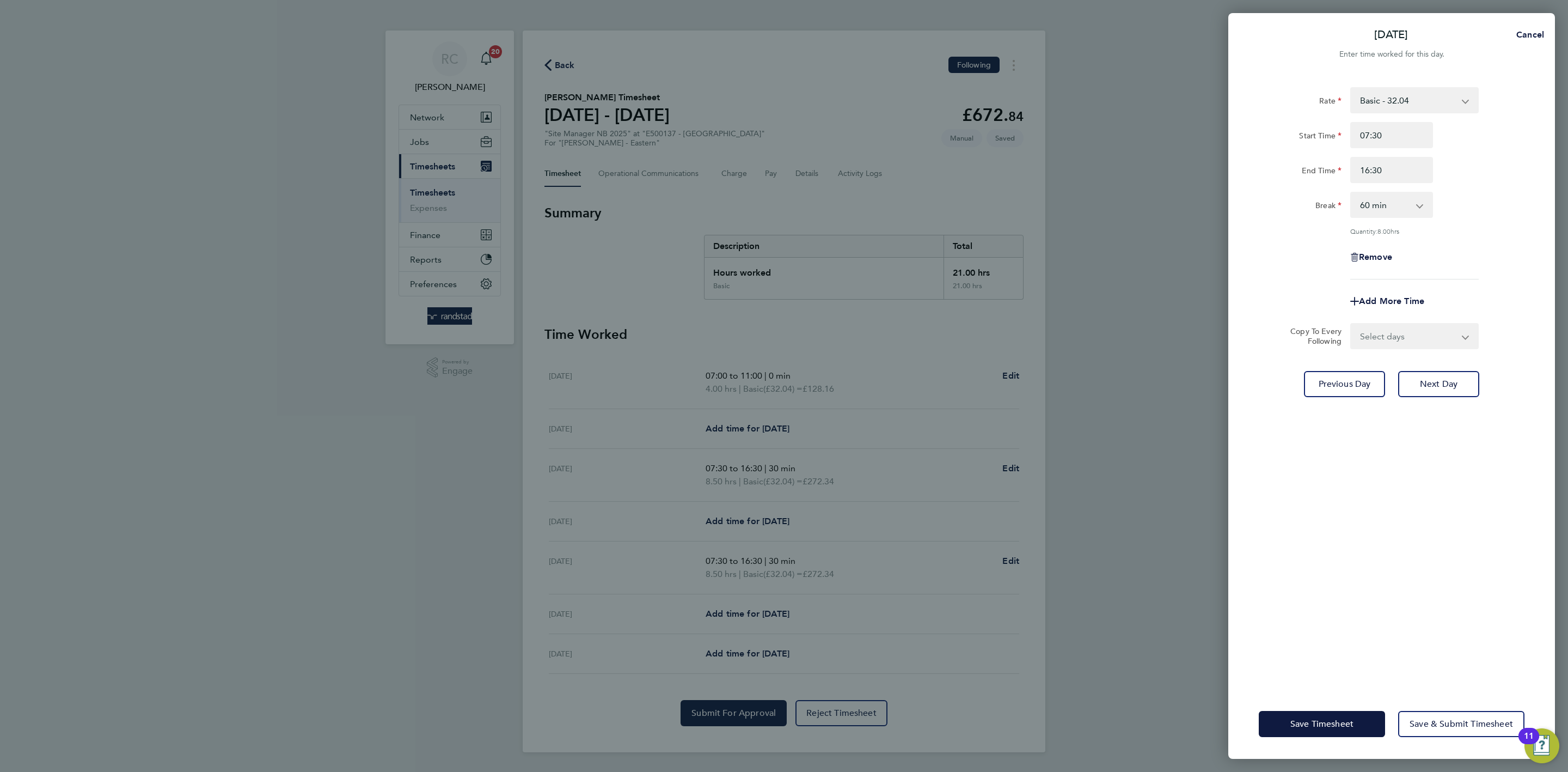
click at [1254, 206] on select "0 min 15 min 30 min 45 min 60 min 75 min 90 min" at bounding box center [1384, 205] width 67 height 24
select select "30"
click at [1254, 193] on select "0 min 15 min 30 min 45 min 60 min 75 min 90 min" at bounding box center [1384, 205] width 67 height 24
click at [1254, 227] on div "Rate Basic - 32.04 Start Time 07:30 End Time 16:30 Break 0 min 15 min 30 min 45…" at bounding box center [1392, 382] width 327 height 615
click at [1254, 332] on select "Select days Day Wednesday Thursday Friday" at bounding box center [1408, 336] width 114 height 24
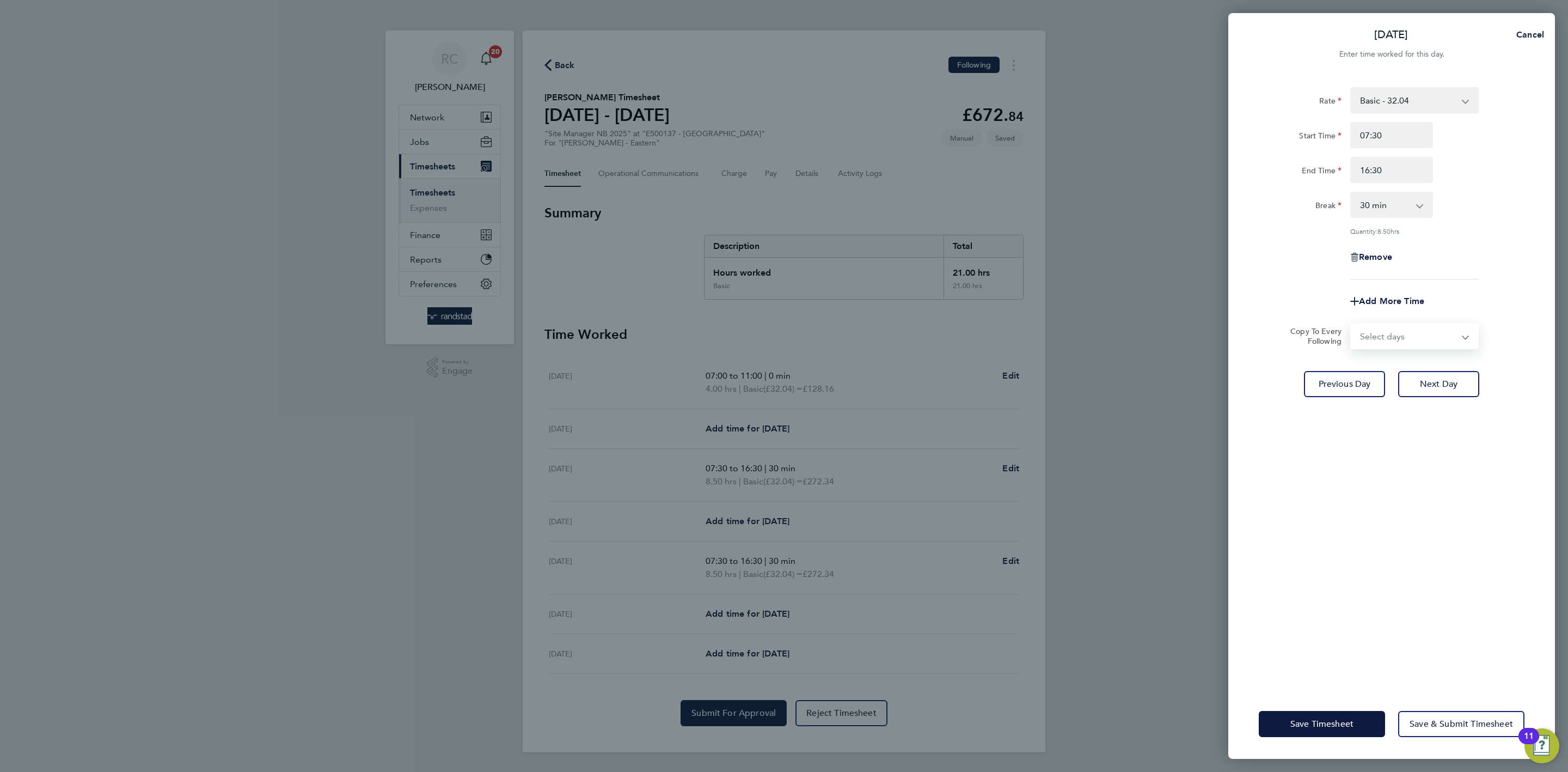
select select "THU"
click at [1254, 324] on select "Select days Day Wednesday Thursday Friday" at bounding box center [1408, 336] width 114 height 24
select select "2025-09-26"
click at [1254, 595] on div "Rate Basic - 32.04 Start Time 07:30 End Time 16:30 Break 0 min 15 min 30 min 45…" at bounding box center [1392, 382] width 327 height 615
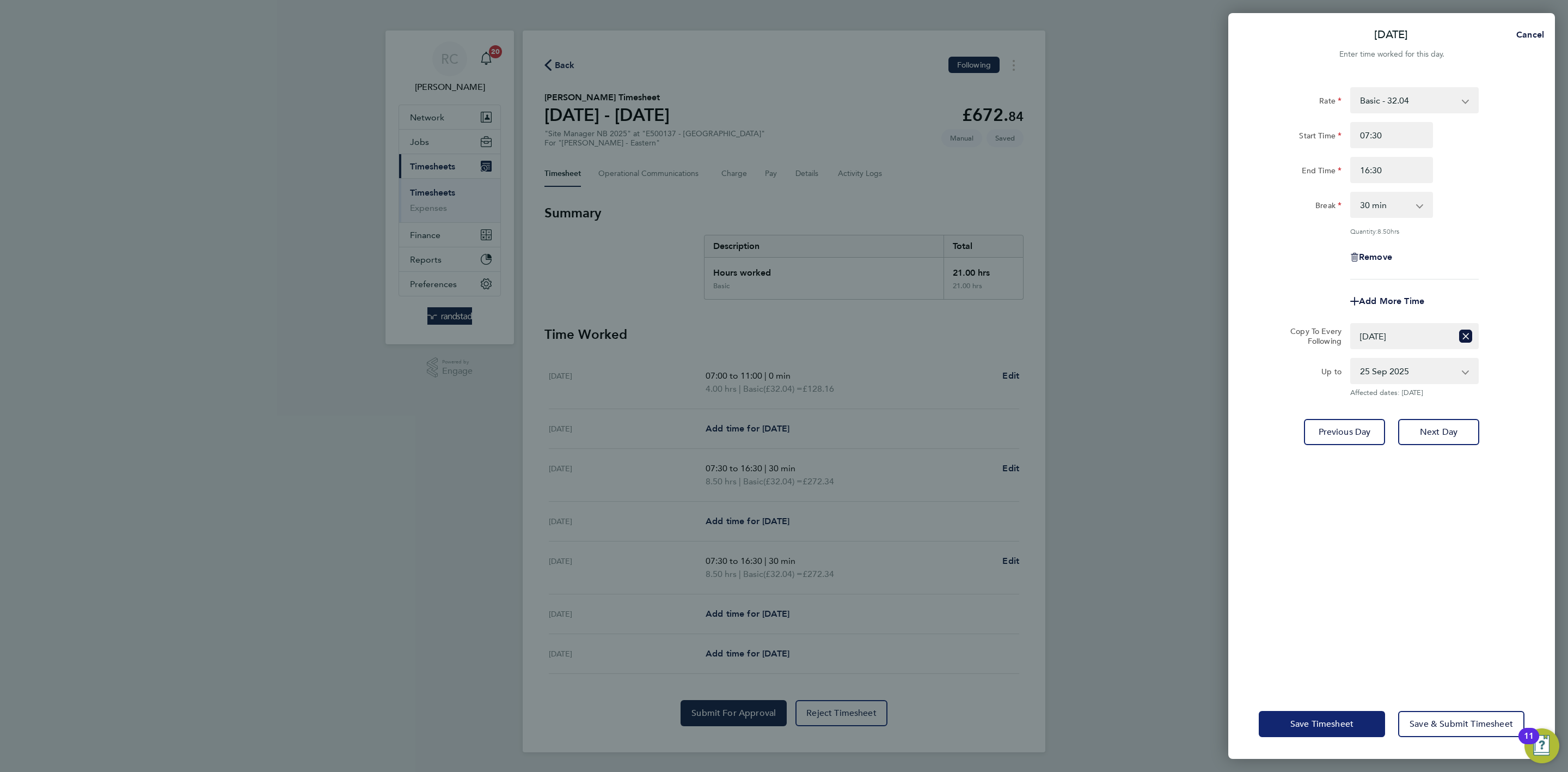
click at [1254, 595] on span "Save Timesheet" at bounding box center [1321, 724] width 63 height 11
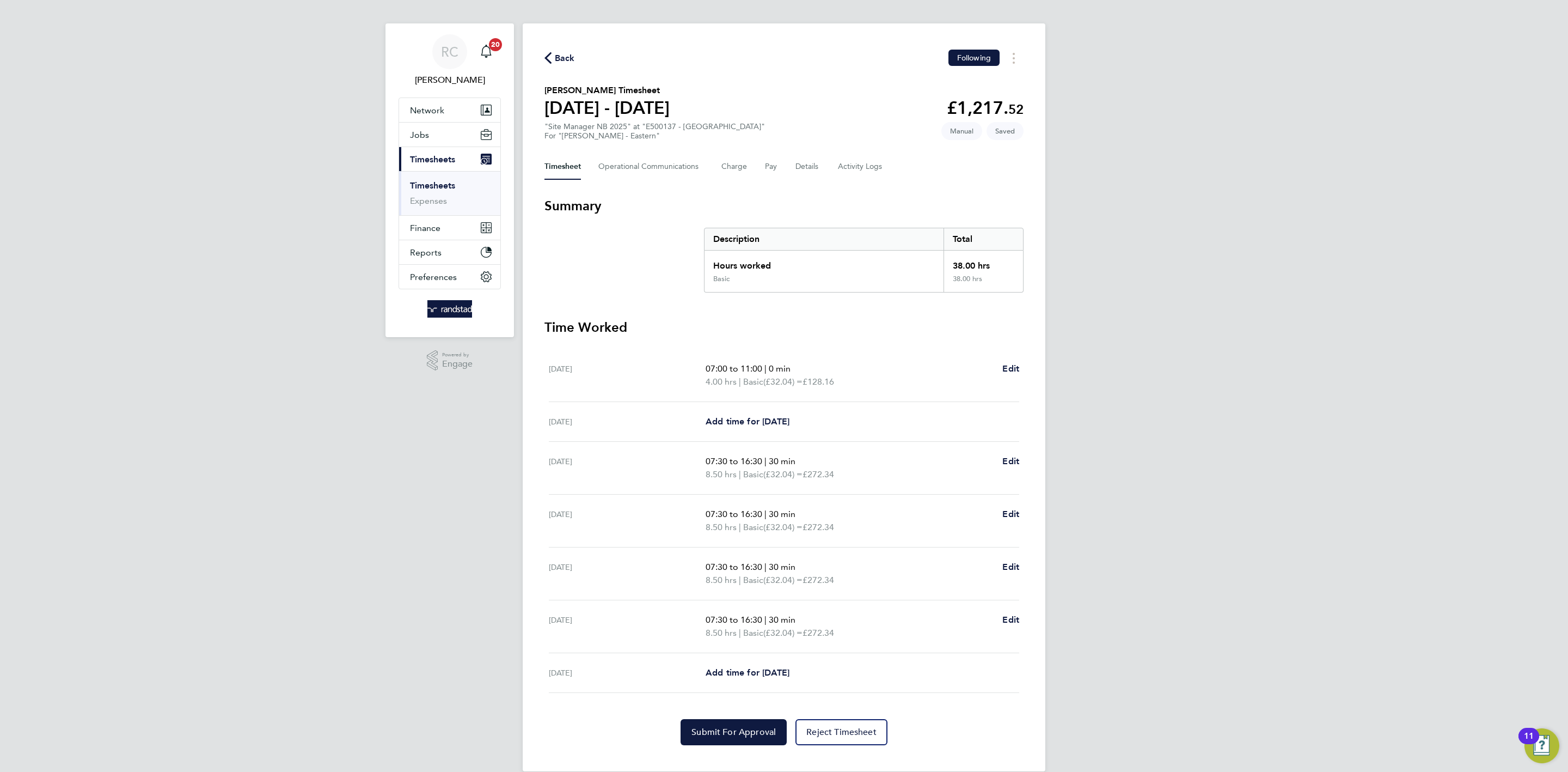
scroll to position [16, 0]
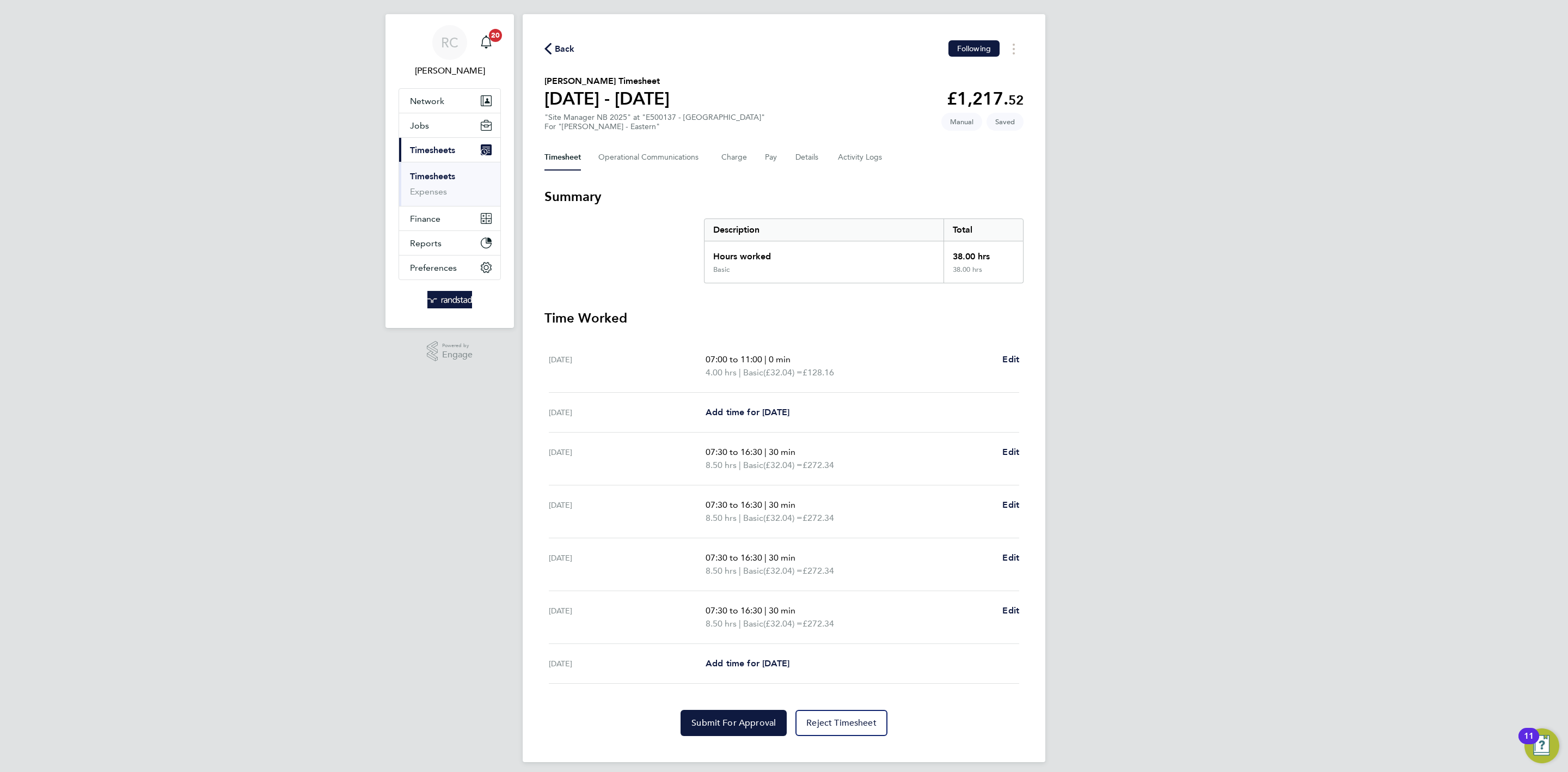
click at [794, 595] on div "Fri 26 Sep Add time for Fri 26 Sep Add time for Fri 26 Sep" at bounding box center [784, 664] width 470 height 40
click at [789, 595] on link "Add time for Fri 26 Sep" at bounding box center [748, 664] width 84 height 13
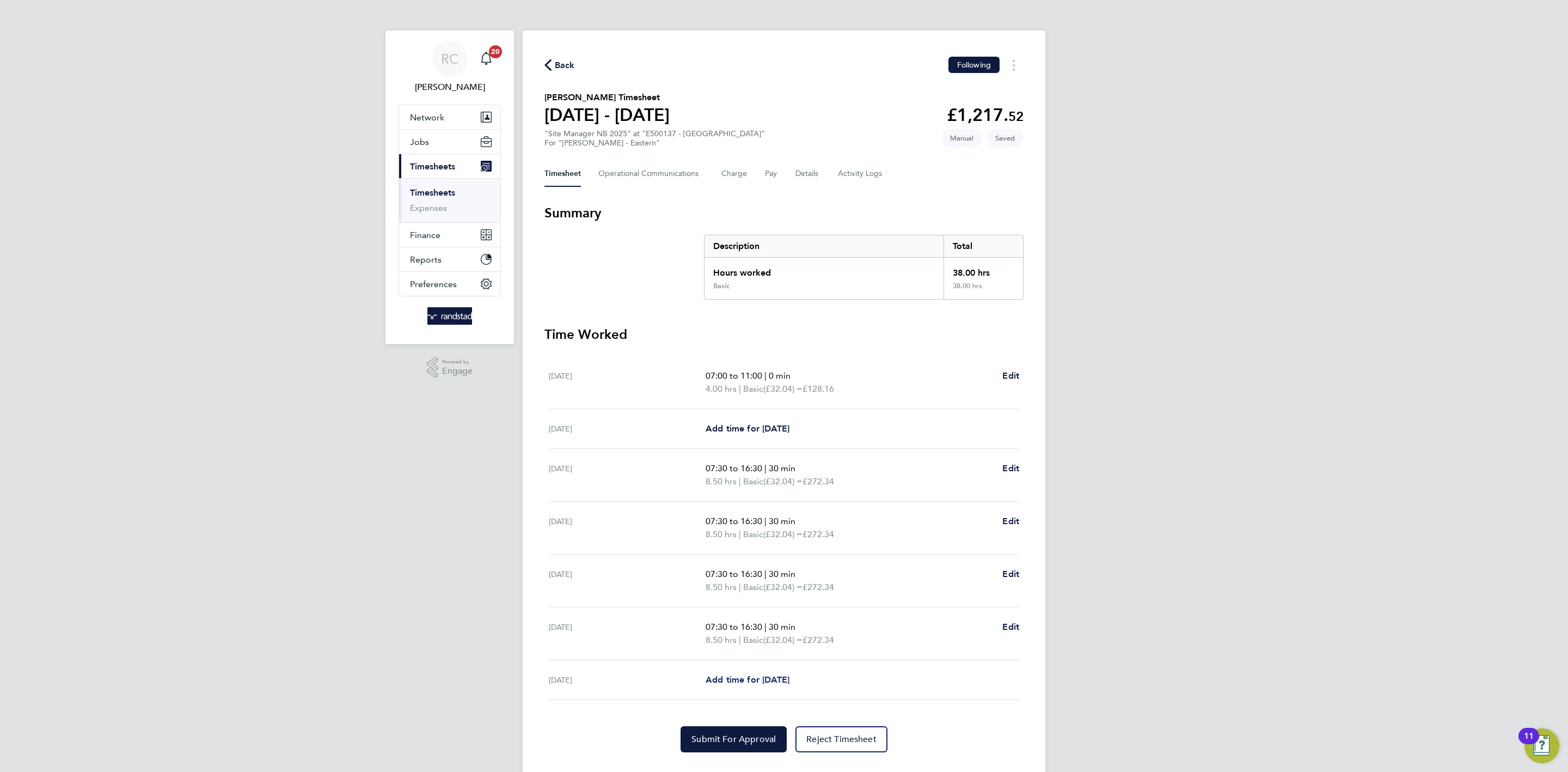
select select "60"
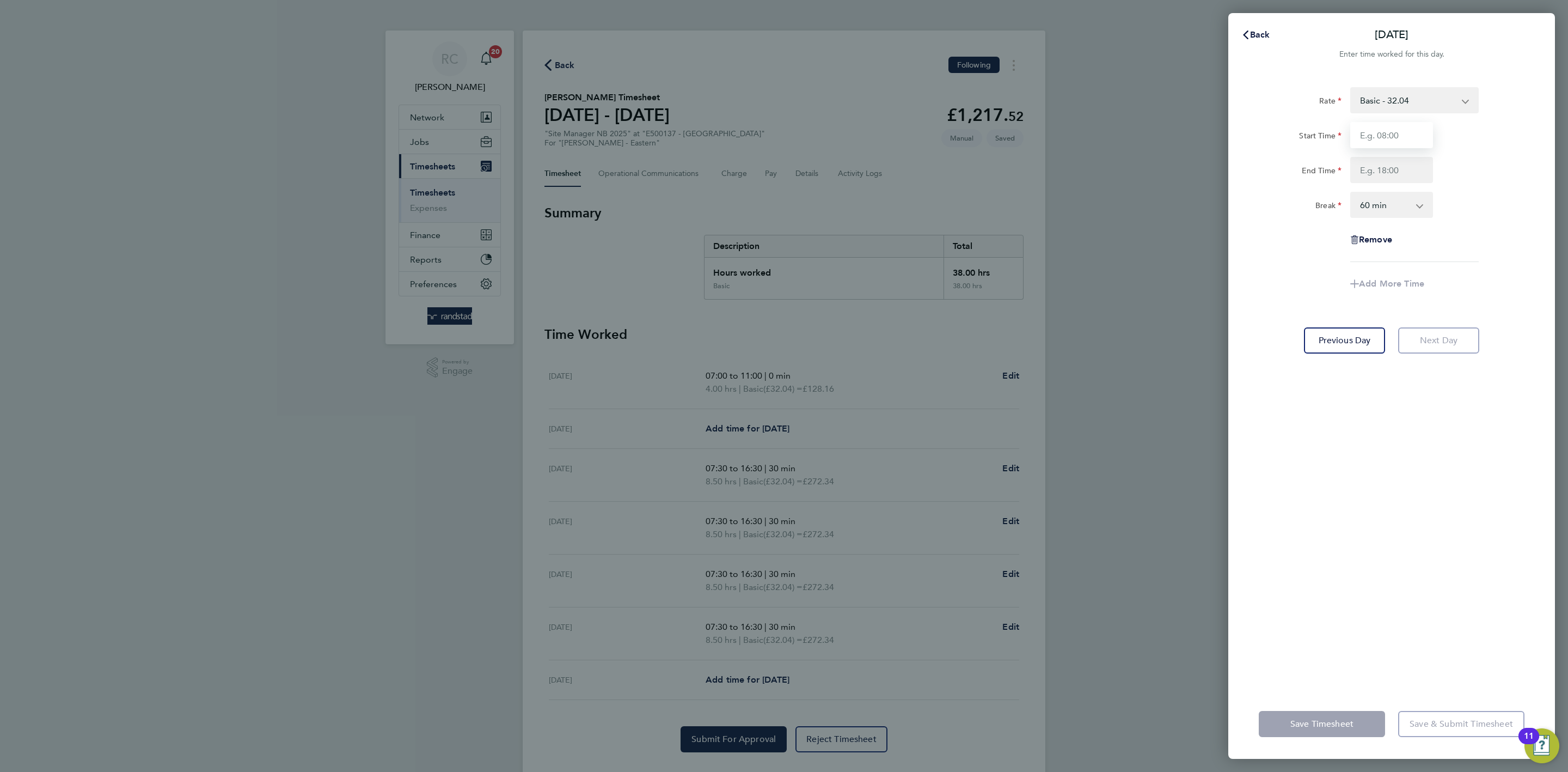
click at [1254, 141] on input "Start Time" at bounding box center [1392, 135] width 83 height 26
type input "07:30"
click at [1254, 167] on input "End Time" at bounding box center [1392, 169] width 83 height 26
type input "15:30"
click at [1254, 178] on div "End Time 15:30" at bounding box center [1391, 169] width 274 height 26
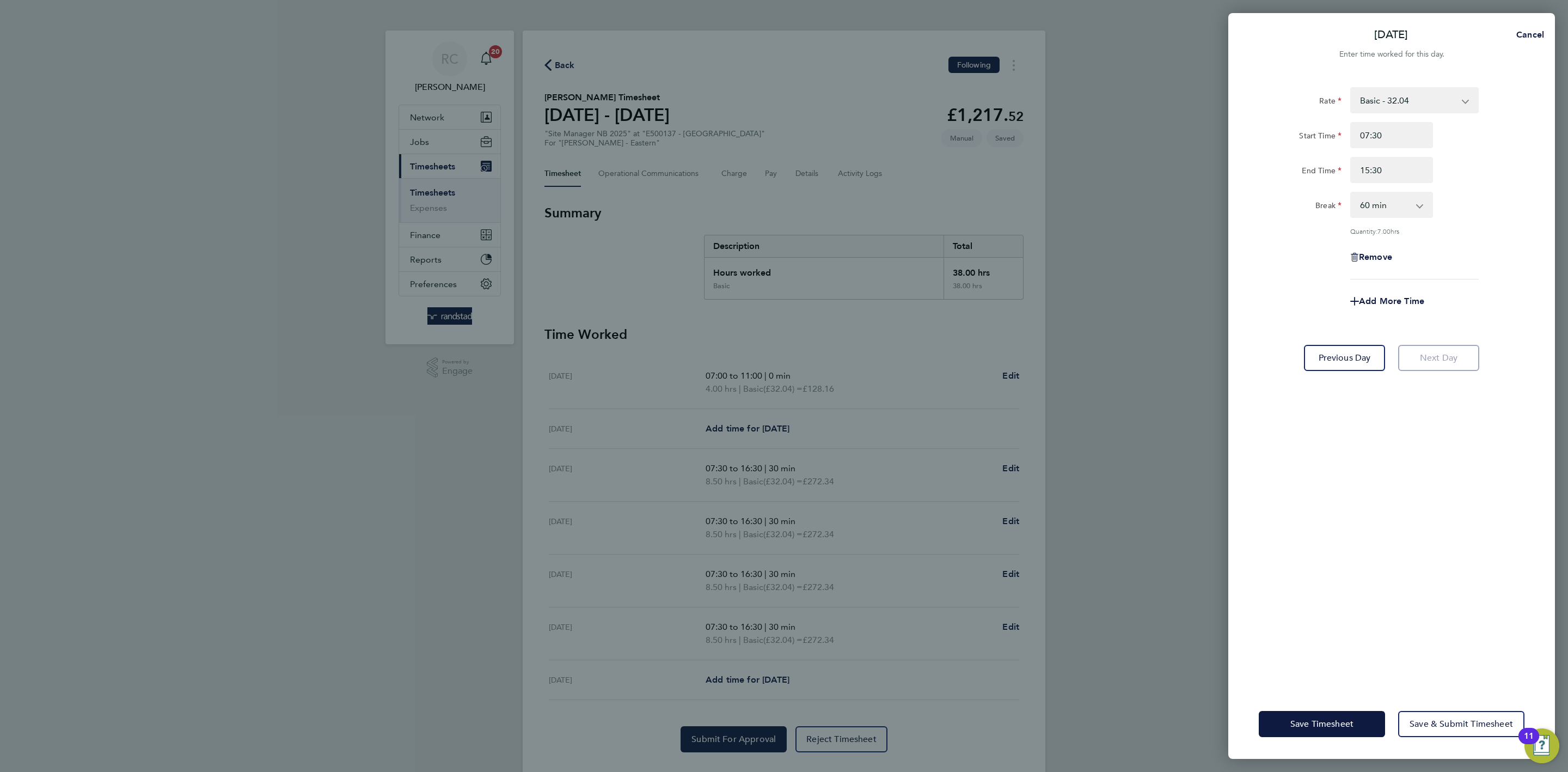
click at [1254, 198] on select "0 min 15 min 30 min 45 min 60 min 75 min 90 min" at bounding box center [1384, 205] width 67 height 24
select select "30"
click at [1254, 193] on select "0 min 15 min 30 min 45 min 60 min 75 min 90 min" at bounding box center [1384, 205] width 67 height 24
click at [1254, 202] on div "Break 0 min 15 min 30 min 45 min 60 min 75 min 90 min" at bounding box center [1391, 204] width 274 height 26
drag, startPoint x: 1337, startPoint y: 733, endPoint x: 1330, endPoint y: 734, distance: 7.1
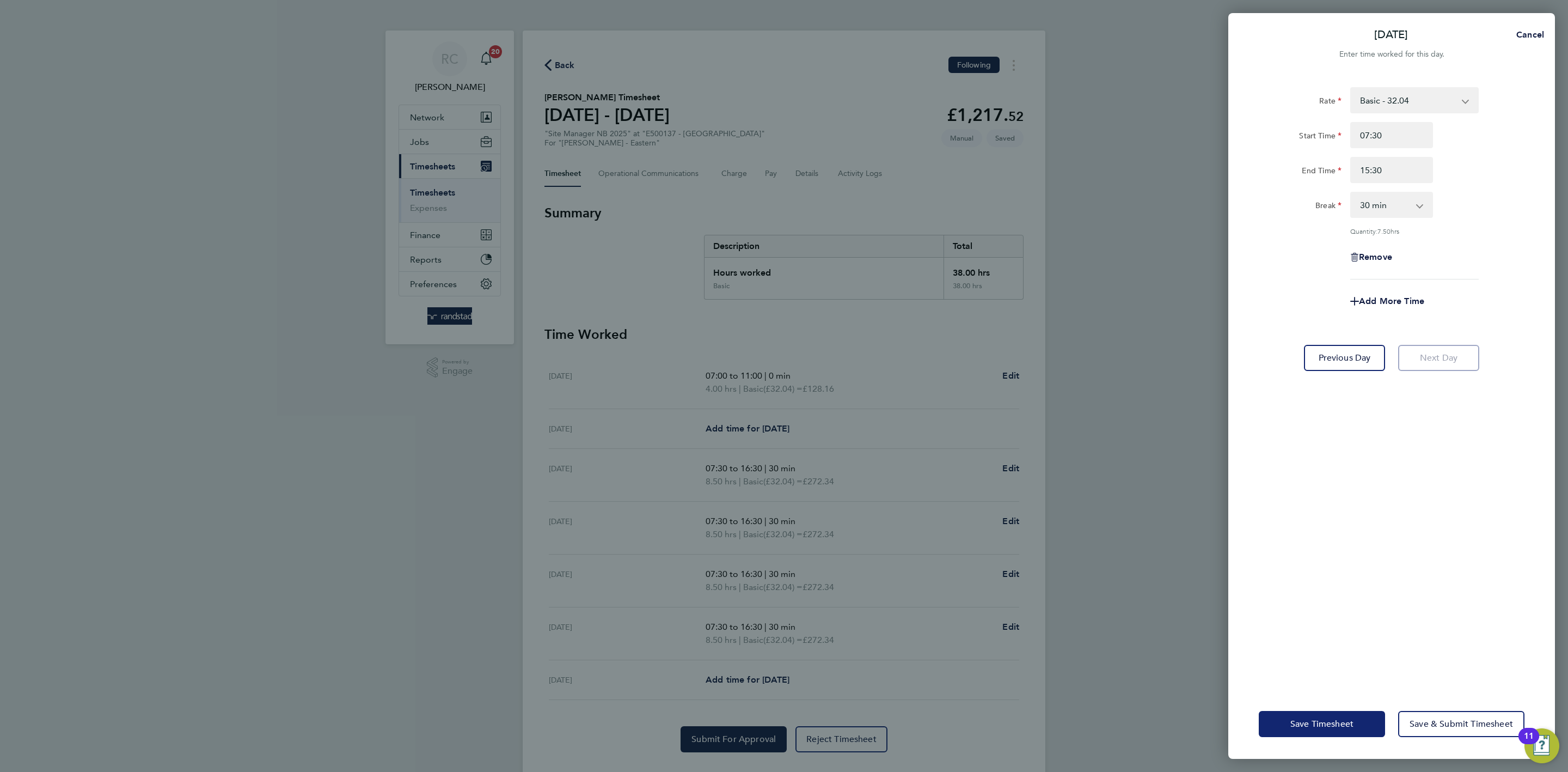
click at [1254, 595] on button "Save Timesheet" at bounding box center [1322, 724] width 126 height 26
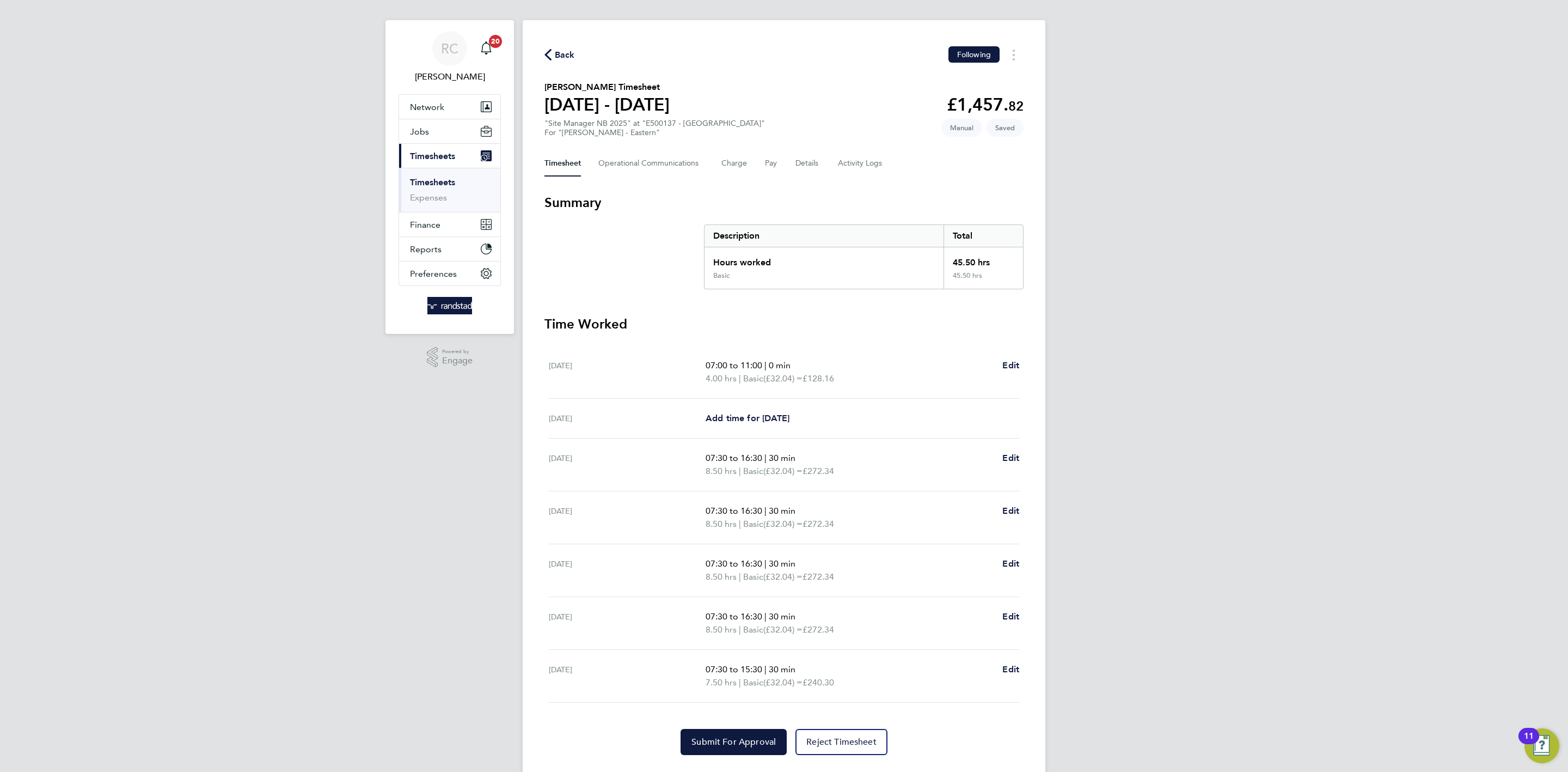
scroll to position [25, 0]
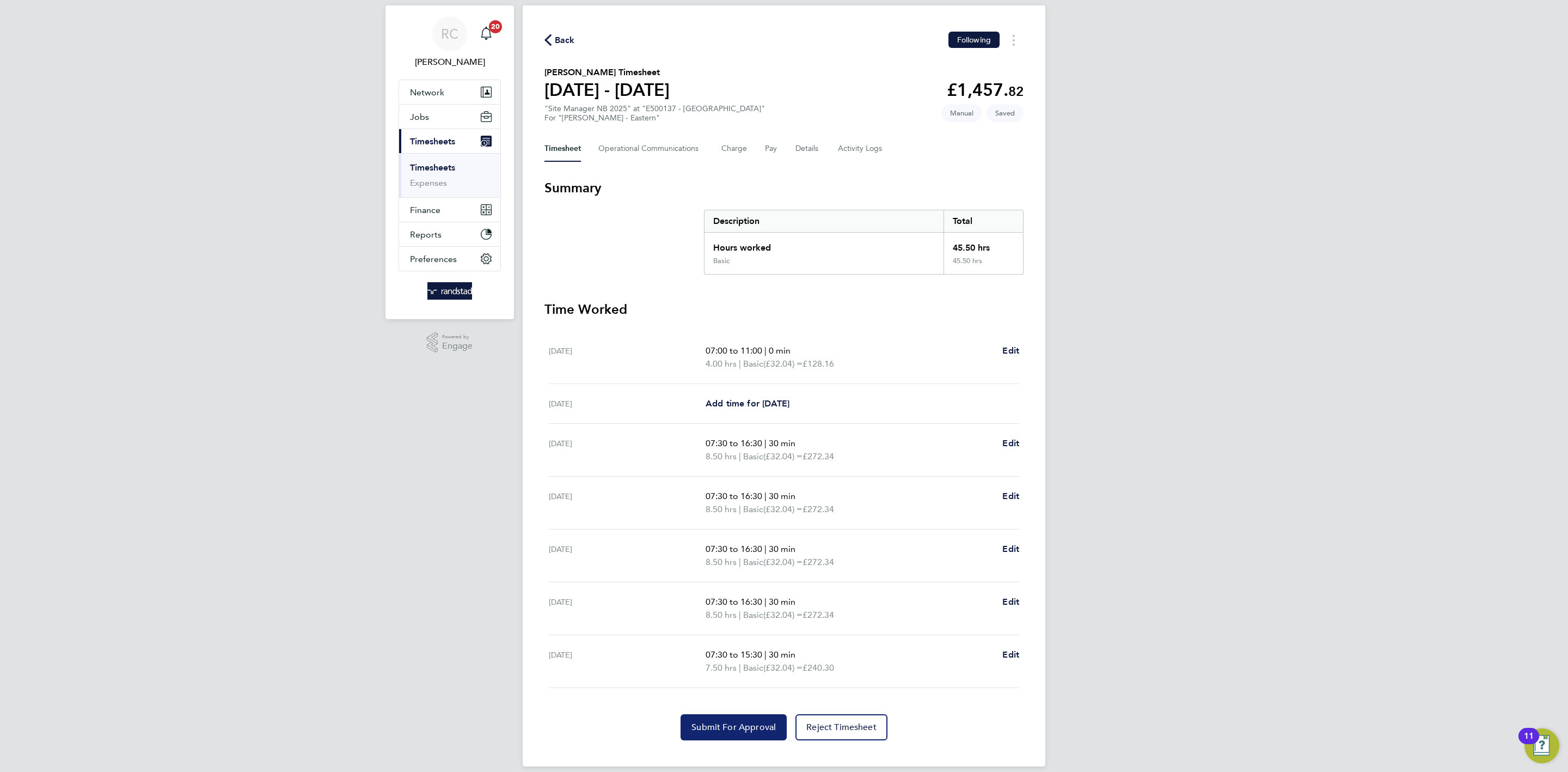
click at [737, 595] on span "Submit For Approval" at bounding box center [733, 727] width 84 height 11
click at [1254, 275] on div "RC Rebecca Cahill Notifications 20 Applications: Network Team Members Businesse…" at bounding box center [784, 379] width 1568 height 809
click at [273, 95] on div "RC Rebecca Cahill Notifications 20 Applications: Network Team Members Businesse…" at bounding box center [784, 379] width 1568 height 809
click at [1241, 354] on div "RC Rebecca Cahill Notifications 20 Applications: Network Team Members Businesse…" at bounding box center [784, 379] width 1568 height 809
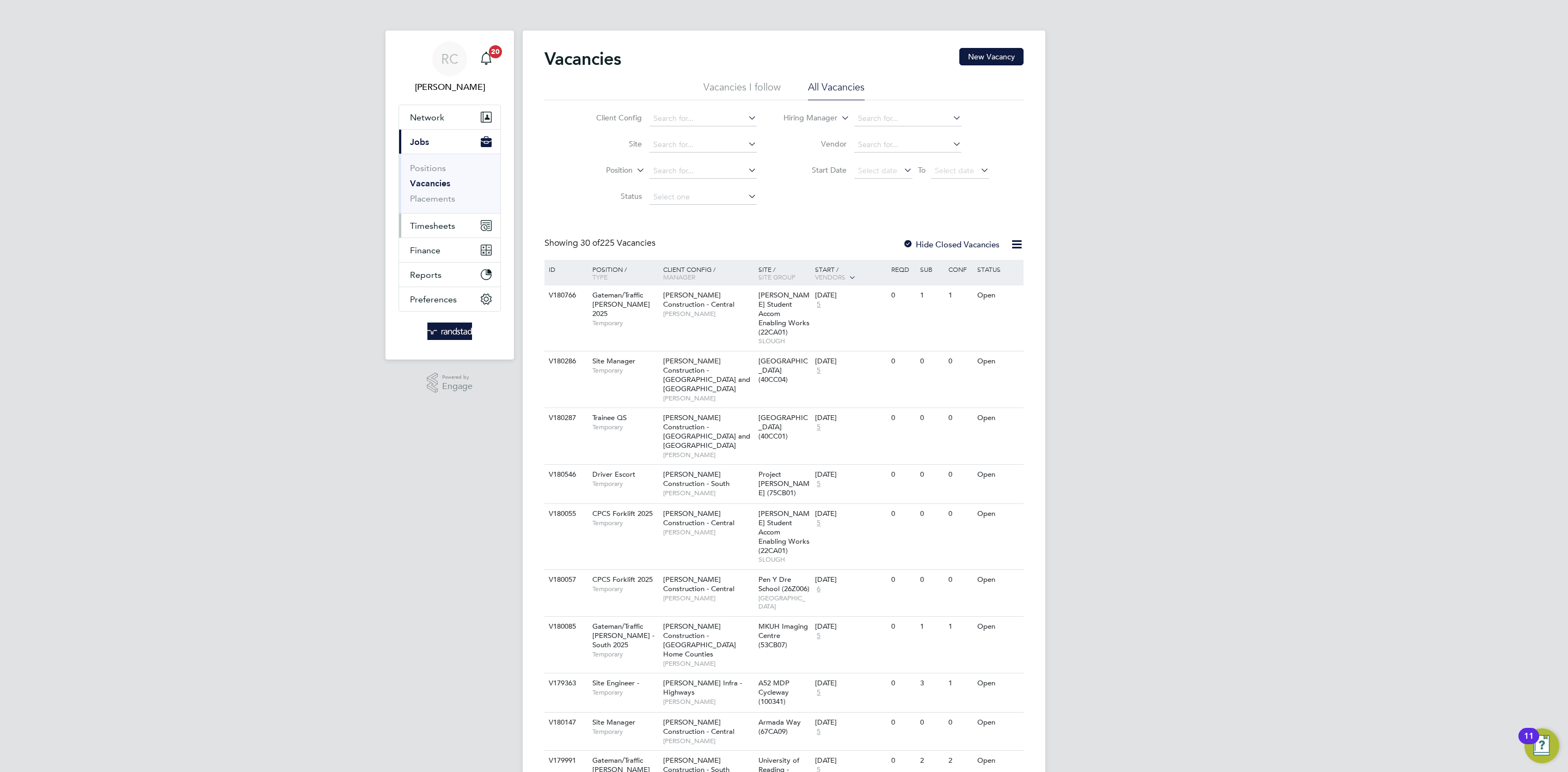
click at [449, 225] on span "Timesheets" at bounding box center [433, 225] width 45 height 11
click at [446, 196] on link "Timesheets" at bounding box center [433, 192] width 45 height 11
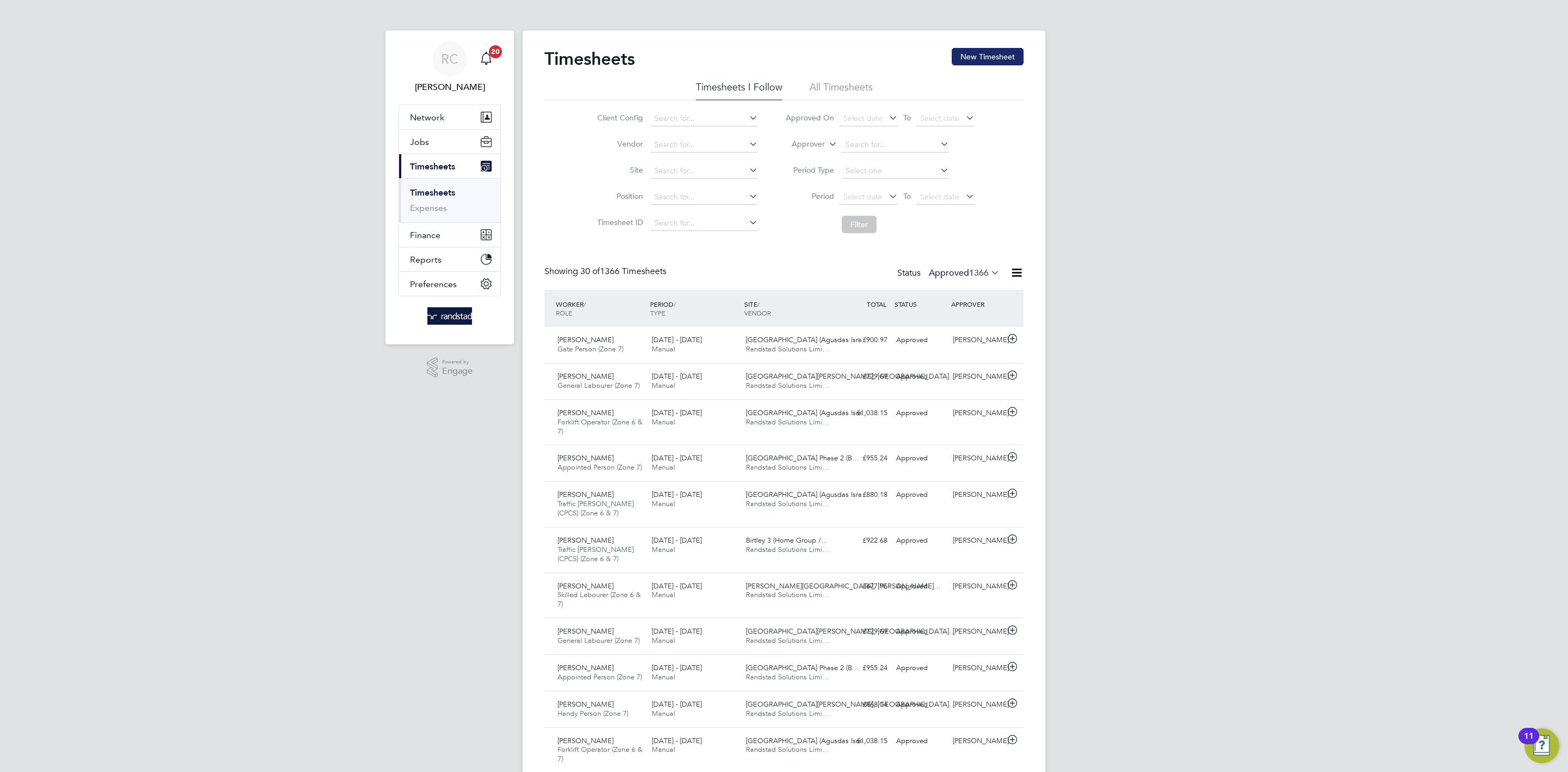
click at [1005, 53] on button "New Timesheet" at bounding box center [987, 57] width 72 height 18
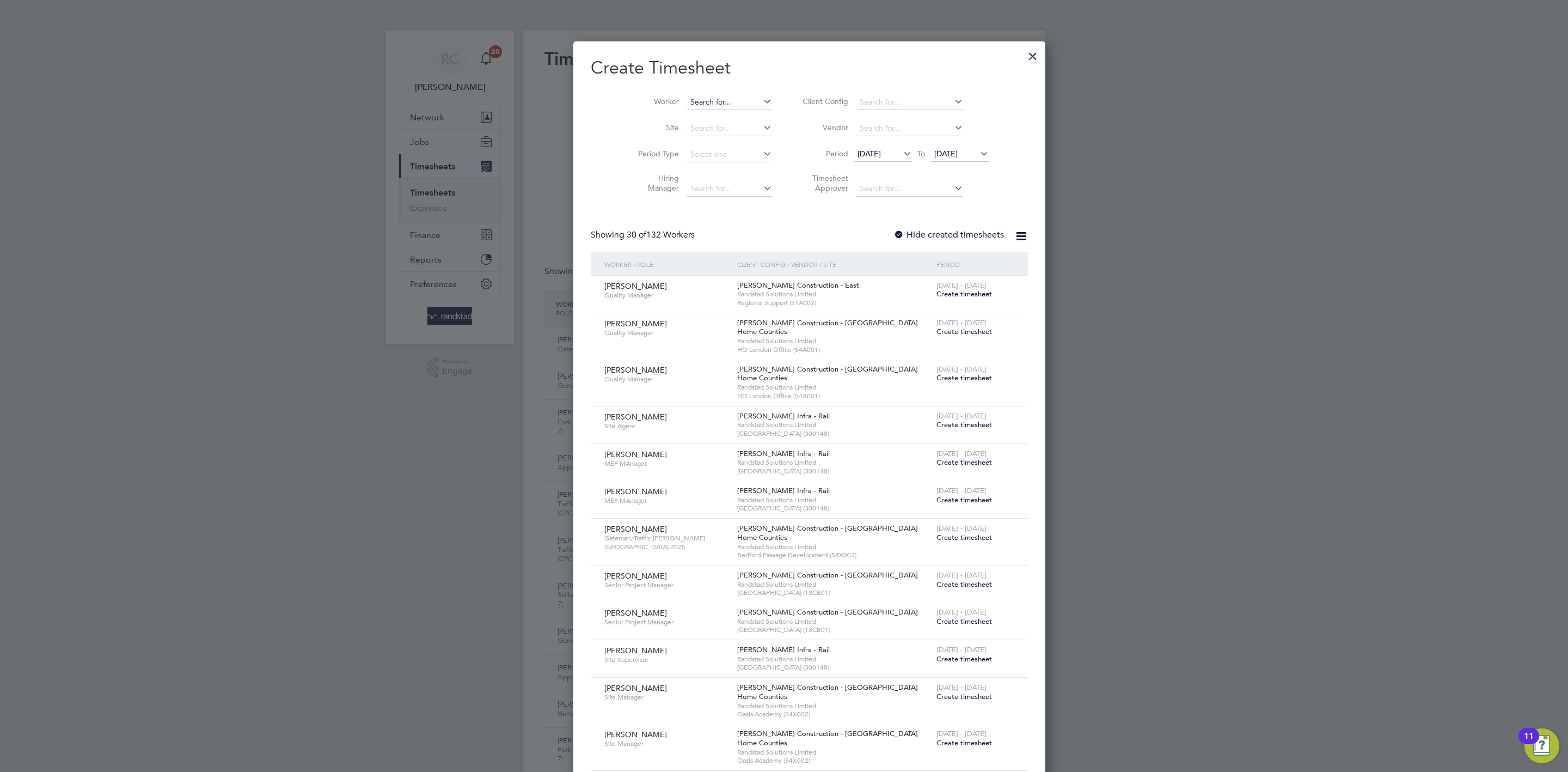
click at [694, 103] on input at bounding box center [729, 103] width 86 height 16
click at [730, 116] on b "[PERSON_NAME]" at bounding box center [761, 117] width 63 height 9
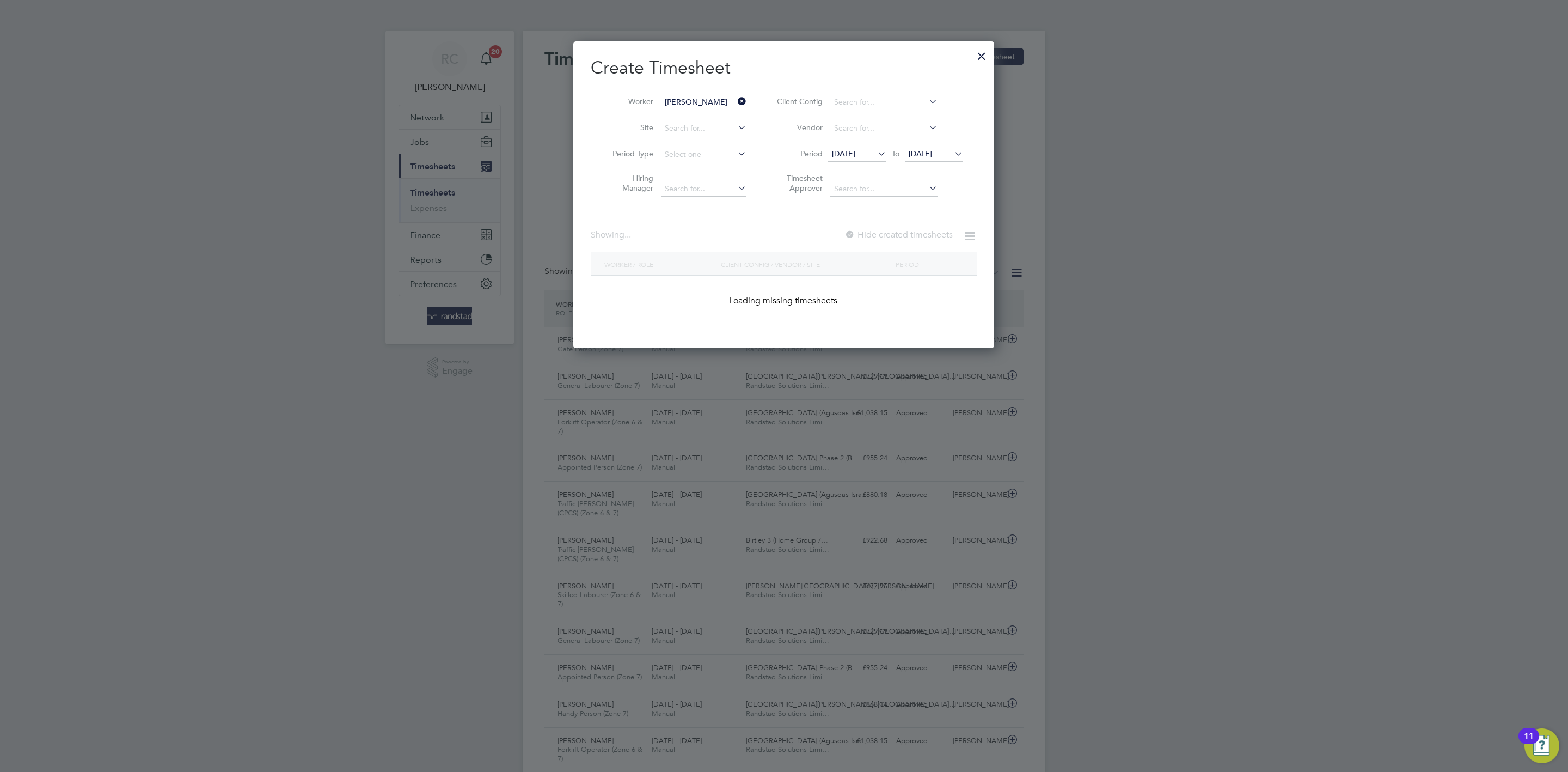
type input "[PERSON_NAME]"
click at [891, 235] on label "Hide created timesheets" at bounding box center [898, 235] width 111 height 11
click at [930, 150] on span "[DATE]" at bounding box center [920, 154] width 23 height 10
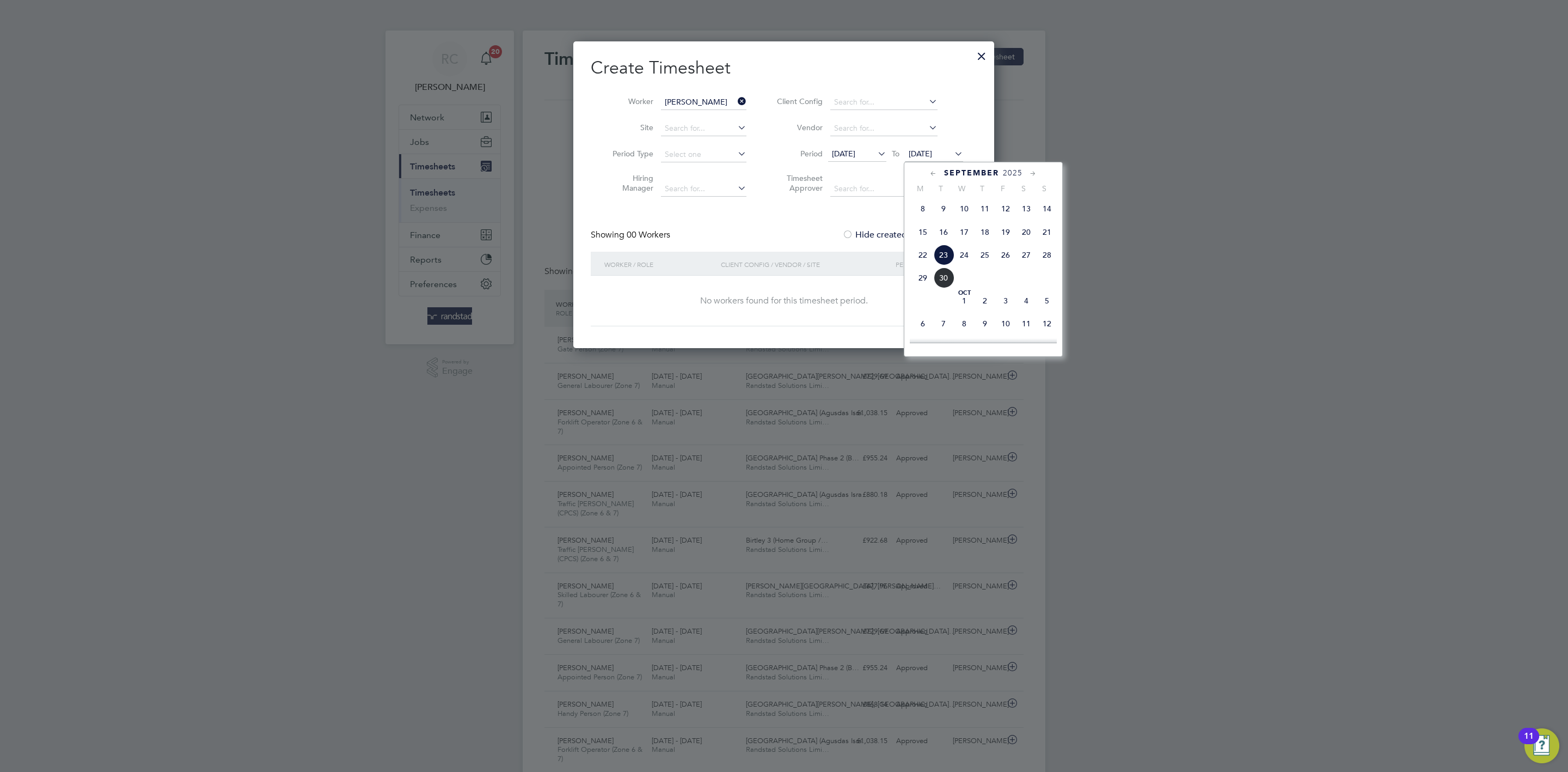
click at [855, 149] on span "[DATE]" at bounding box center [843, 154] width 23 height 10
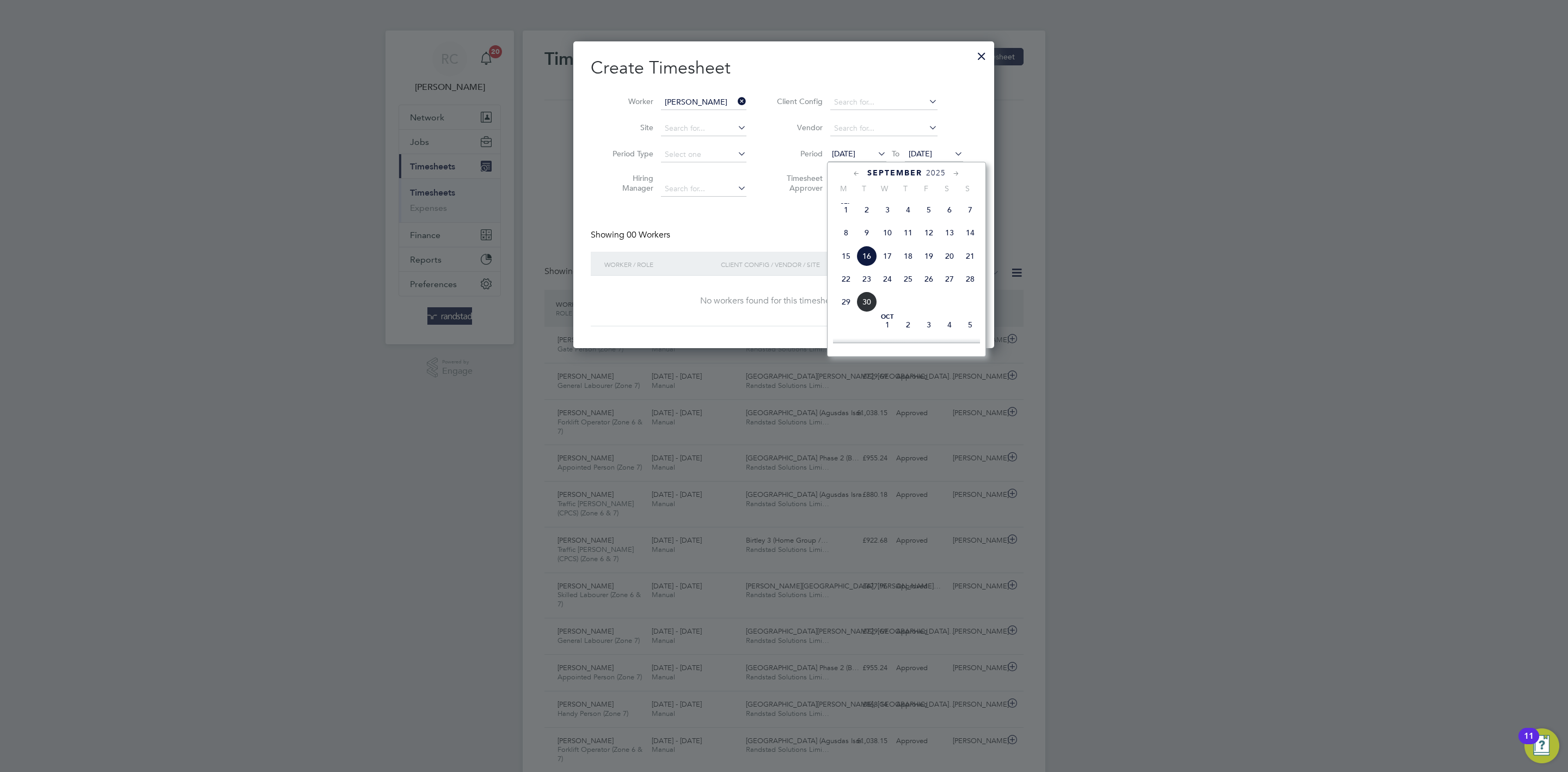
click at [845, 214] on span "[DATE]" at bounding box center [846, 209] width 21 height 21
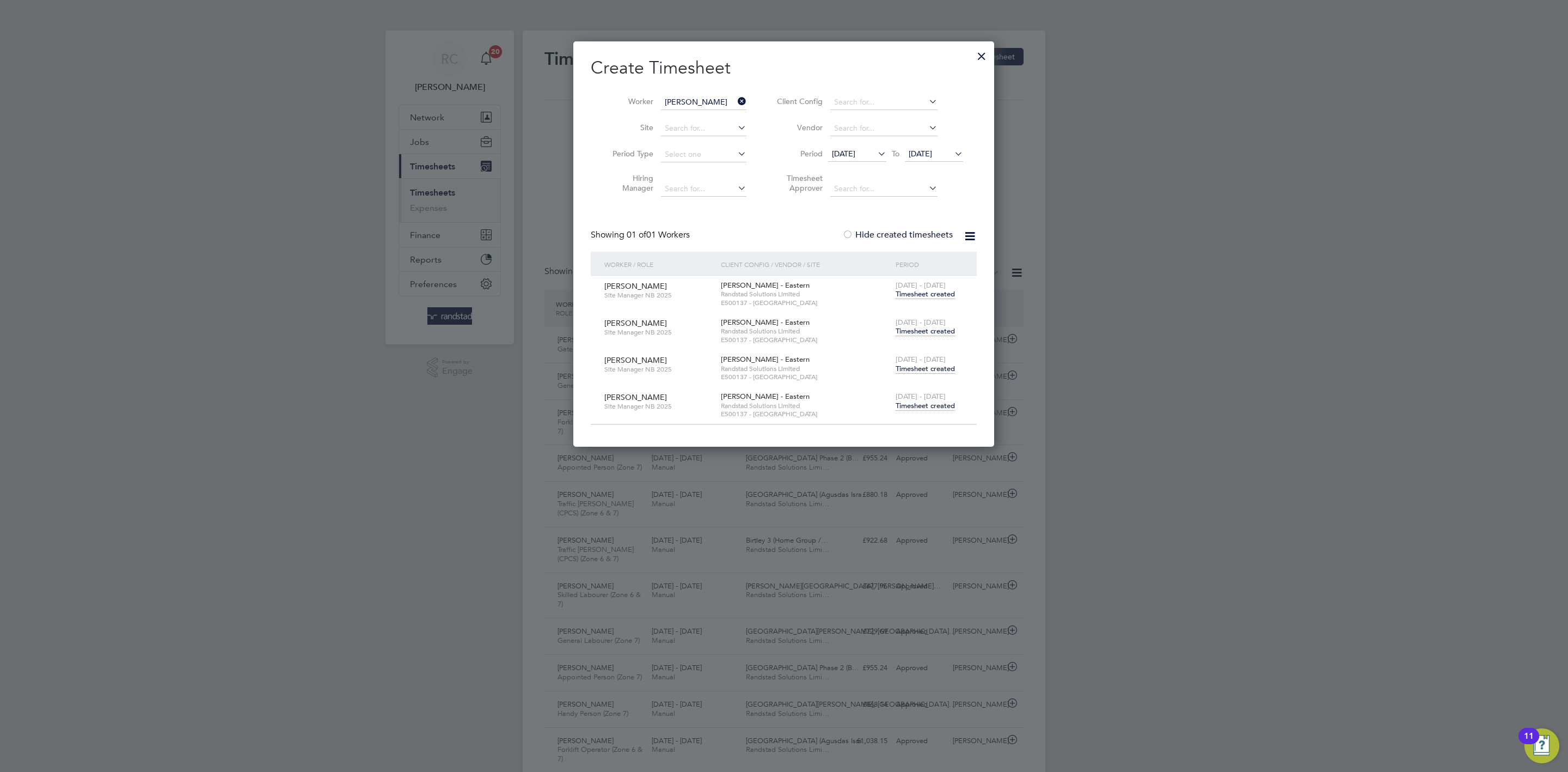
click at [940, 367] on span "Timesheet created" at bounding box center [925, 369] width 60 height 10
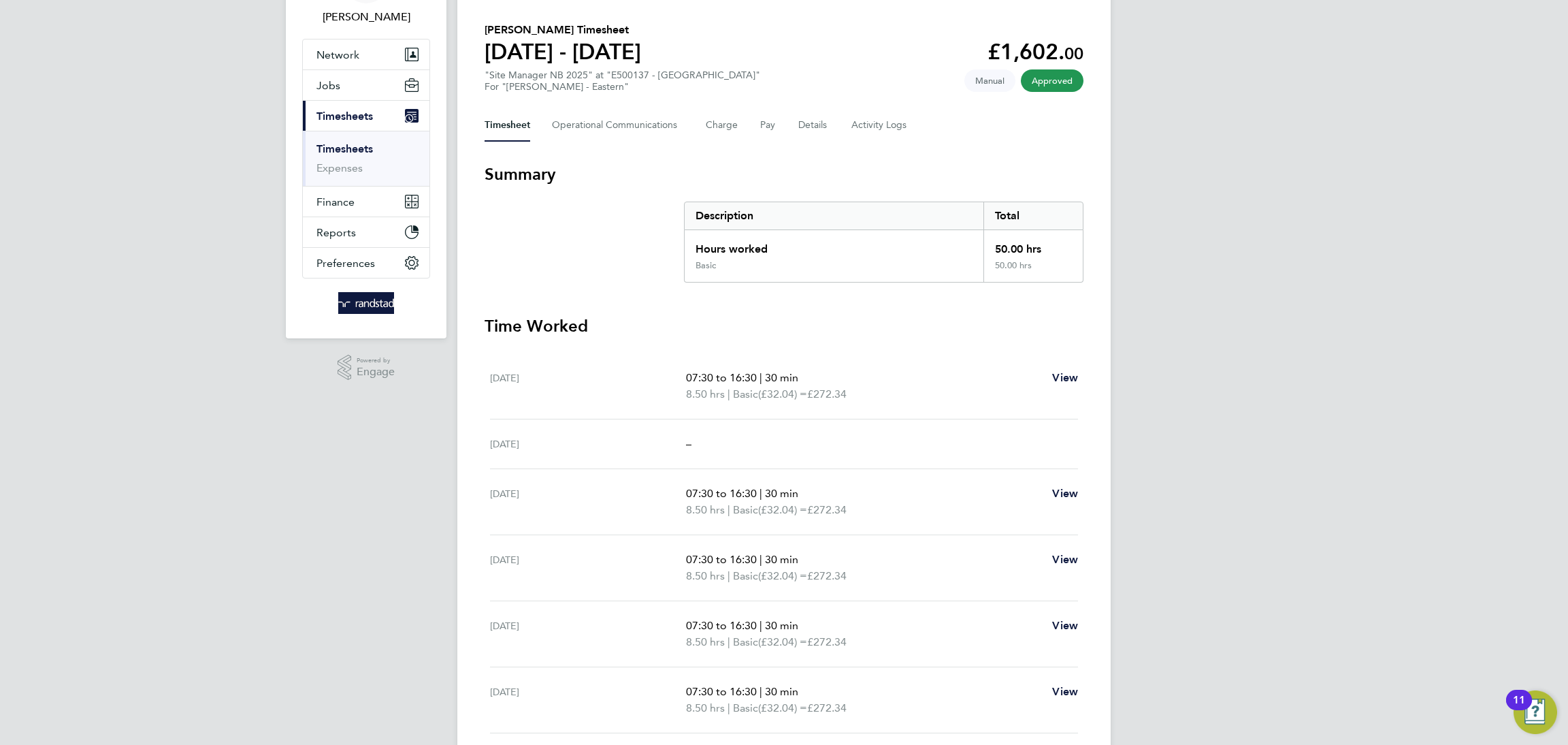
scroll to position [81, 0]
